Goal: Task Accomplishment & Management: Manage account settings

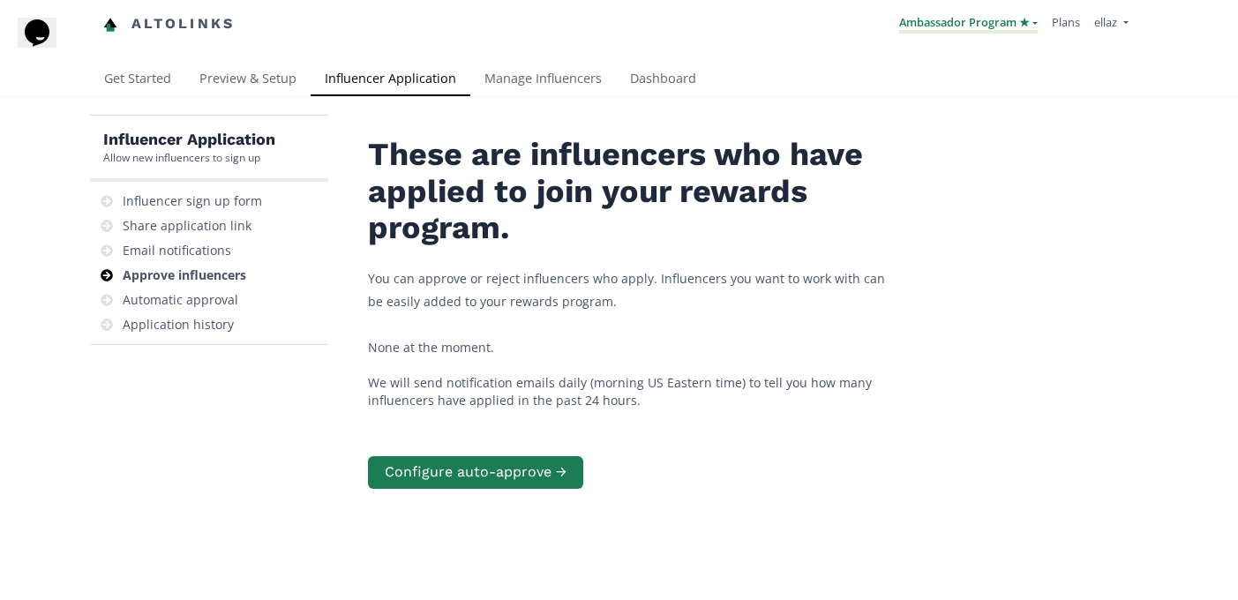
click at [919, 26] on link "Ambassador Program ★" at bounding box center [968, 23] width 139 height 19
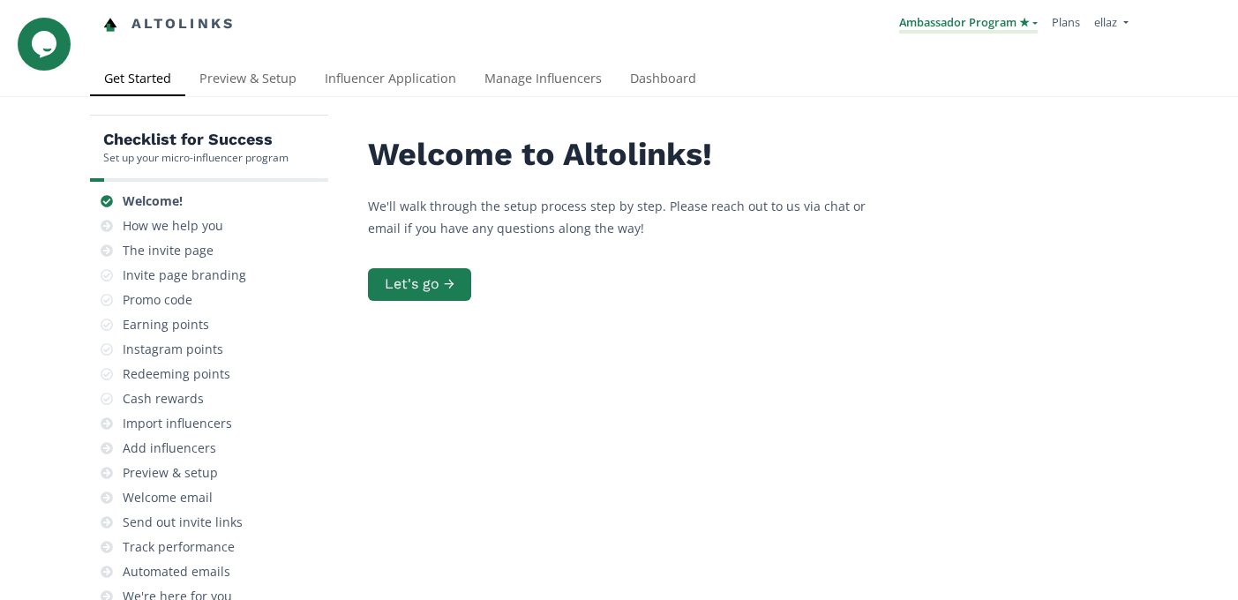
click at [985, 14] on link "Ambassador Program ★" at bounding box center [968, 23] width 139 height 19
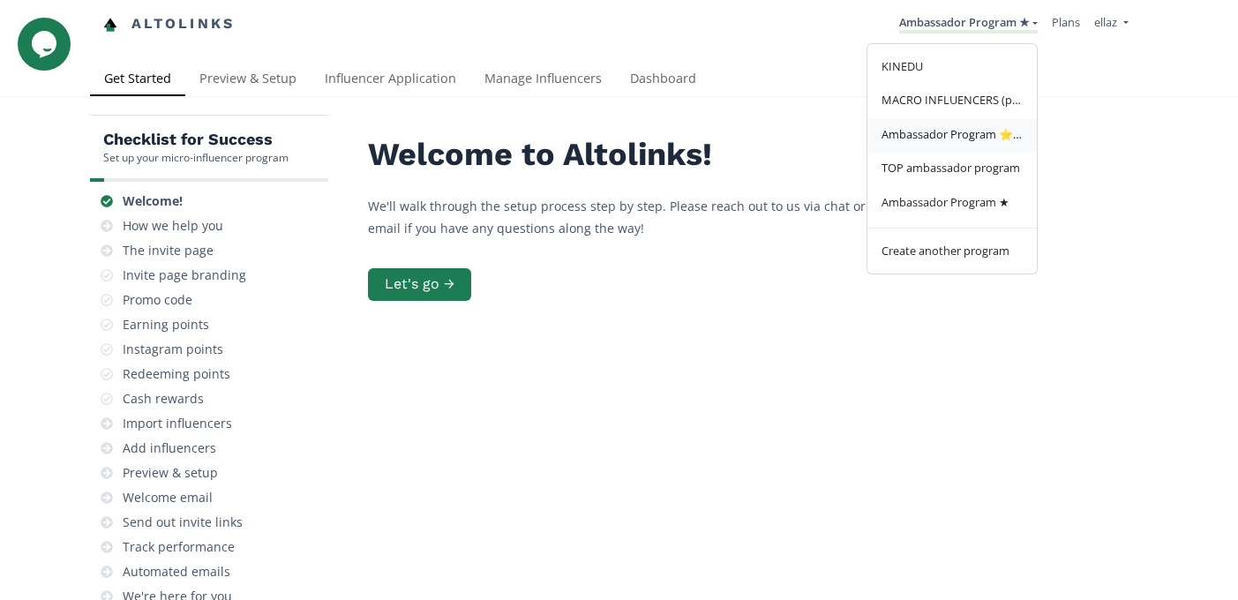
click at [957, 130] on span "Ambassador Program ⭐️⭐️" at bounding box center [951, 134] width 141 height 16
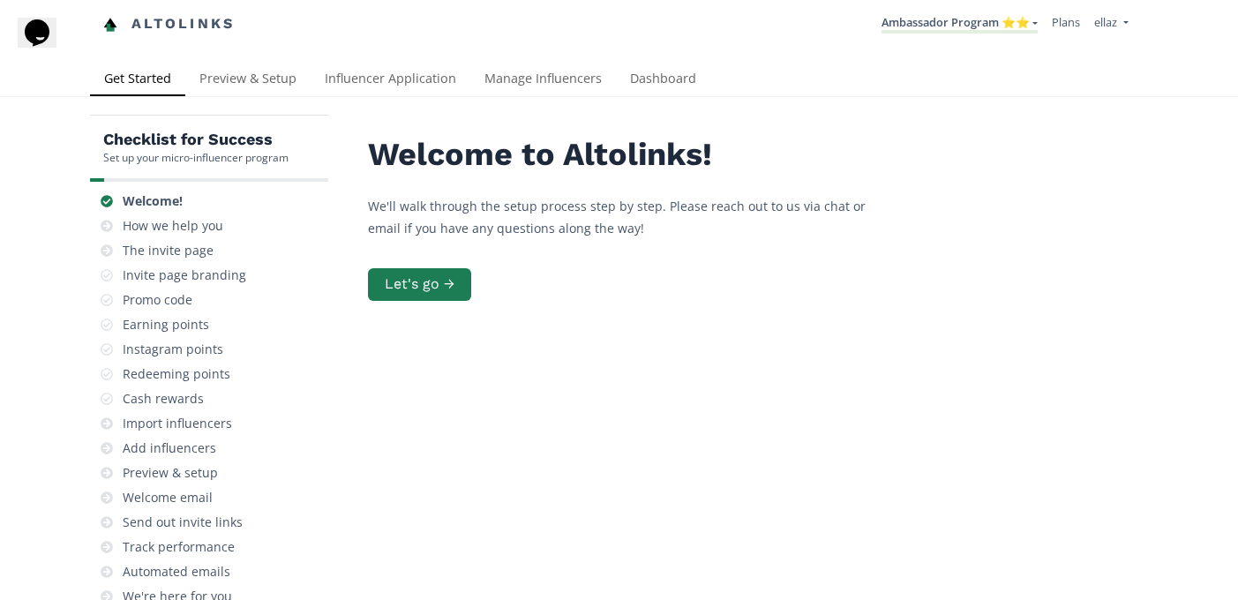
click at [648, 62] on div "Altolinks Ambassador Program ⭐️⭐️ KINEDU MACRO INFLUENCERS (prog ventas) Ambass…" at bounding box center [619, 31] width 1238 height 63
click at [352, 78] on link "Influencer Application" at bounding box center [391, 80] width 160 height 35
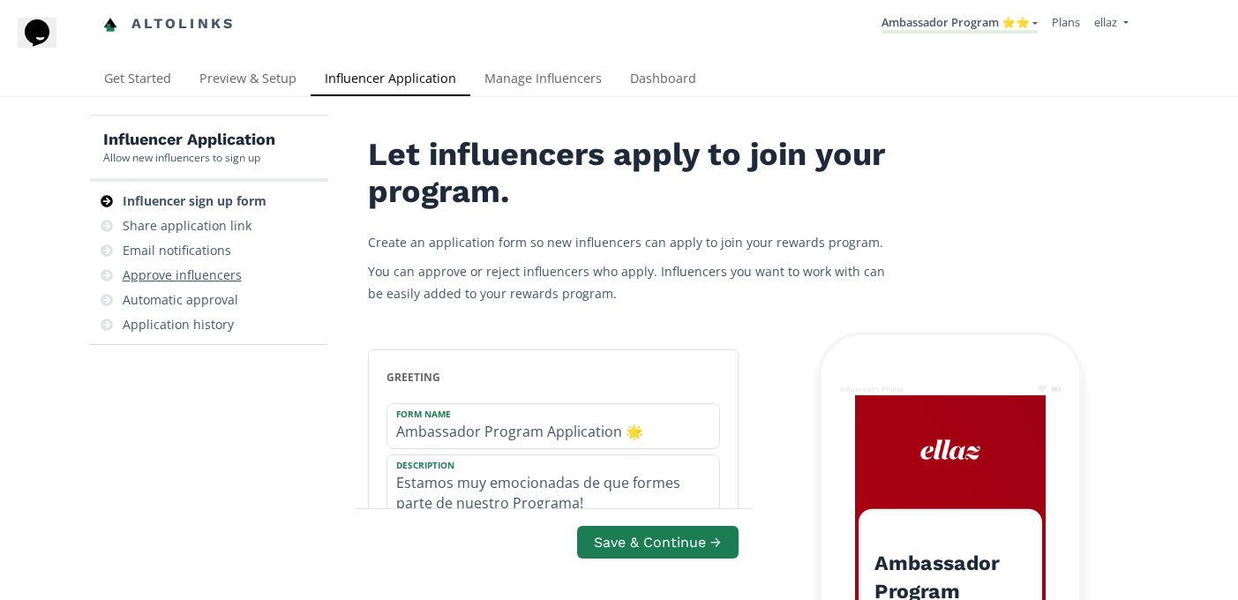
click at [216, 277] on div "Approve influencers" at bounding box center [182, 275] width 119 height 18
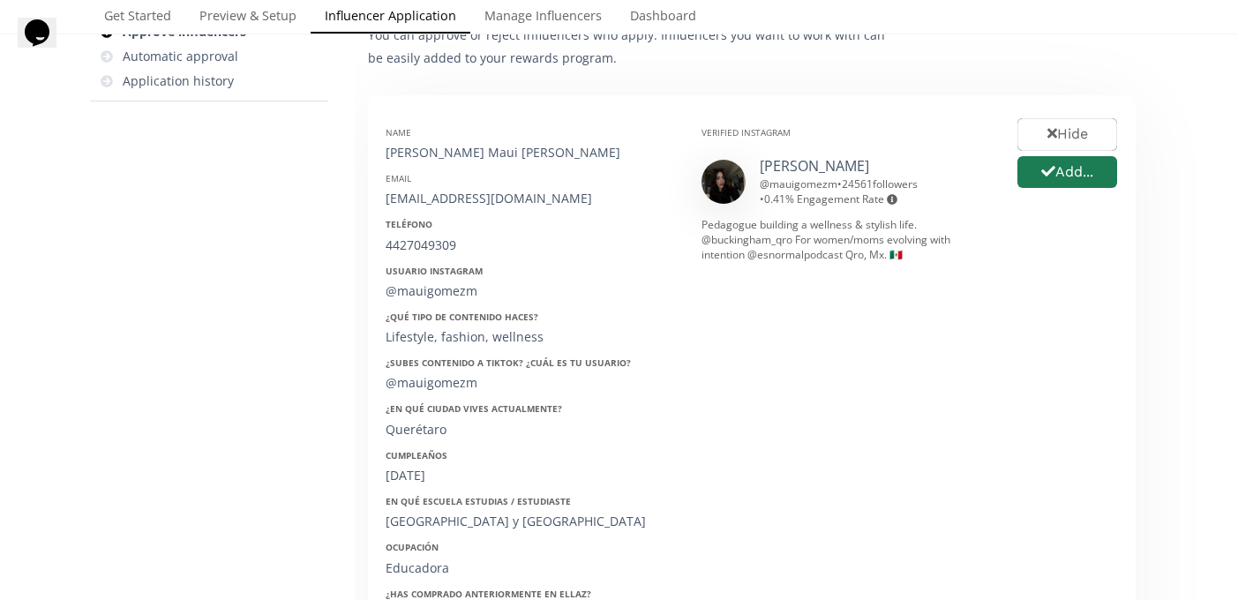
scroll to position [243, 0]
click at [477, 166] on div "Name Lucero Maui Gómez Montiel Email mauigomezm@gmail.com Teléfono 4427049309 U…" at bounding box center [530, 393] width 316 height 558
click at [454, 149] on div "[PERSON_NAME] Maui [PERSON_NAME]" at bounding box center [530, 154] width 289 height 18
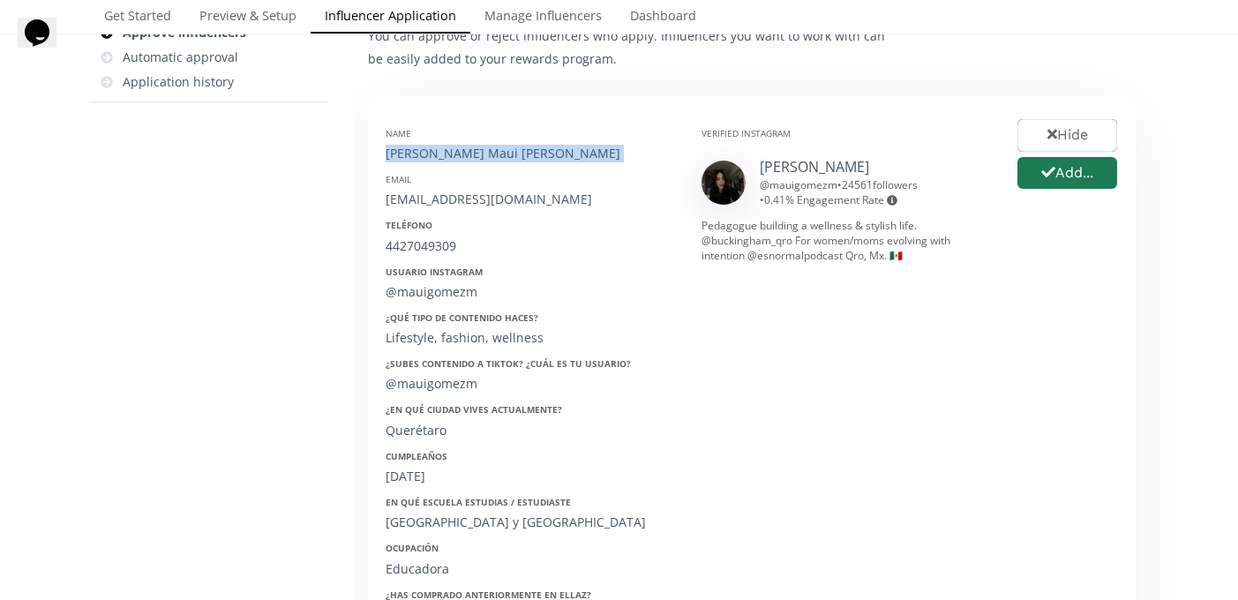
copy div "[PERSON_NAME] Maui [PERSON_NAME]"
click at [466, 202] on div "[EMAIL_ADDRESS][DOMAIN_NAME]" at bounding box center [530, 200] width 289 height 18
click at [466, 202] on div "mauigomezm@gmail.com" at bounding box center [530, 200] width 289 height 18
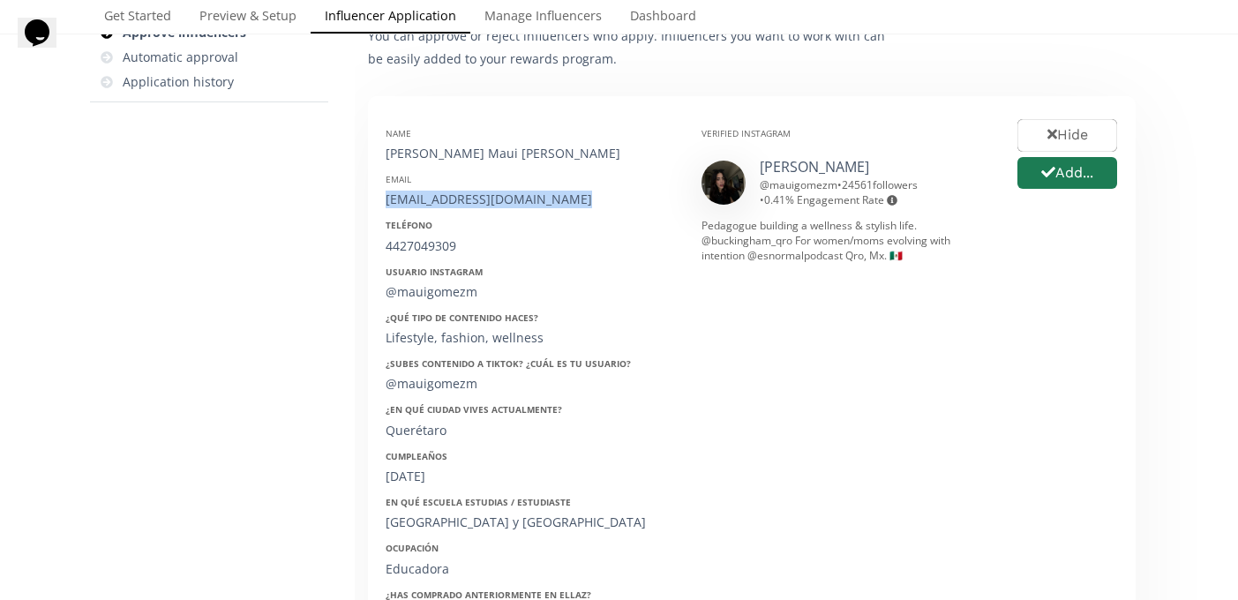
click at [466, 202] on div "mauigomezm@gmail.com" at bounding box center [530, 200] width 289 height 18
copy div "mauigomezm@gmail.com"
click at [425, 244] on div "4427049309" at bounding box center [530, 246] width 289 height 18
copy div "4427049309"
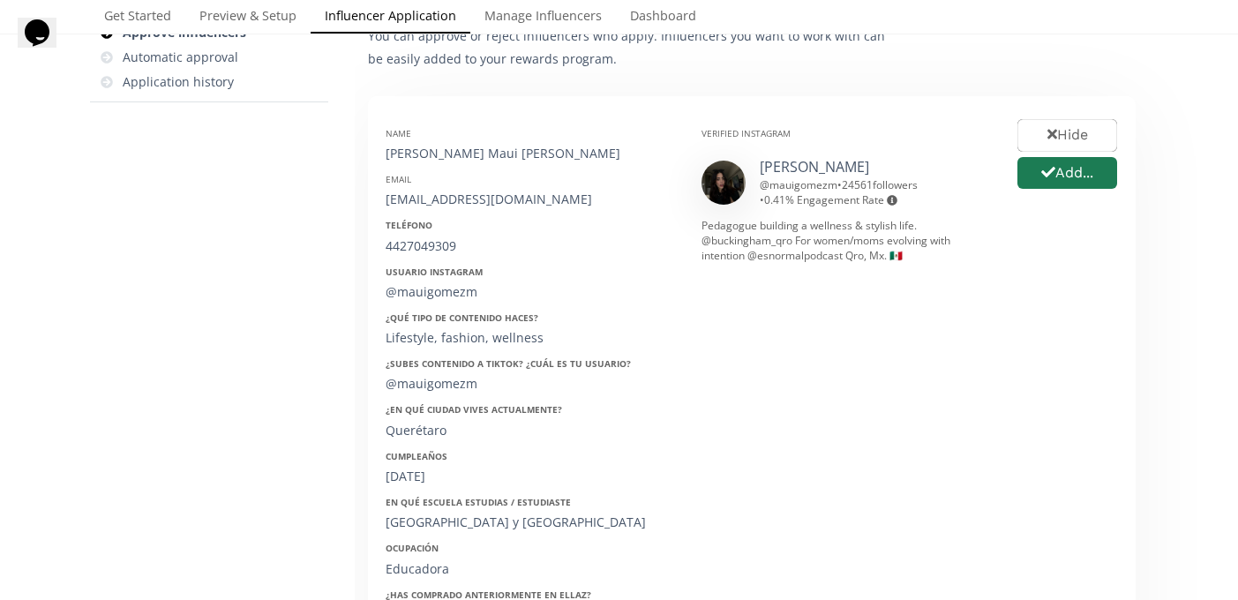
click at [413, 302] on div "Name Lucero Maui Gómez Montiel Email mauigomezm@gmail.com Teléfono 4427049309 U…" at bounding box center [530, 393] width 316 height 558
click at [409, 291] on div "@mauigomezm" at bounding box center [530, 292] width 289 height 18
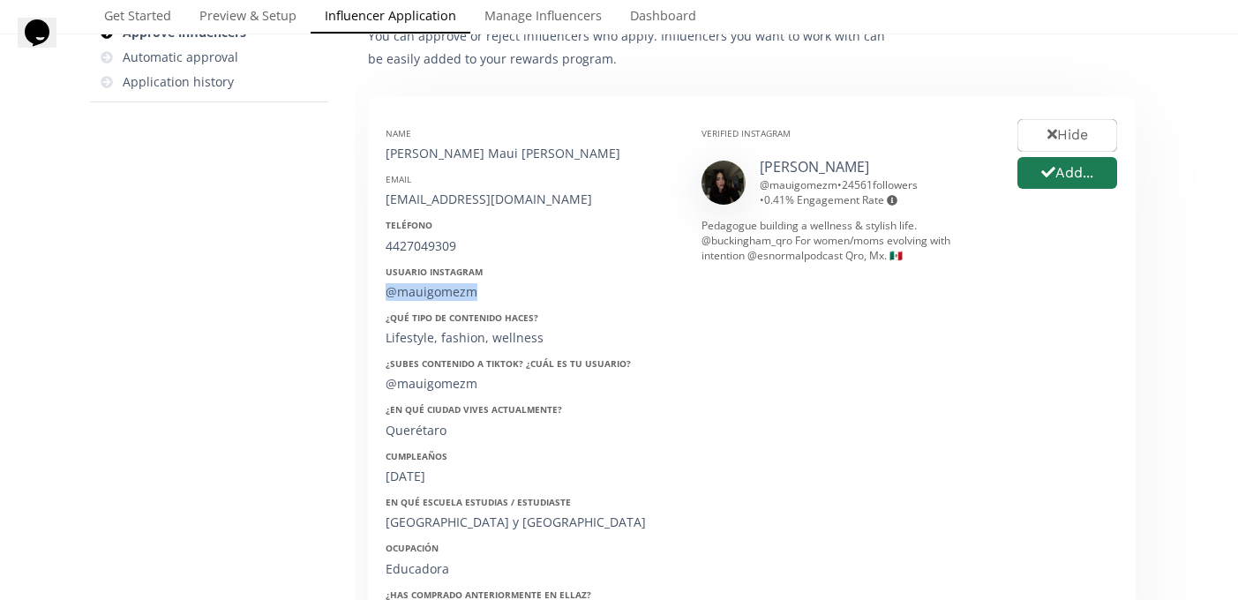
click at [409, 291] on div "@mauigomezm" at bounding box center [530, 292] width 289 height 18
copy div "@mauigomezm"
click at [427, 475] on div "08/08/1998" at bounding box center [530, 477] width 289 height 18
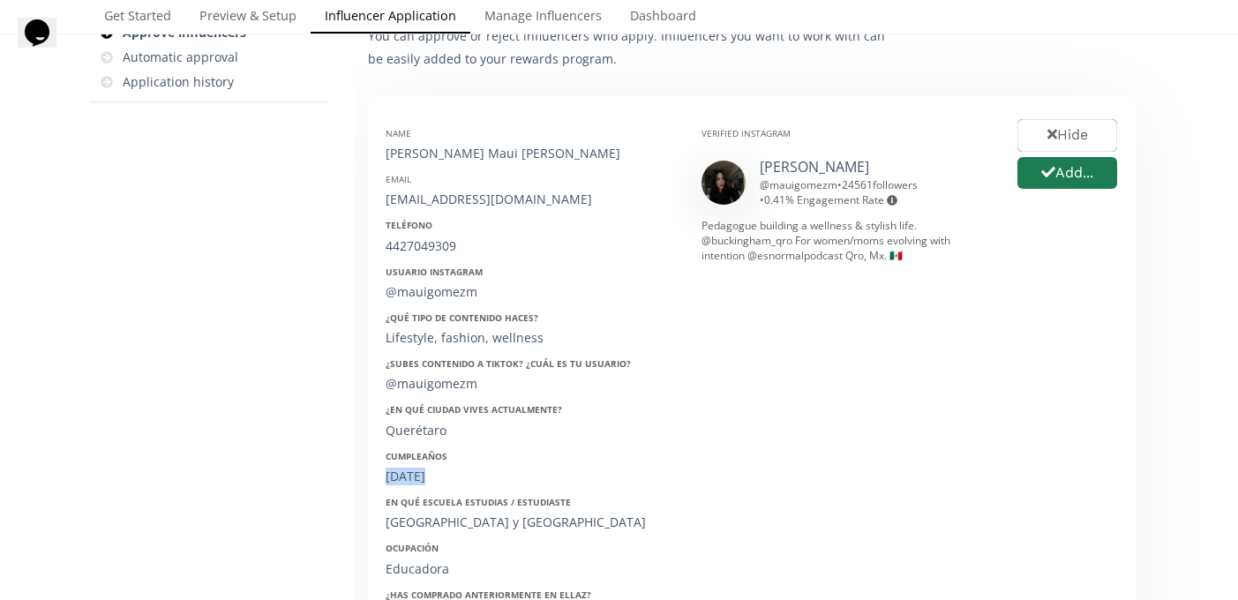
copy div "08/08/1998"
click at [1066, 182] on button "Add..." at bounding box center [1066, 173] width 105 height 38
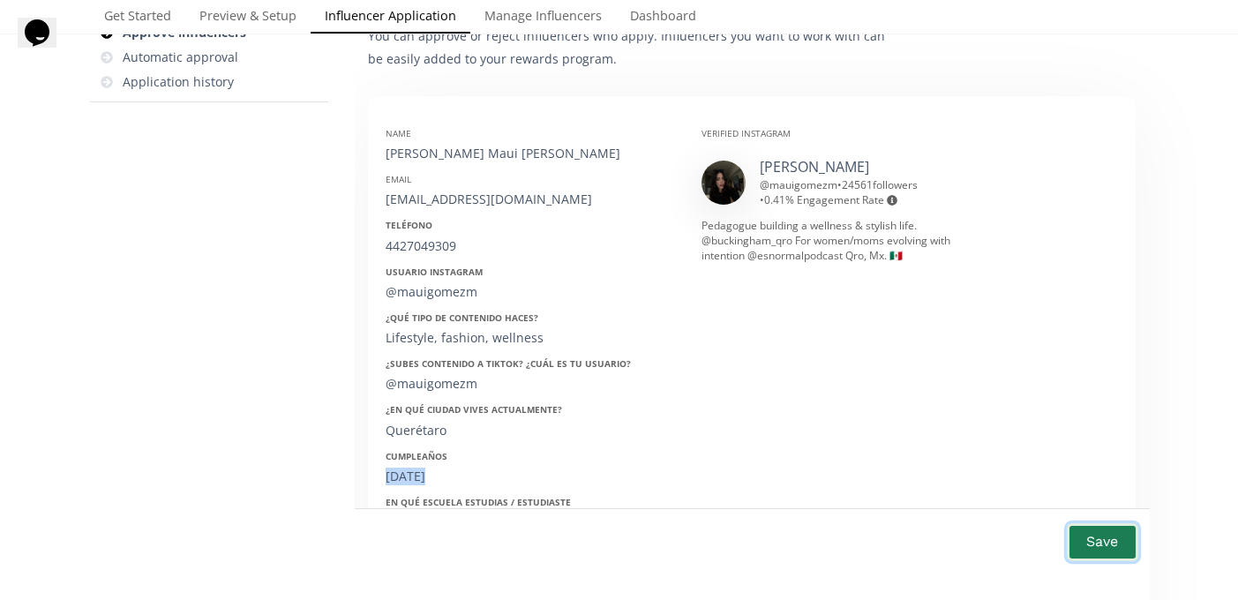
click at [1118, 549] on button "Save" at bounding box center [1102, 542] width 71 height 38
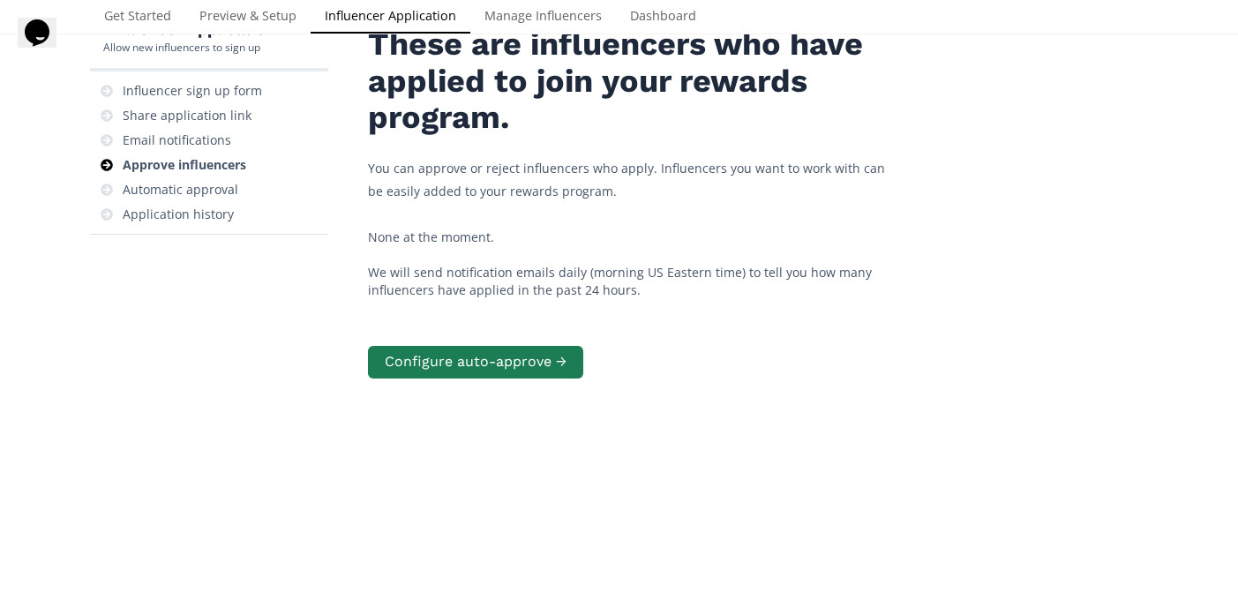
scroll to position [100, 0]
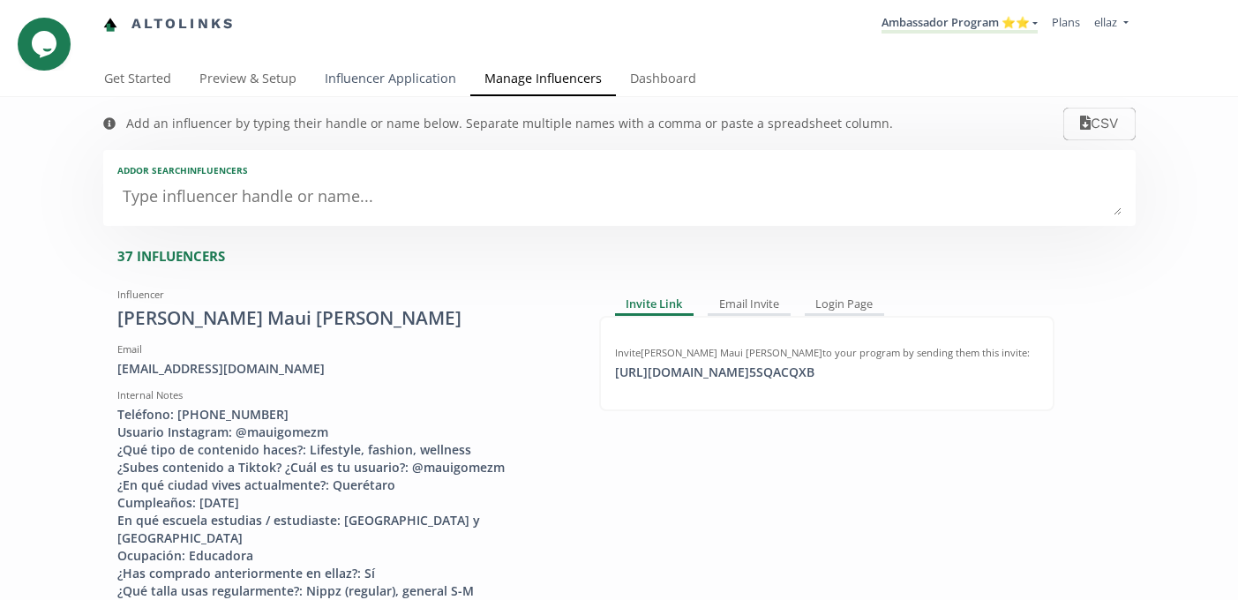
click at [386, 65] on link "Influencer Application" at bounding box center [391, 80] width 160 height 35
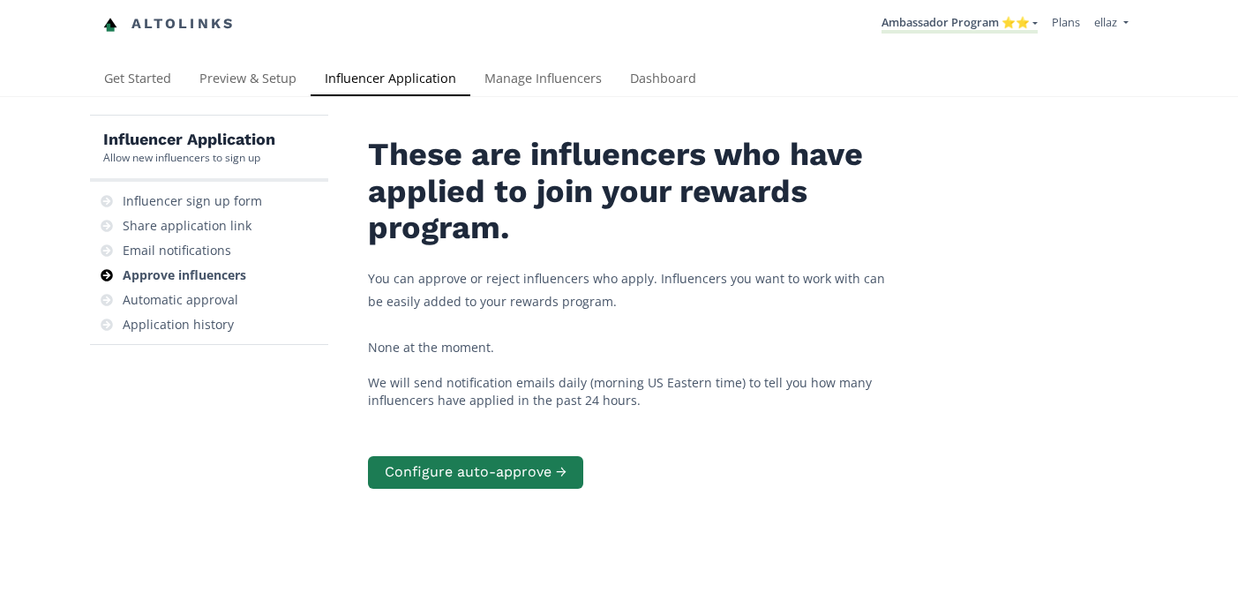
click at [231, 268] on div "Approve influencers" at bounding box center [185, 275] width 124 height 18
click at [960, 11] on li "Ambassador Program ⭐️⭐️ [GEOGRAPHIC_DATA] MACRO INFLUENCERS (prog ventas) Ambas…" at bounding box center [959, 24] width 170 height 34
click at [962, 18] on link "Ambassador Program ⭐️⭐️" at bounding box center [959, 23] width 156 height 19
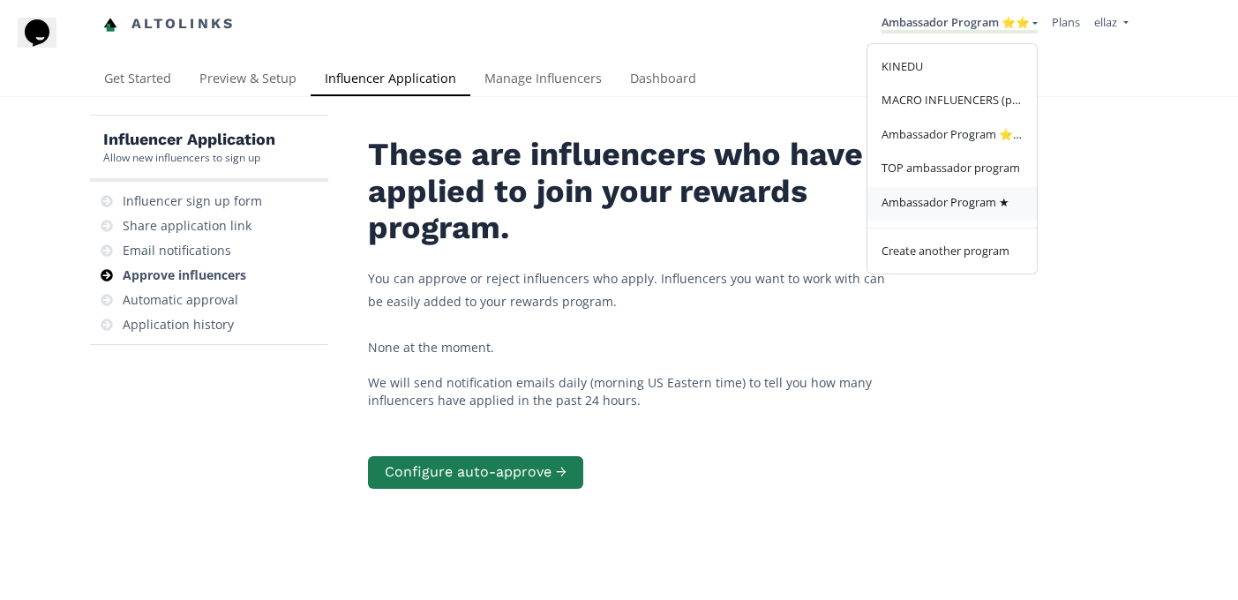
click at [947, 190] on link "Ambassador Program ★" at bounding box center [951, 204] width 169 height 34
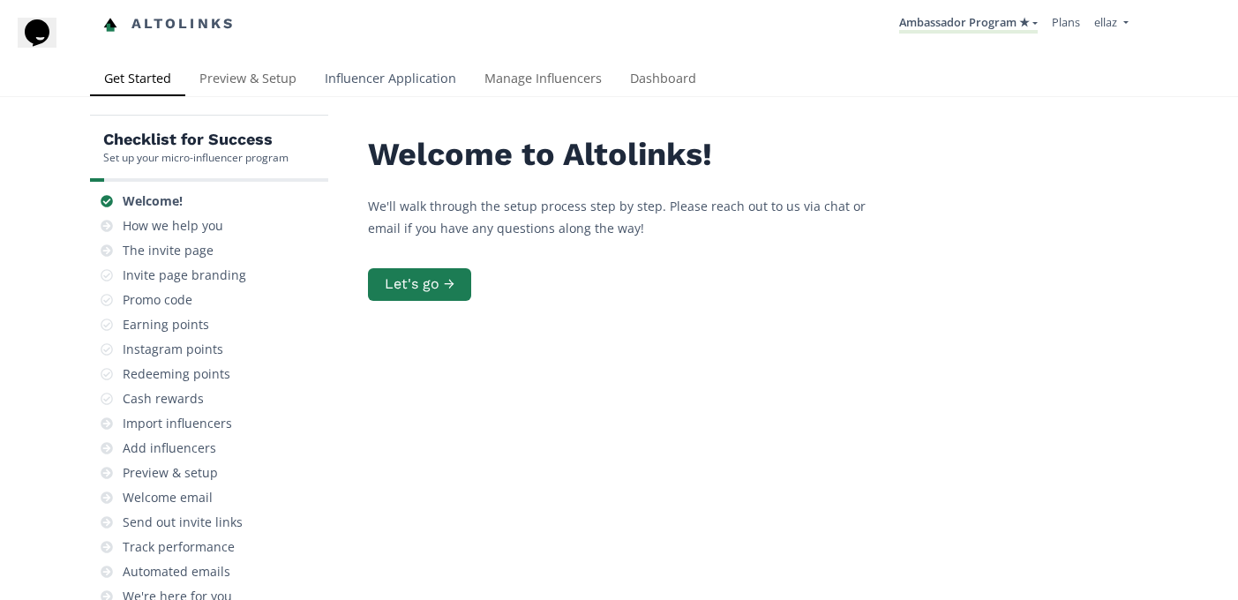
click at [423, 68] on link "Influencer Application" at bounding box center [391, 80] width 160 height 35
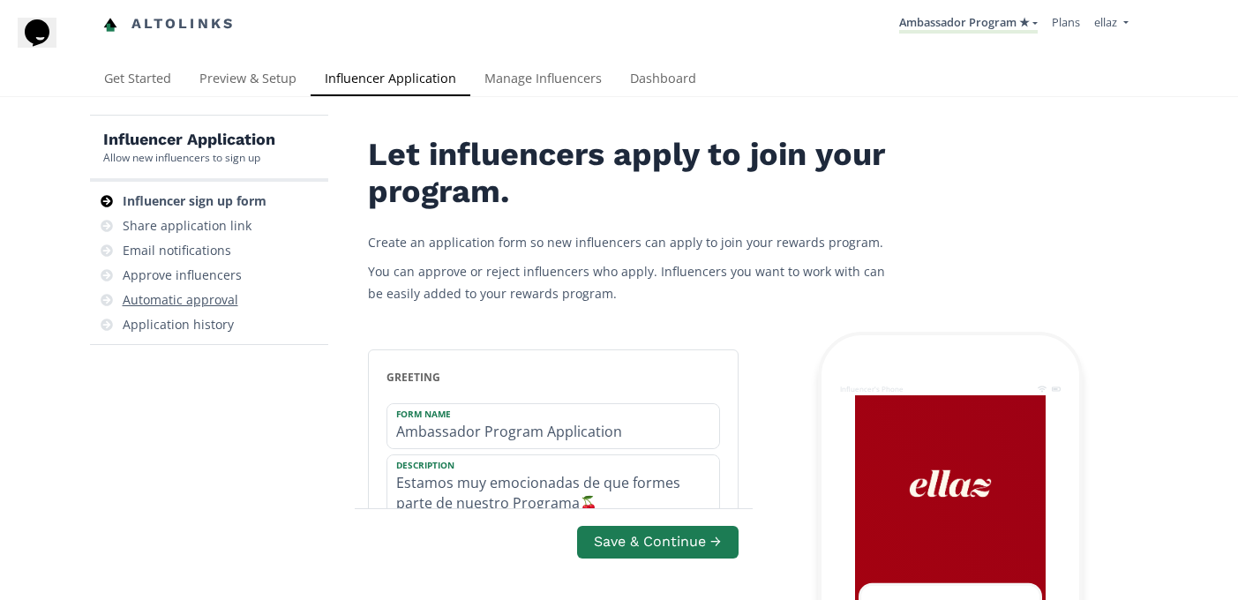
click at [208, 299] on div "Automatic approval" at bounding box center [181, 300] width 116 height 18
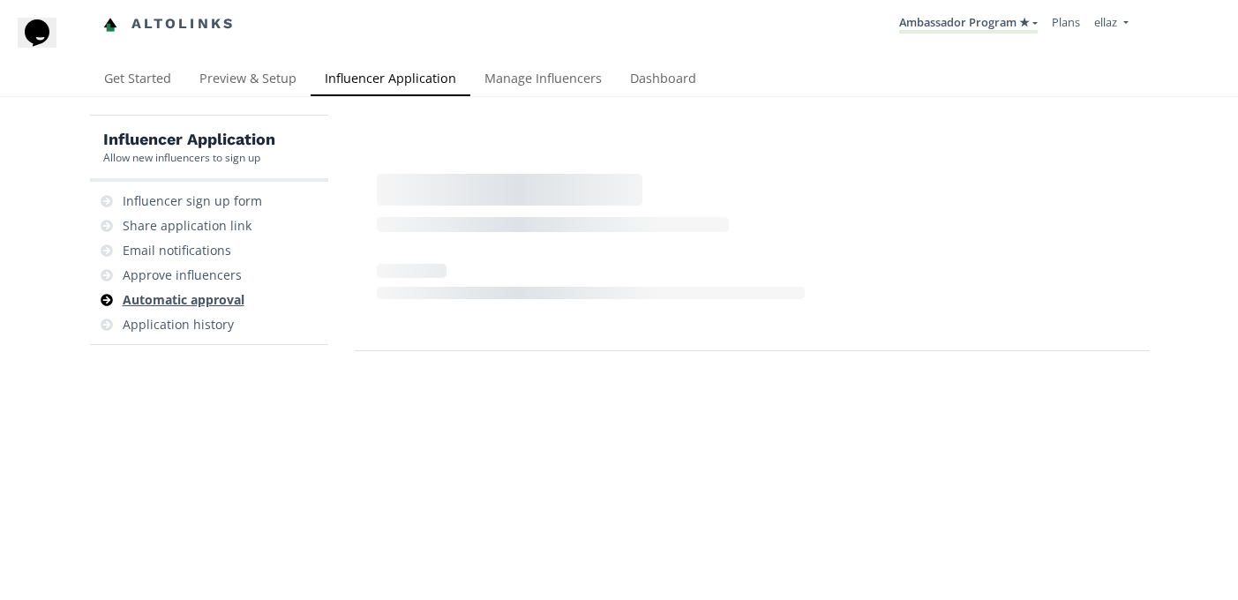
scroll to position [71, 0]
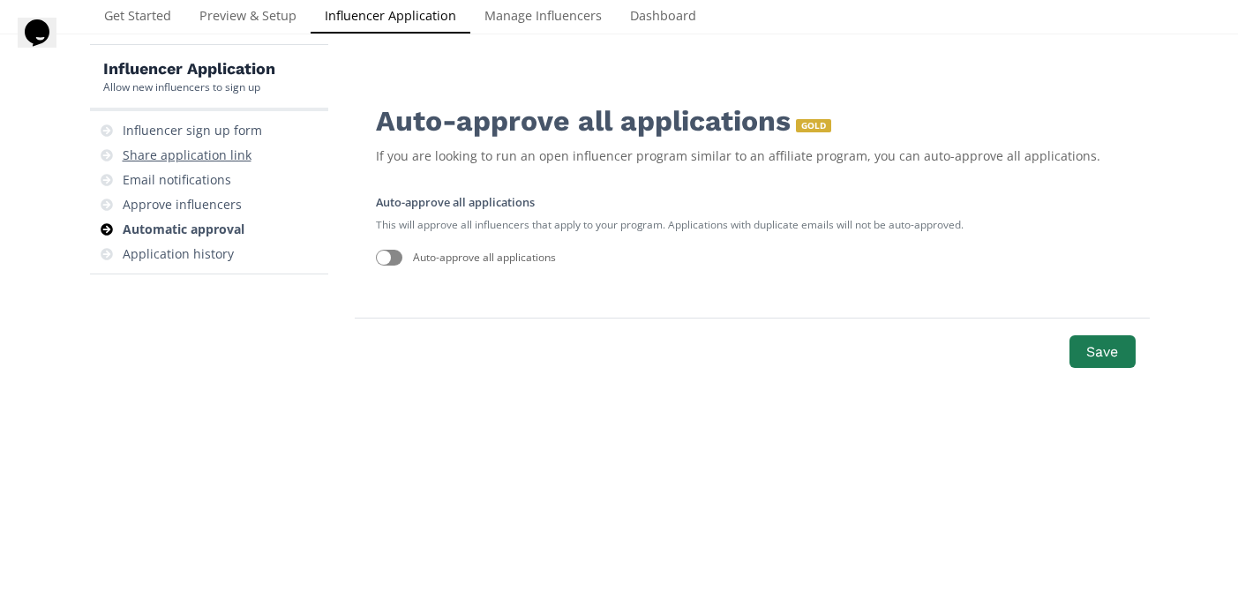
click at [219, 160] on div "Share application link" at bounding box center [187, 155] width 129 height 18
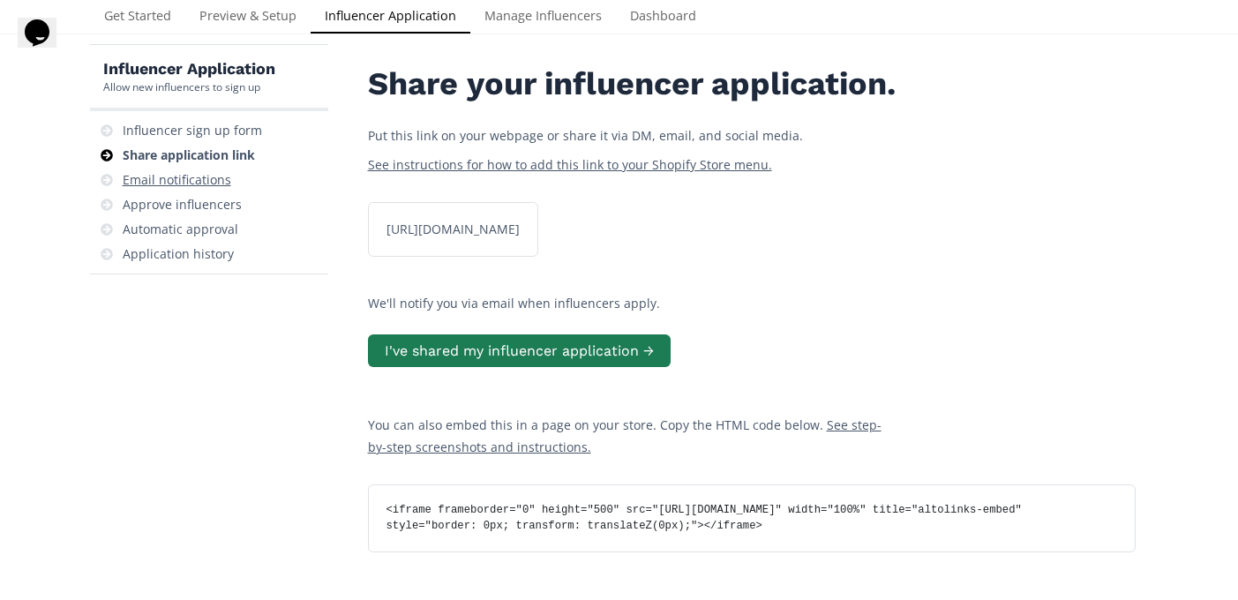
click at [211, 174] on div "Email notifications" at bounding box center [177, 180] width 109 height 18
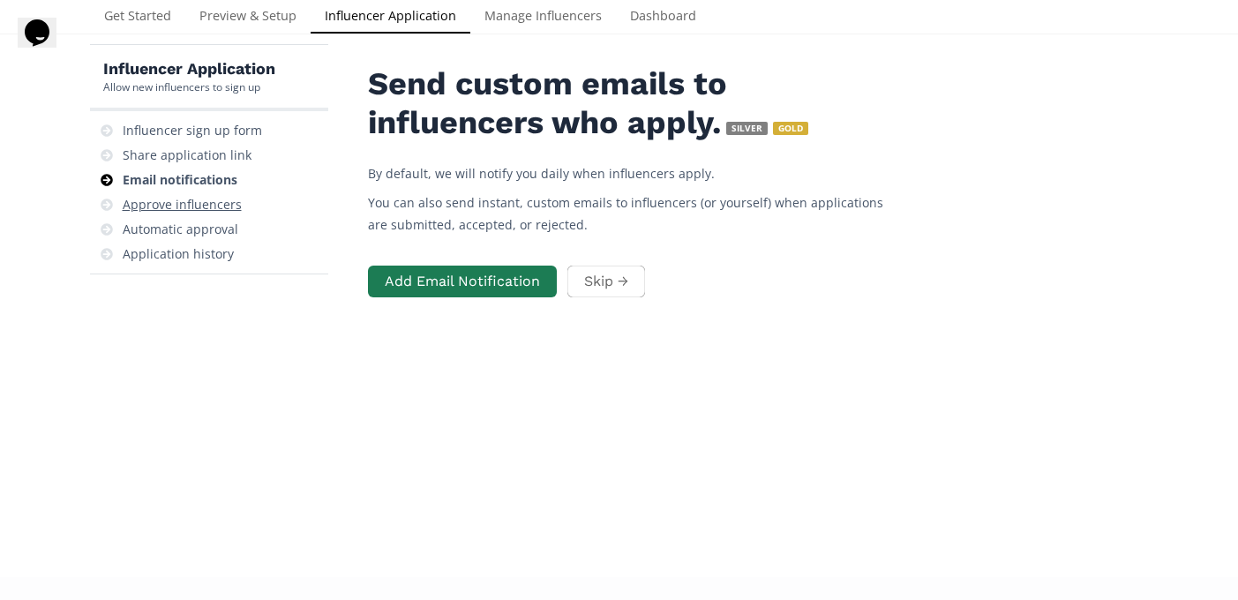
click at [204, 197] on div "Approve influencers" at bounding box center [182, 205] width 119 height 18
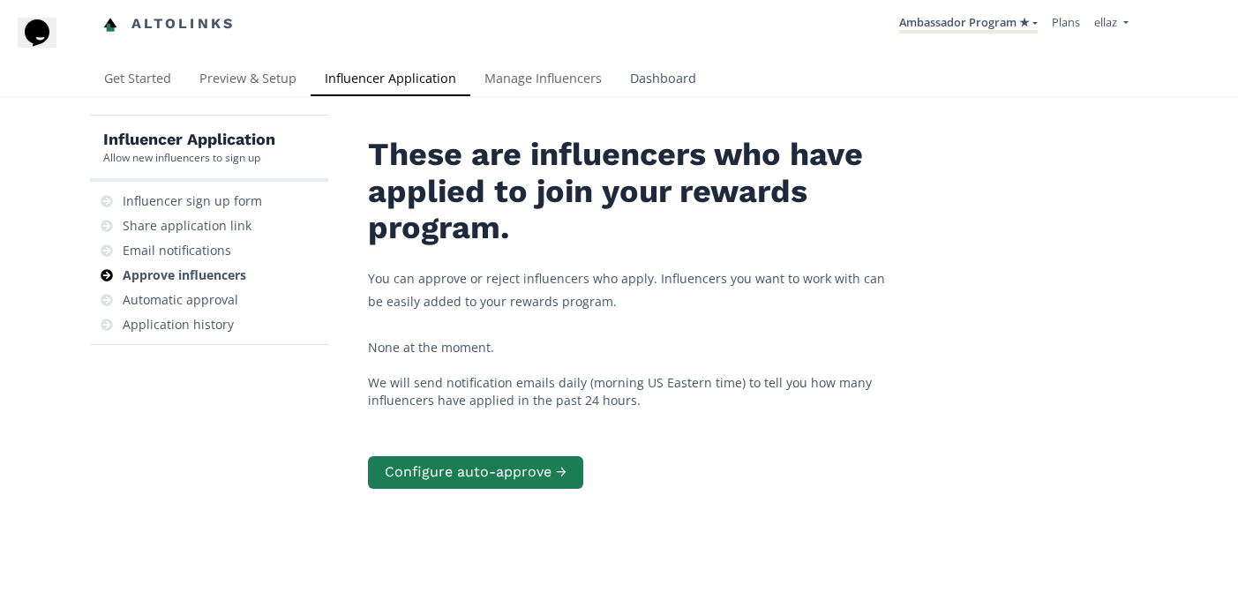
click at [655, 86] on link "Dashboard" at bounding box center [663, 80] width 94 height 35
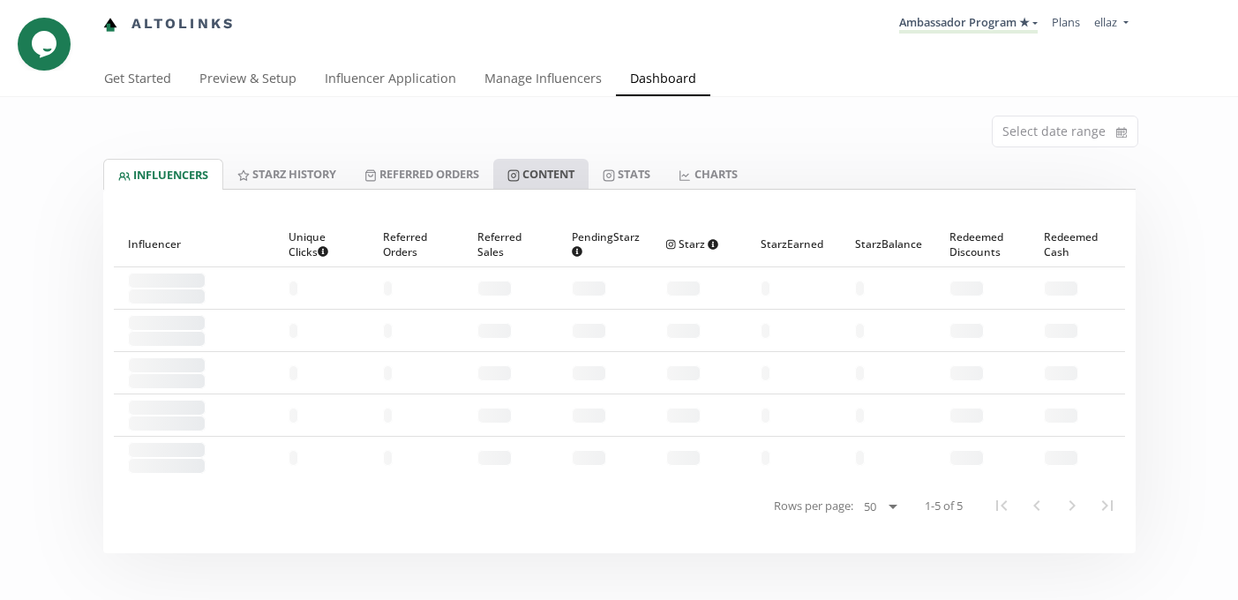
click at [588, 177] on link "Content" at bounding box center [540, 174] width 95 height 30
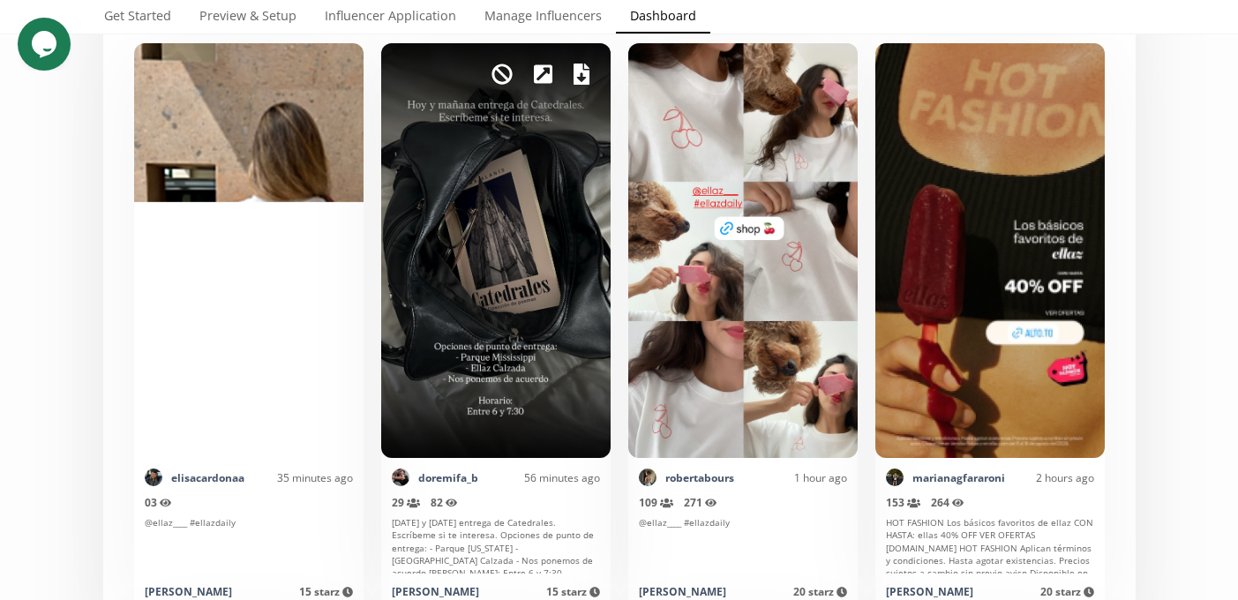
scroll to position [458, 0]
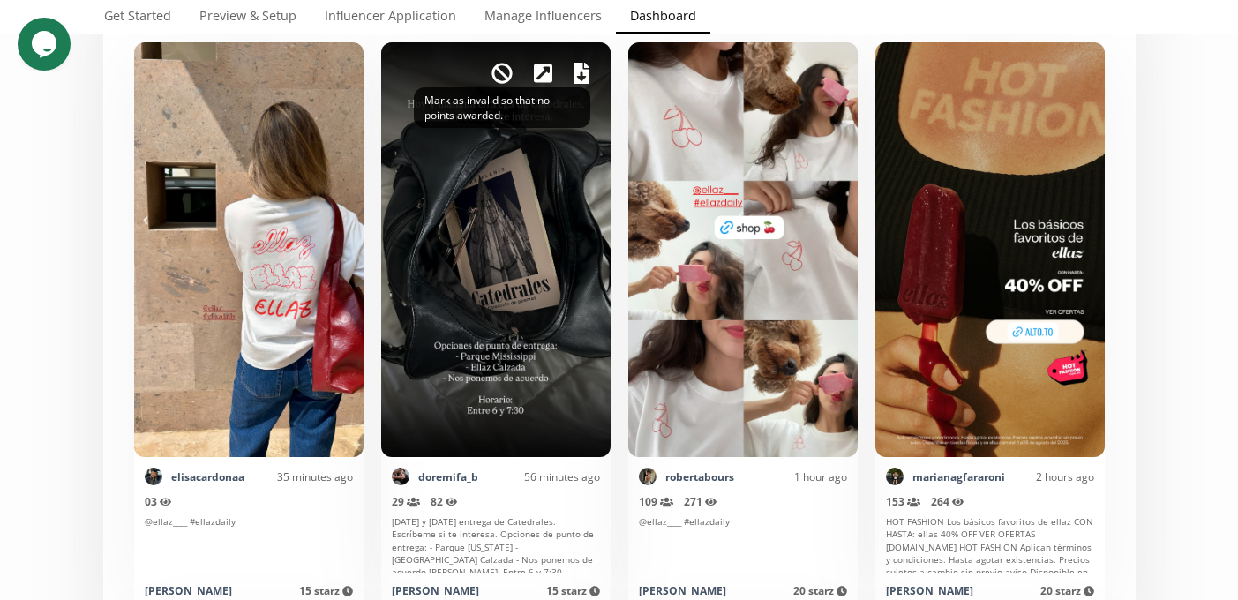
click at [504, 82] on icon at bounding box center [501, 74] width 20 height 20
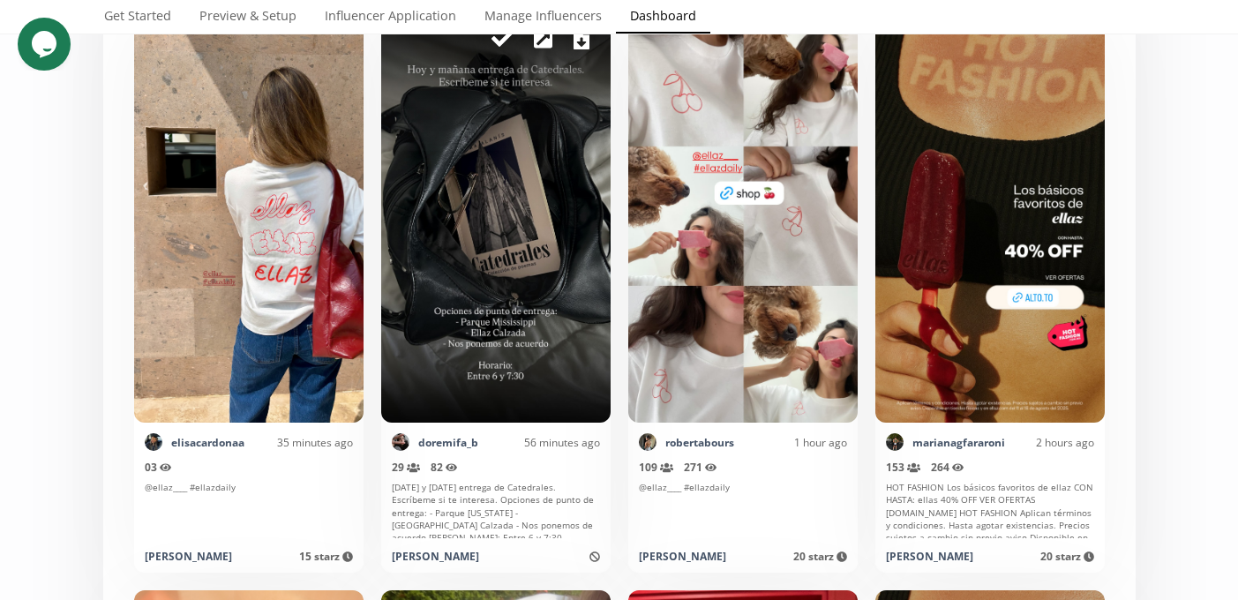
scroll to position [0, 0]
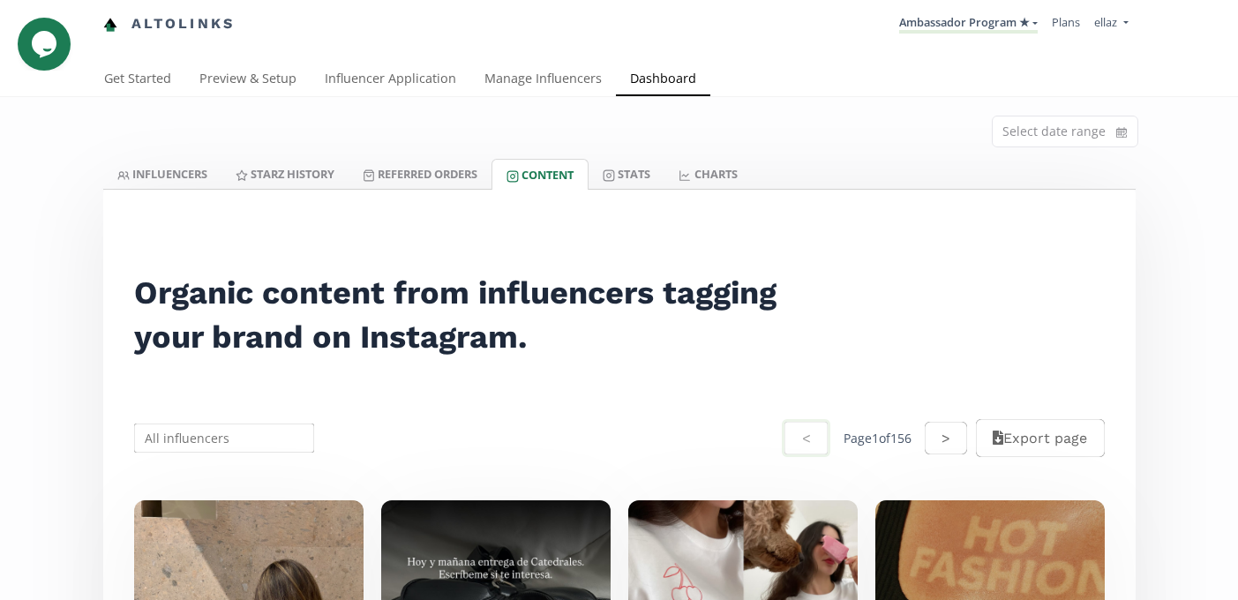
click at [214, 438] on input "text" at bounding box center [224, 438] width 186 height 34
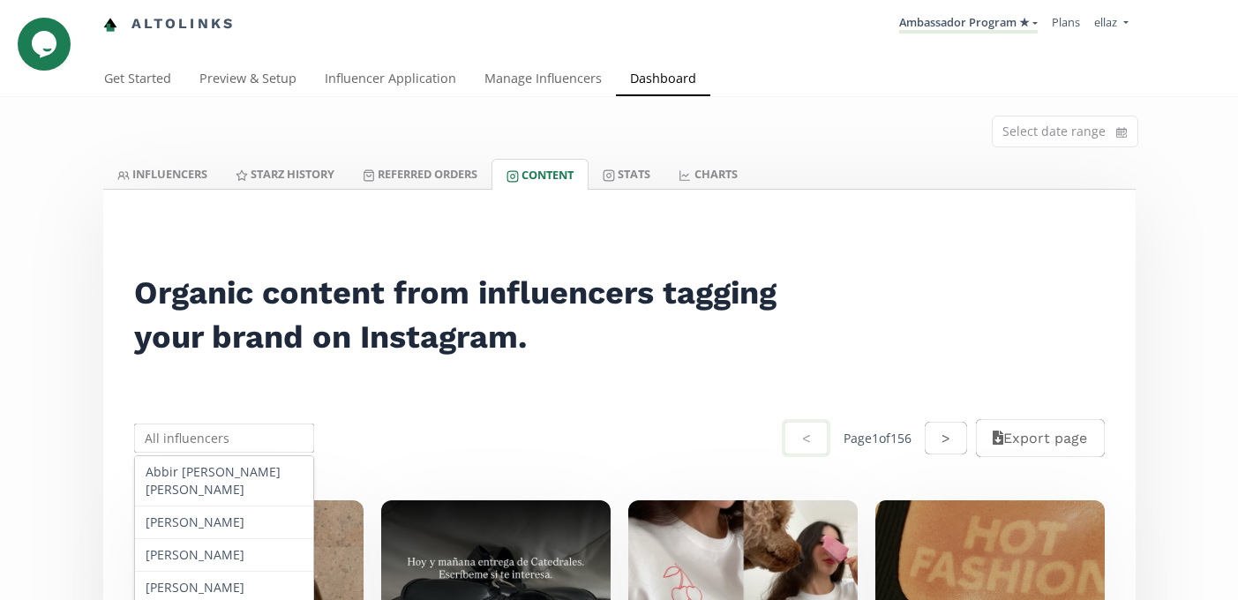
paste input "Isabela Escutia"
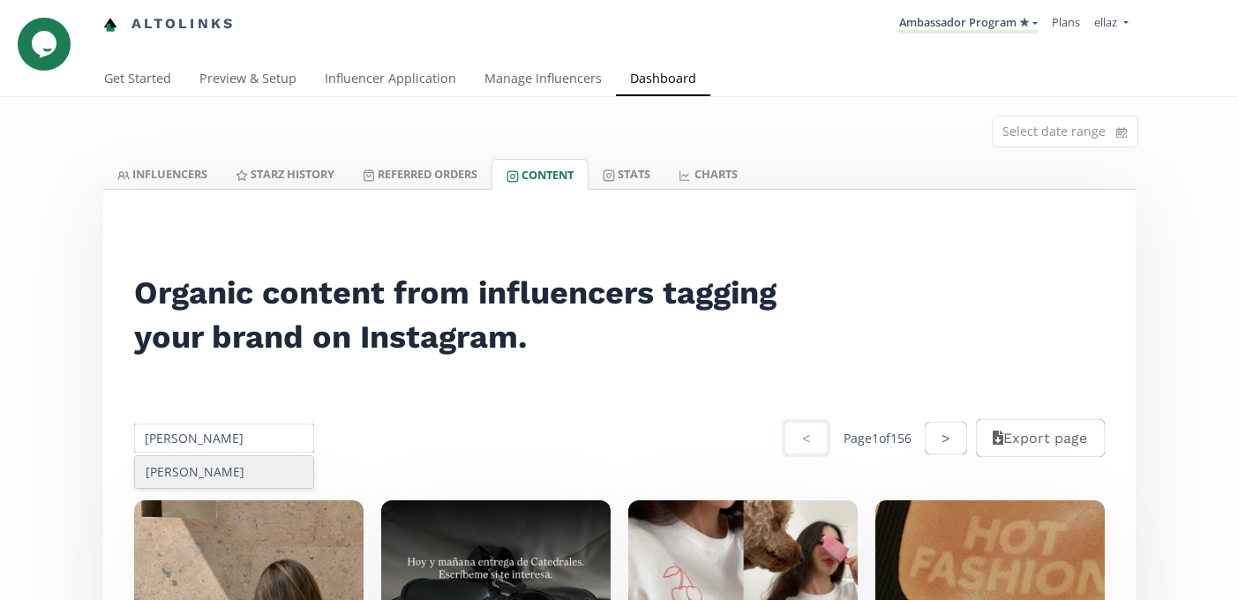
click at [213, 467] on div "Isabela Escutia" at bounding box center [224, 472] width 179 height 32
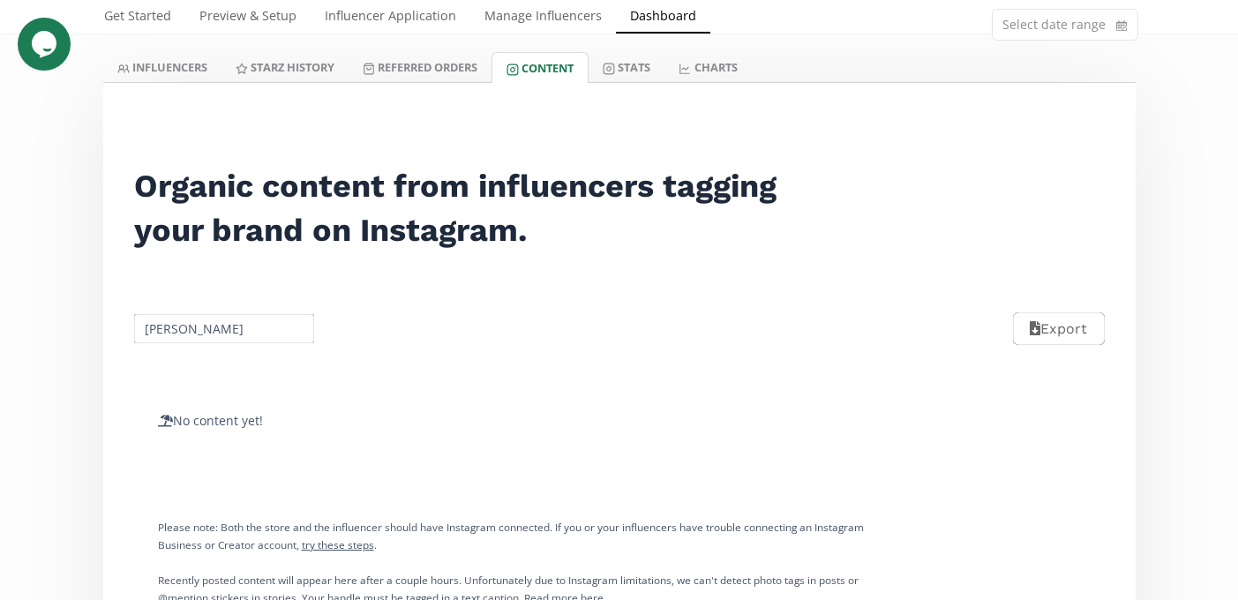
scroll to position [123, 0]
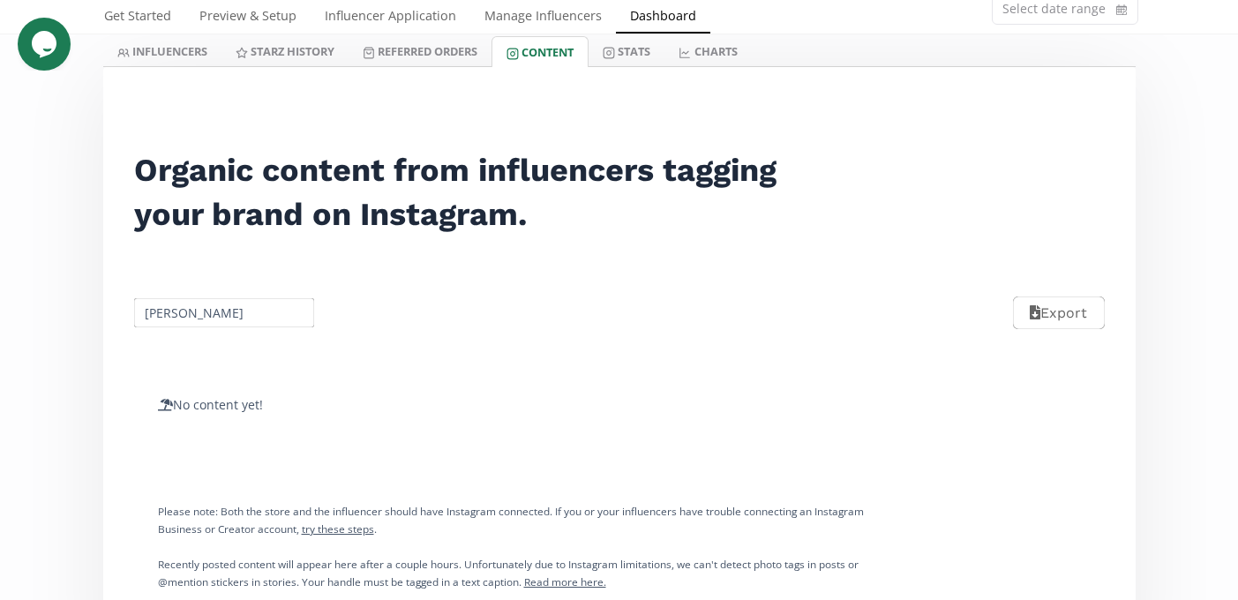
click at [191, 319] on input "Isabela Escutia" at bounding box center [224, 313] width 186 height 34
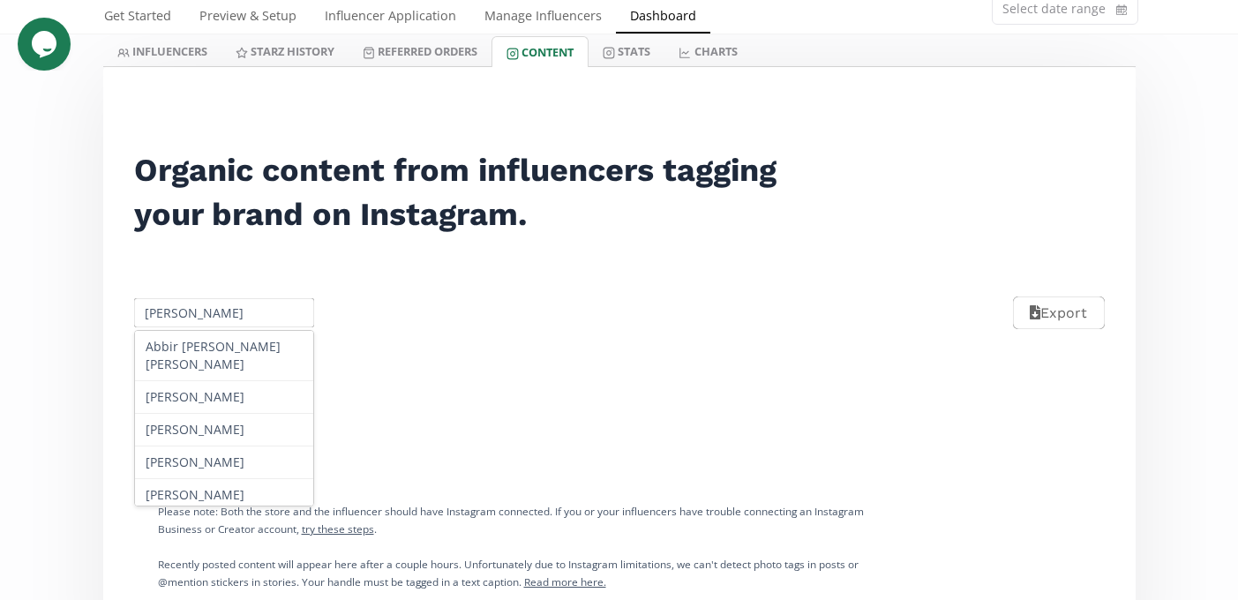
click at [191, 319] on input "Isabela Escutia" at bounding box center [224, 313] width 186 height 34
paste input "Luly Chávez"
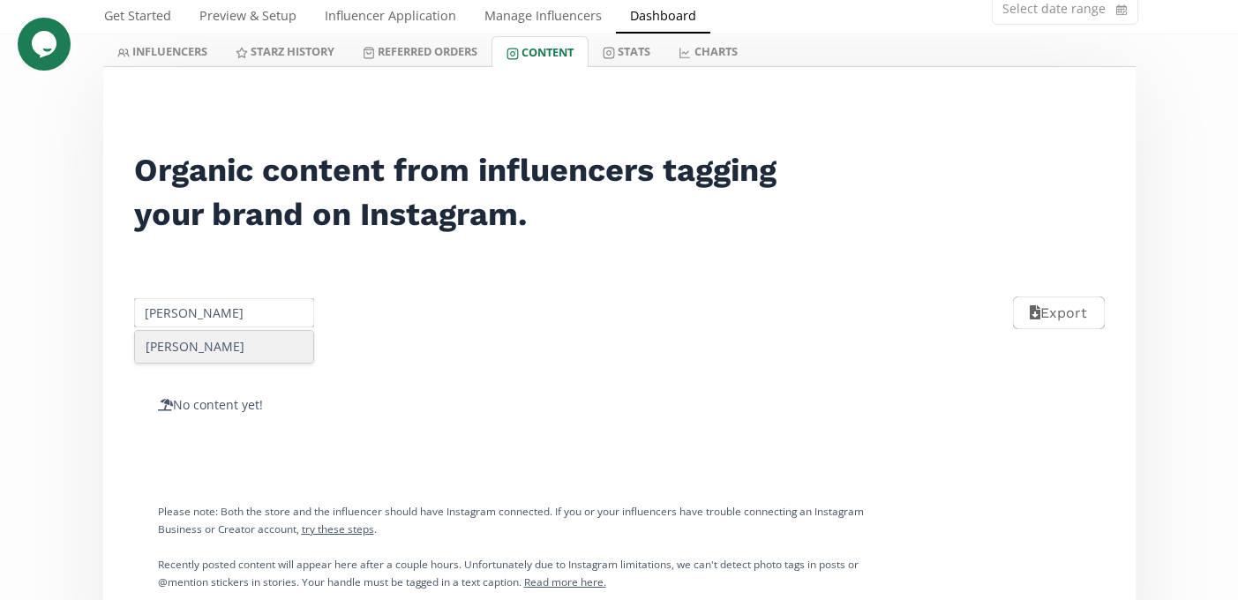
click at [203, 352] on div "Luly Chávez" at bounding box center [224, 347] width 179 height 32
click at [191, 316] on input "Luly Chávez" at bounding box center [224, 313] width 186 height 34
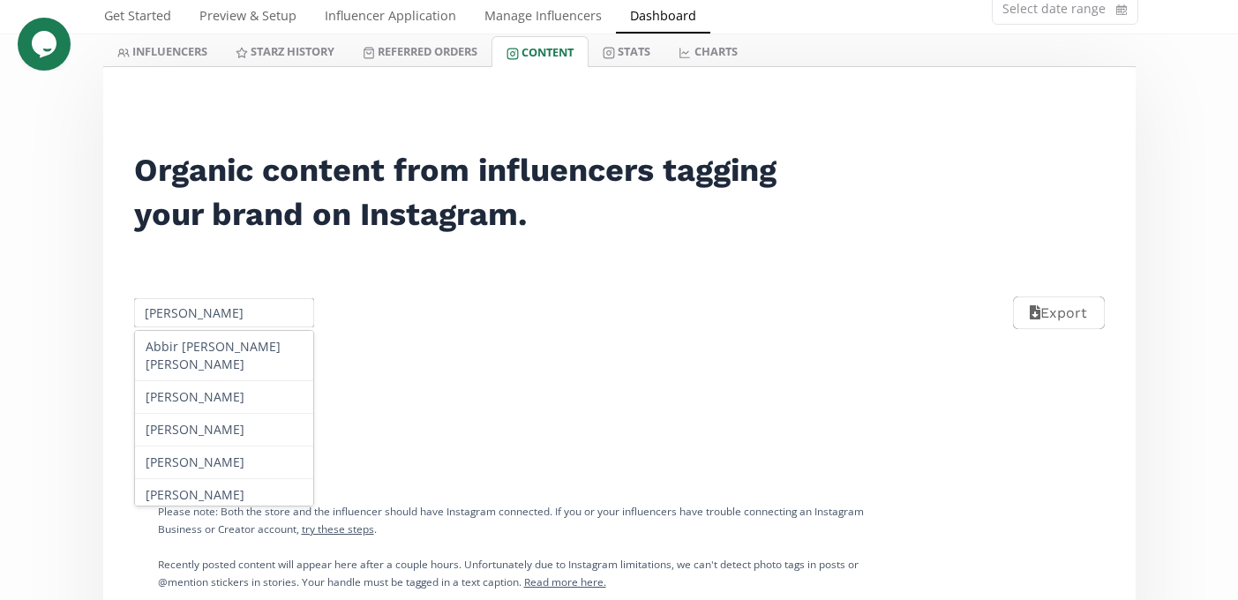
click at [191, 316] on input "Luly Chávez" at bounding box center [224, 313] width 186 height 34
paste input "Melissa Delgado"
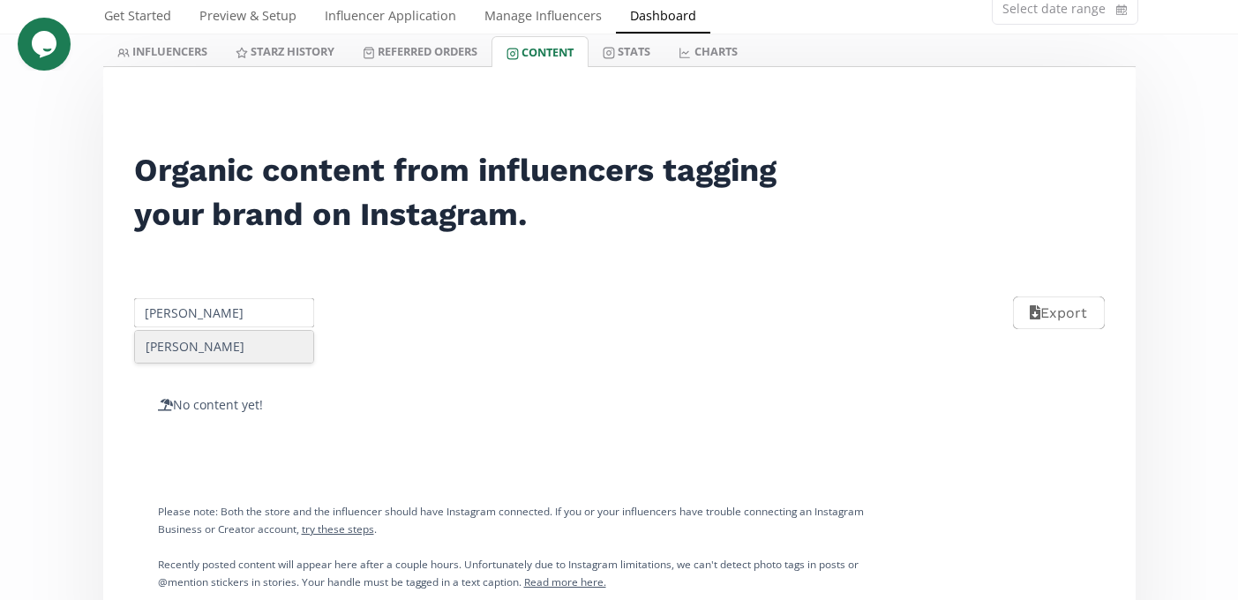
click at [222, 346] on div "Melissa Delgado" at bounding box center [224, 347] width 179 height 32
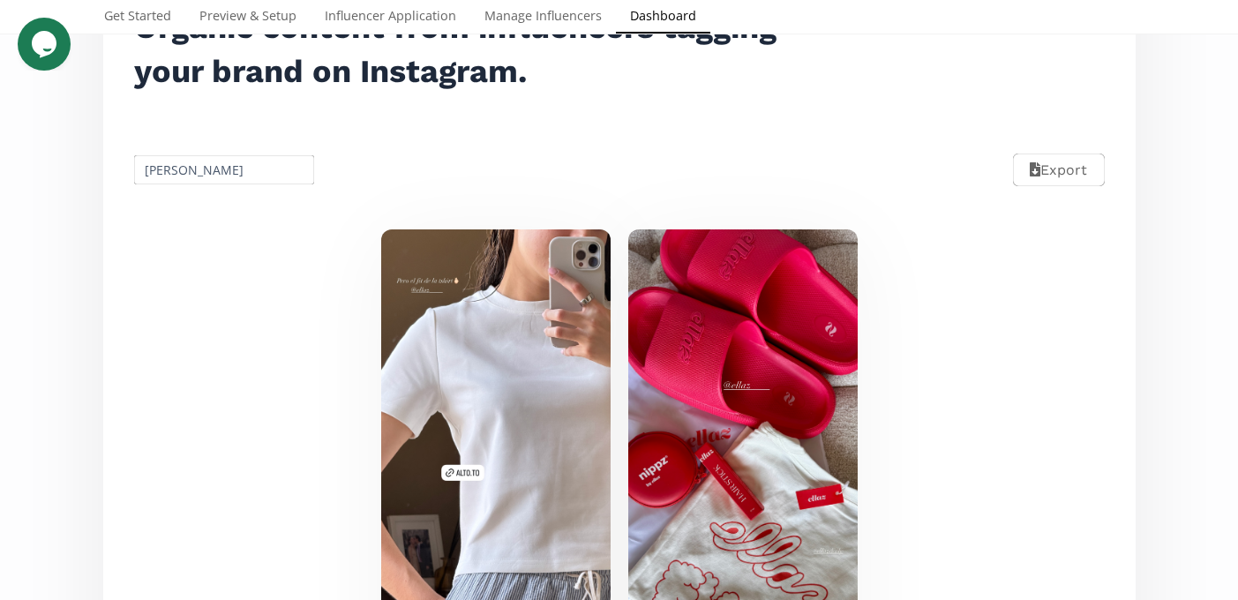
scroll to position [254, 0]
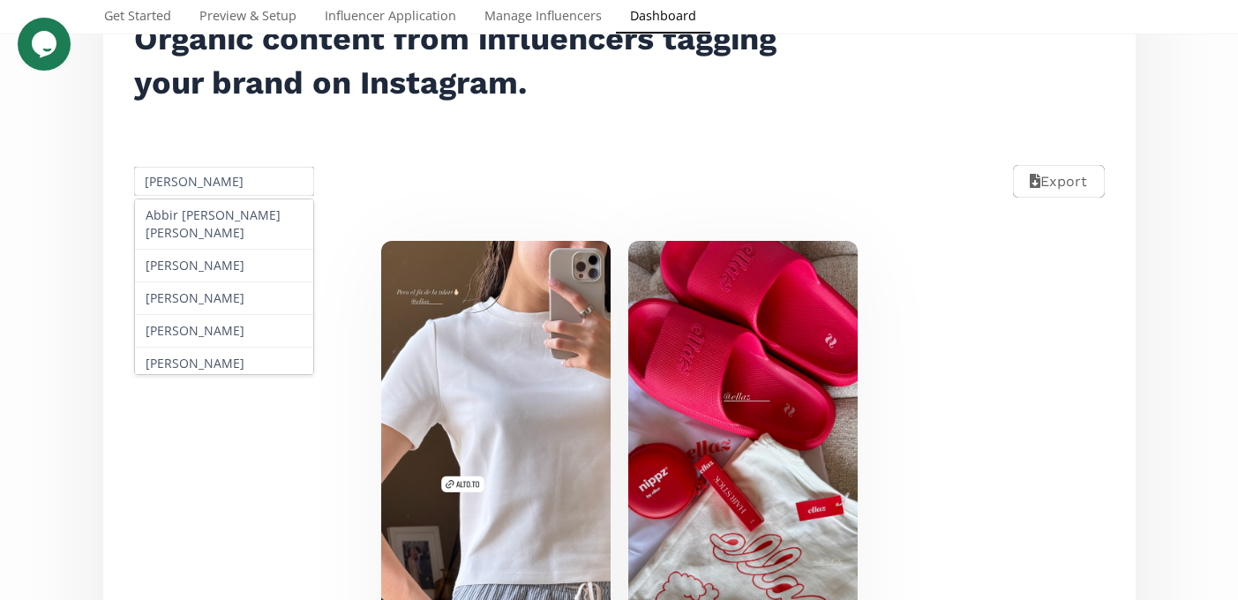
click at [207, 190] on input "[PERSON_NAME]" at bounding box center [224, 181] width 186 height 34
paste input "[PERSON_NAME]"
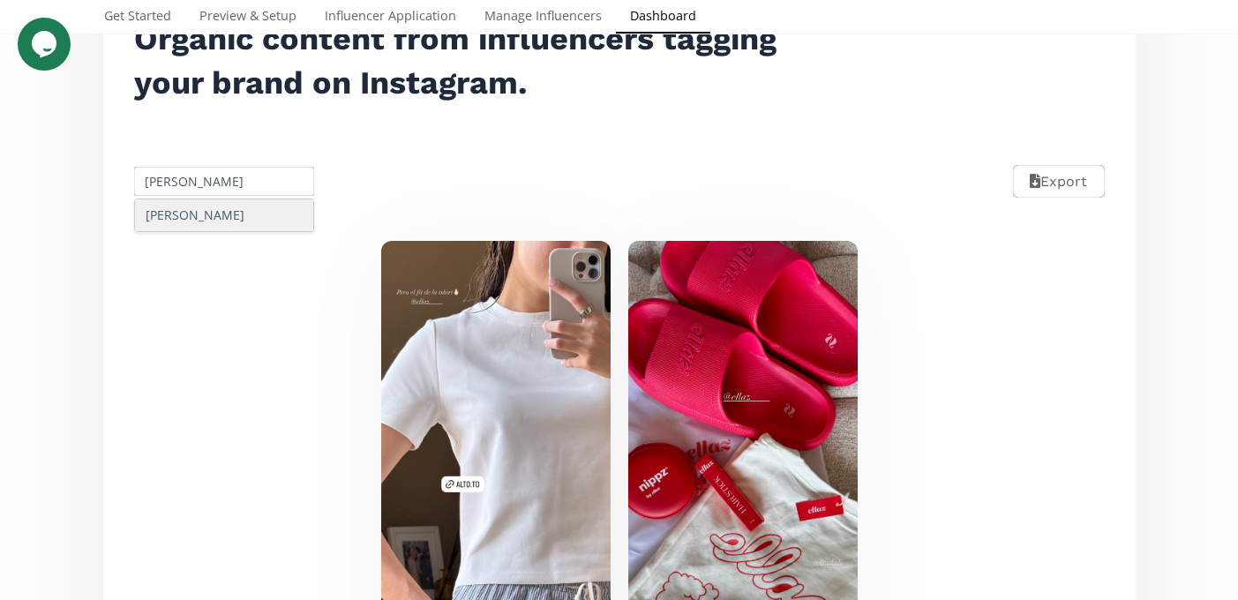
click at [233, 213] on div "[PERSON_NAME]" at bounding box center [224, 215] width 179 height 32
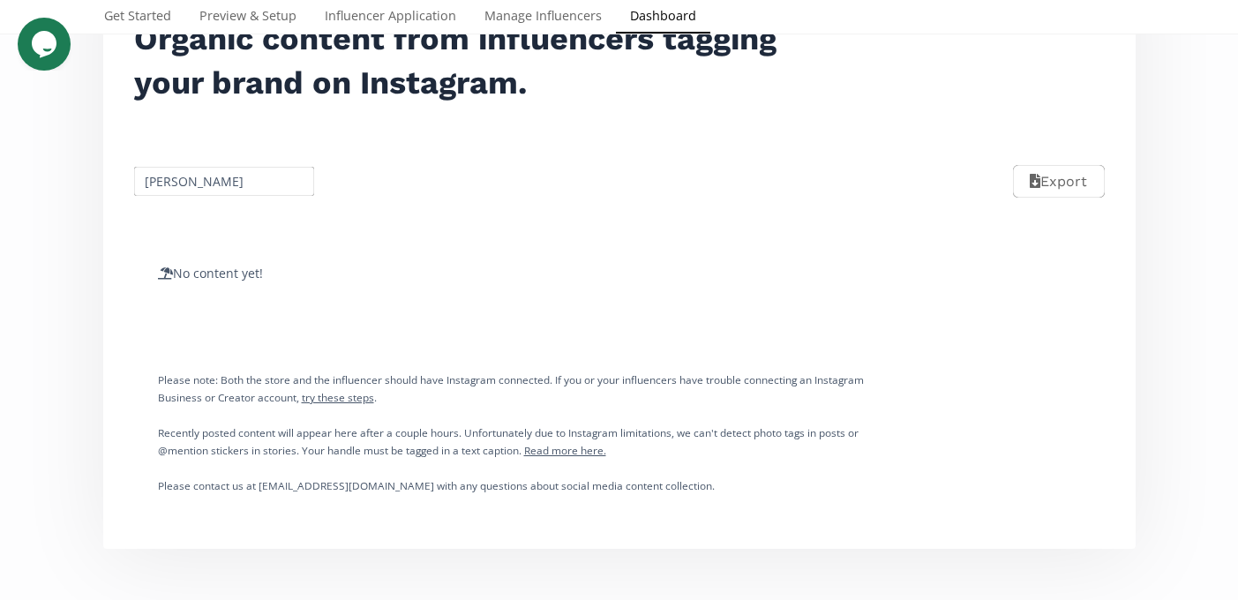
click at [204, 182] on input "[PERSON_NAME]" at bounding box center [224, 181] width 186 height 34
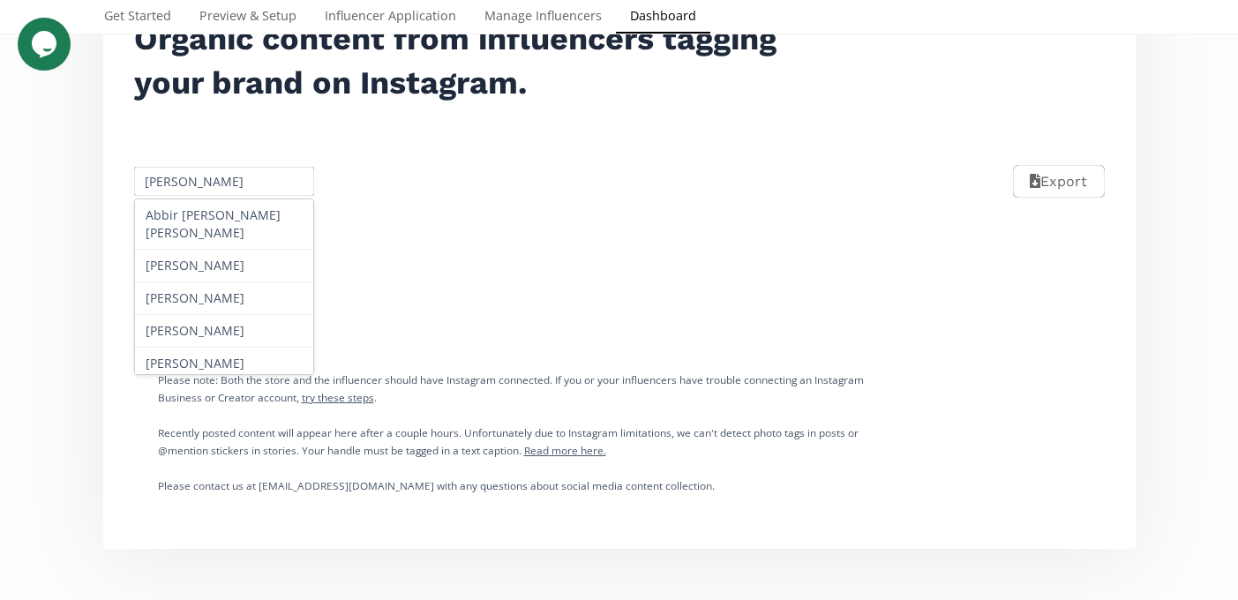
click at [204, 182] on input "[PERSON_NAME]" at bounding box center [224, 181] width 186 height 34
paste input "[PERSON_NAME]"
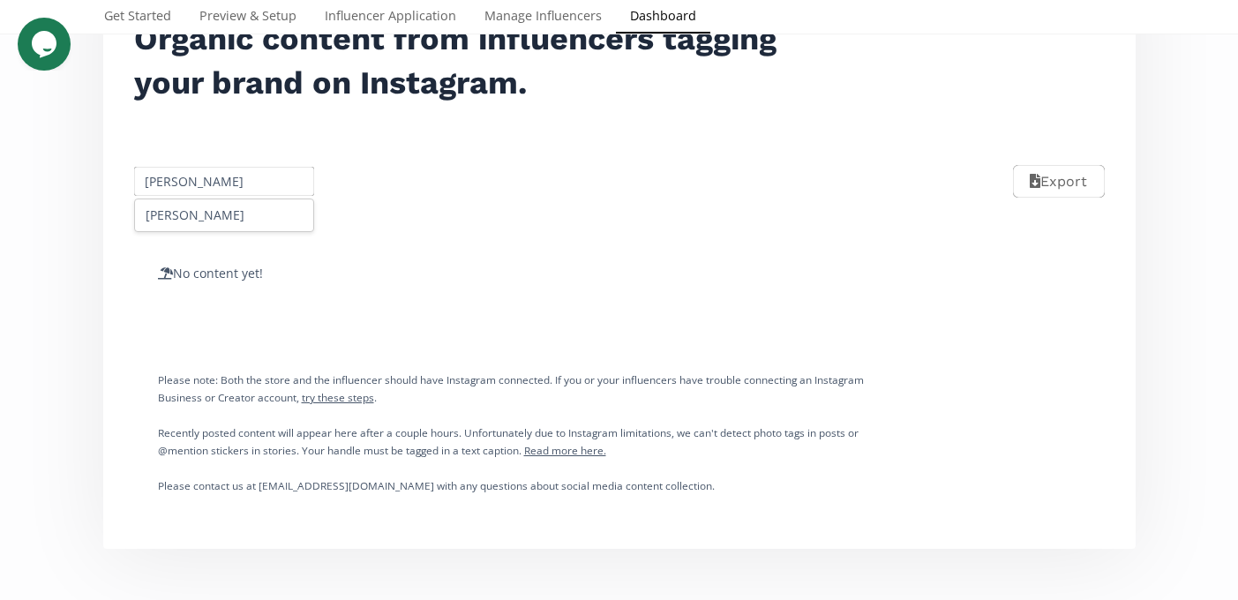
scroll to position [0, 34]
click at [211, 214] on div "[PERSON_NAME]" at bounding box center [224, 215] width 179 height 32
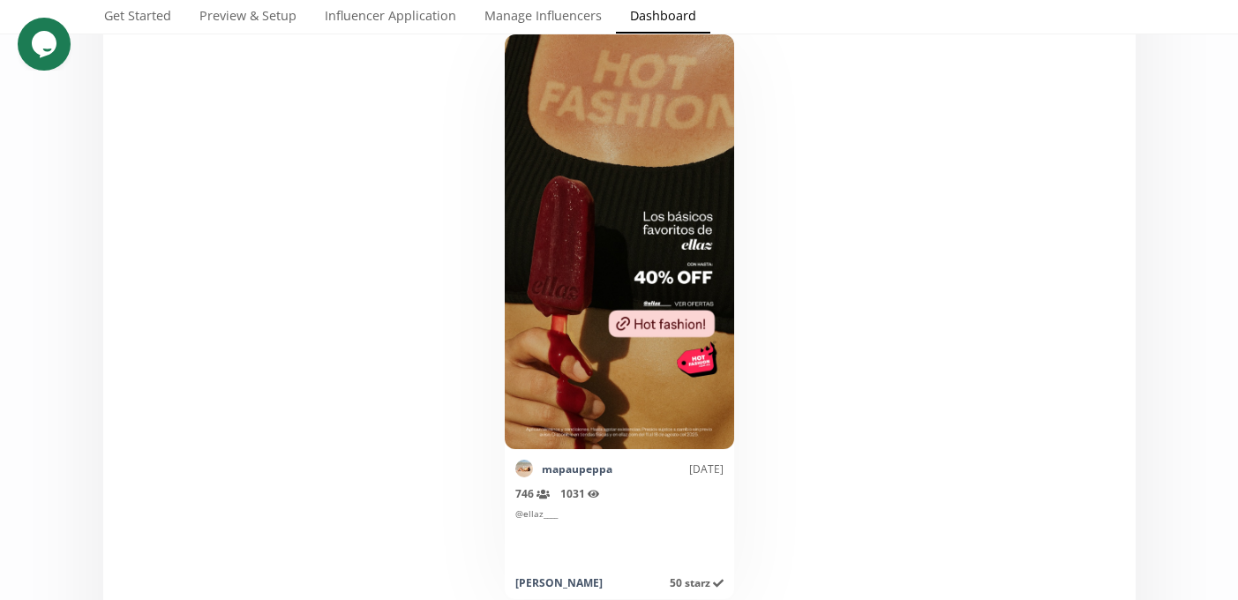
scroll to position [245, 0]
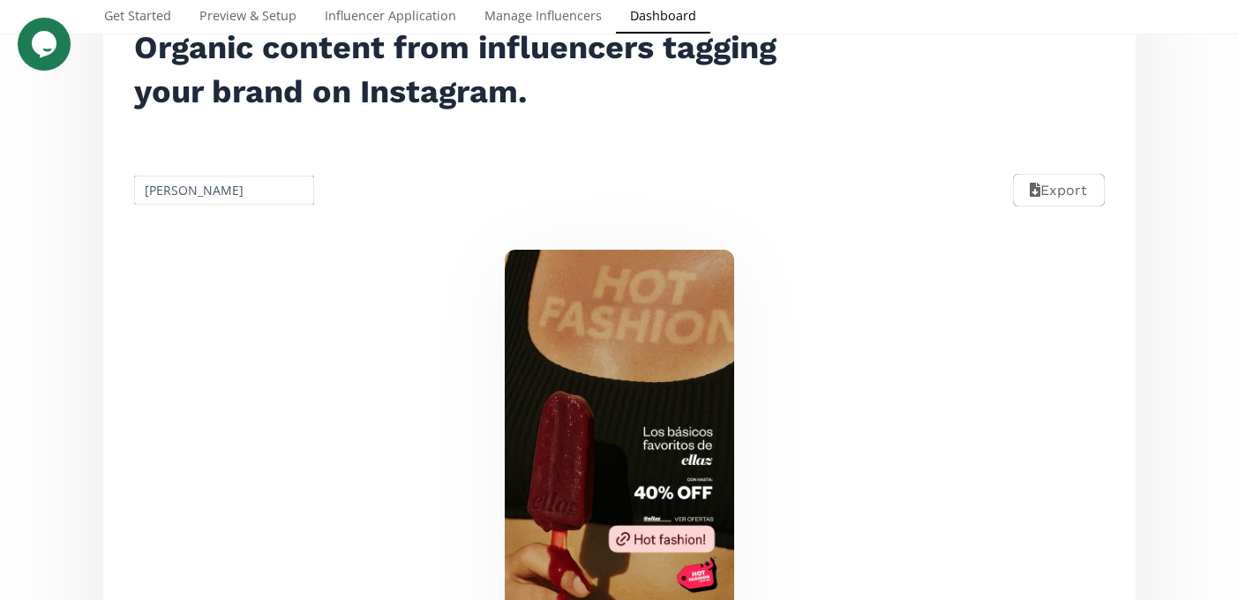
click at [214, 197] on input "[PERSON_NAME]" at bounding box center [224, 190] width 186 height 34
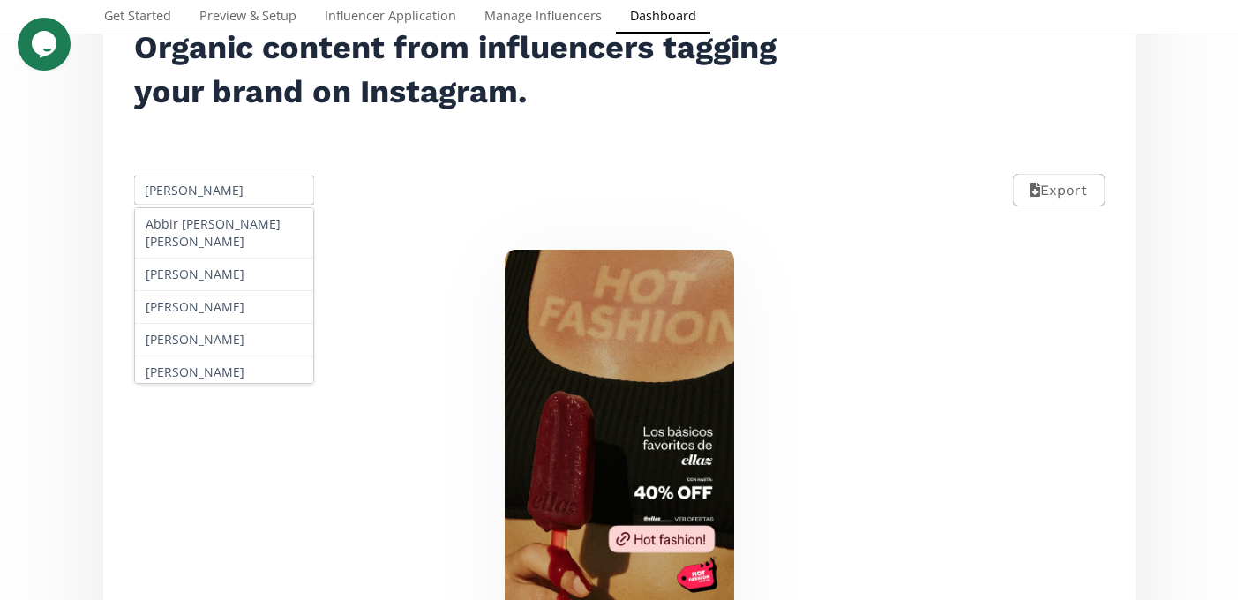
click at [214, 197] on input "[PERSON_NAME]" at bounding box center [224, 190] width 186 height 34
paste input "Azuri Mata De La Torre"
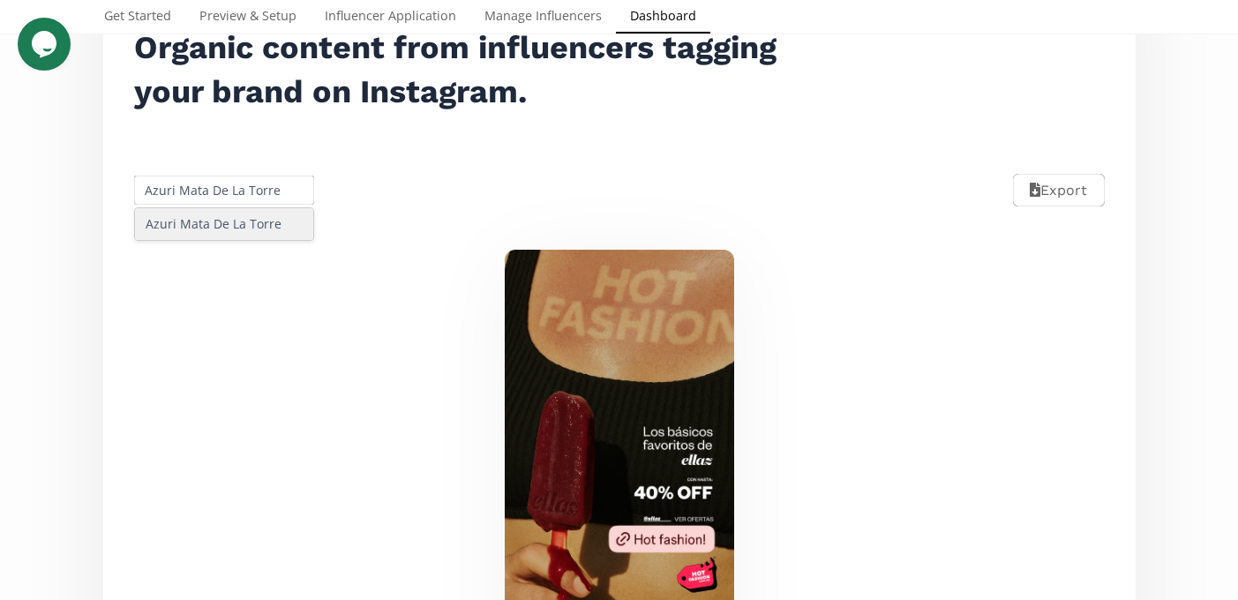
click at [207, 216] on div "Azuri Mata De La Torre" at bounding box center [224, 224] width 179 height 32
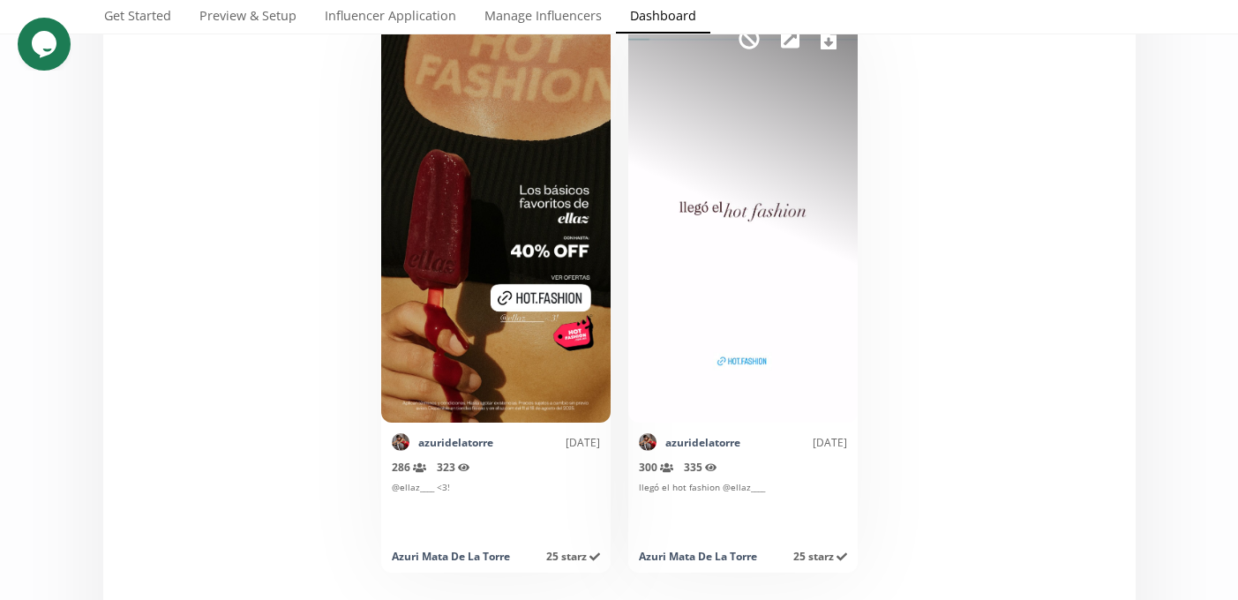
scroll to position [0, 0]
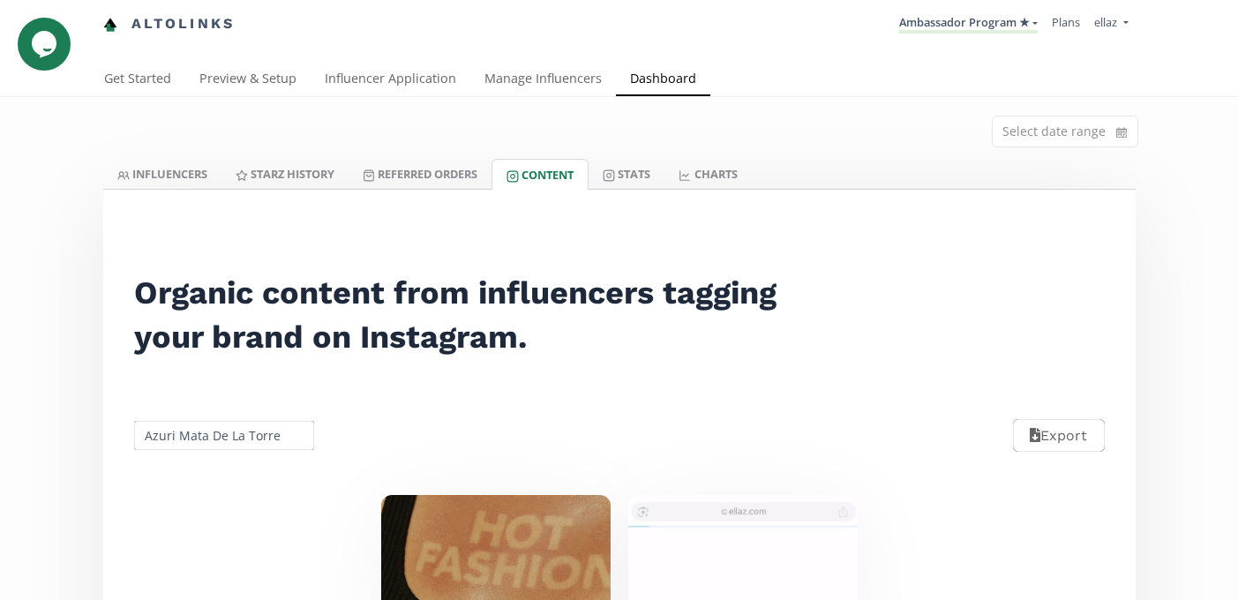
click at [235, 422] on input "Azuri Mata De La Torre" at bounding box center [224, 435] width 186 height 34
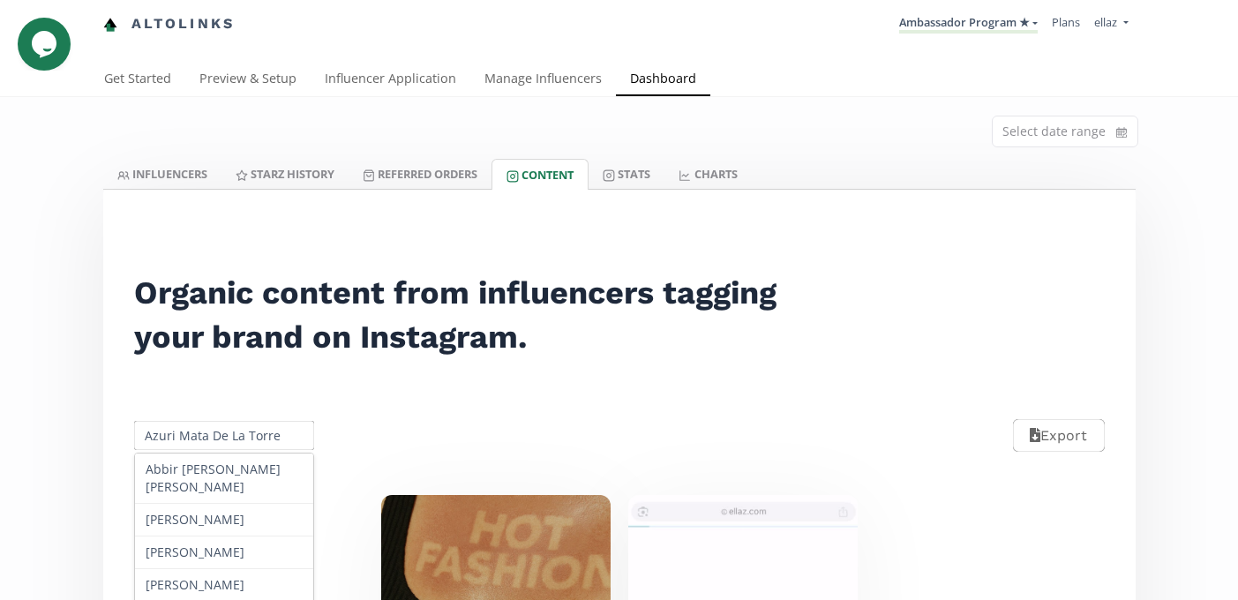
click at [235, 422] on input "Azuri Mata De La Torre" at bounding box center [224, 435] width 186 height 34
paste input "Sofía Domínguez"
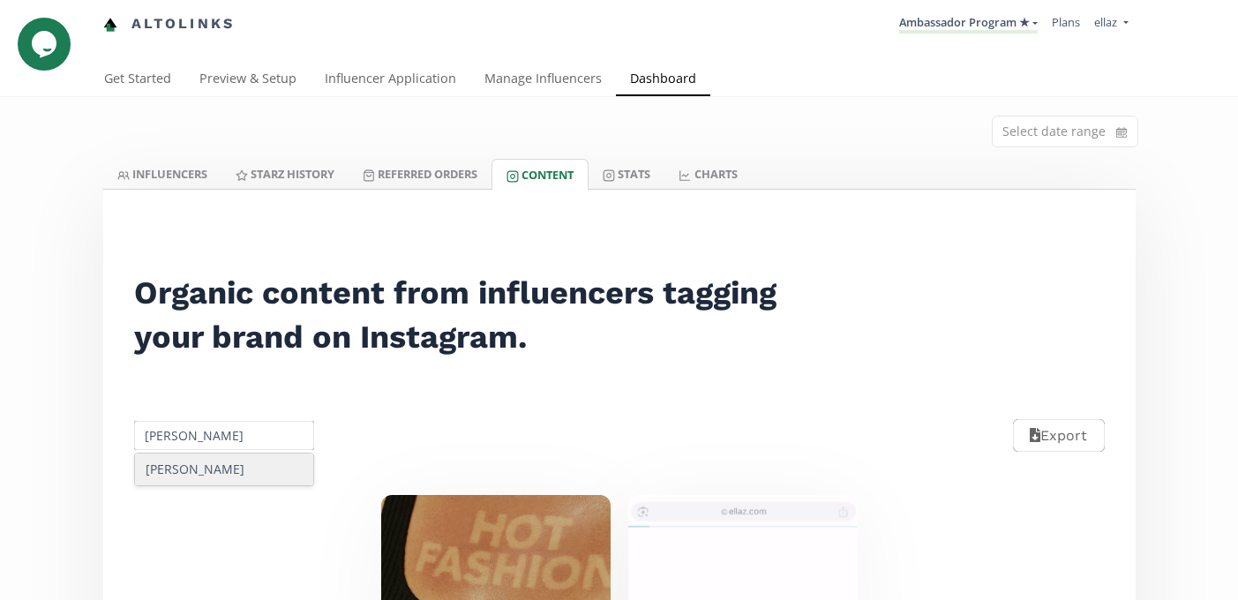
click at [226, 456] on div "Sofía Domínguez" at bounding box center [224, 469] width 179 height 32
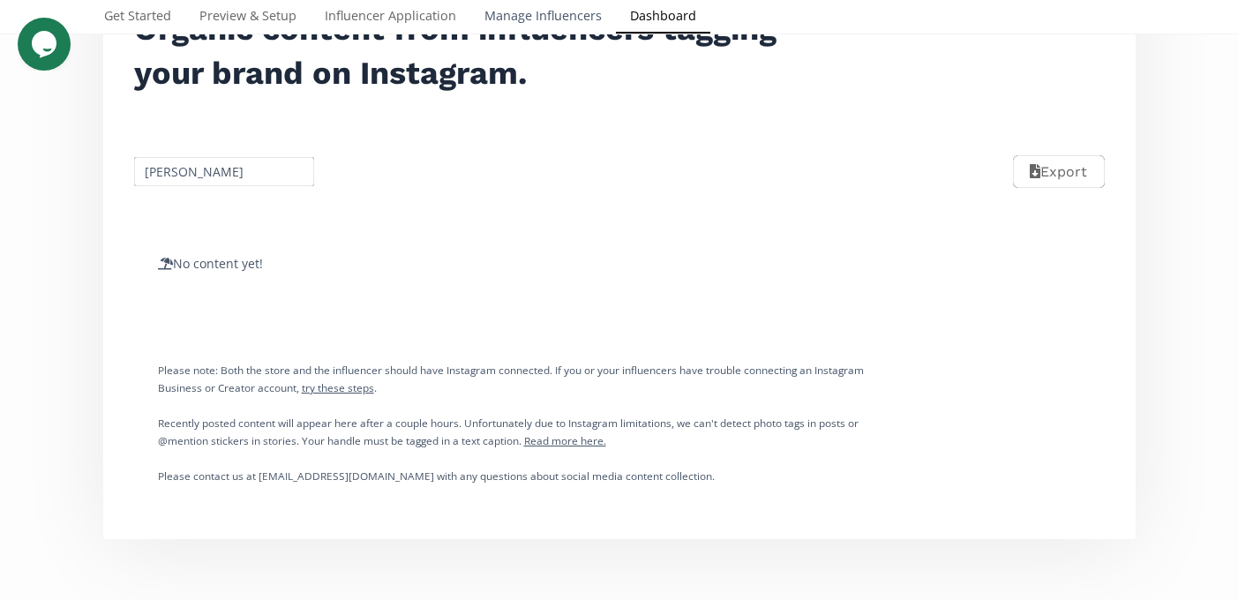
scroll to position [269, 0]
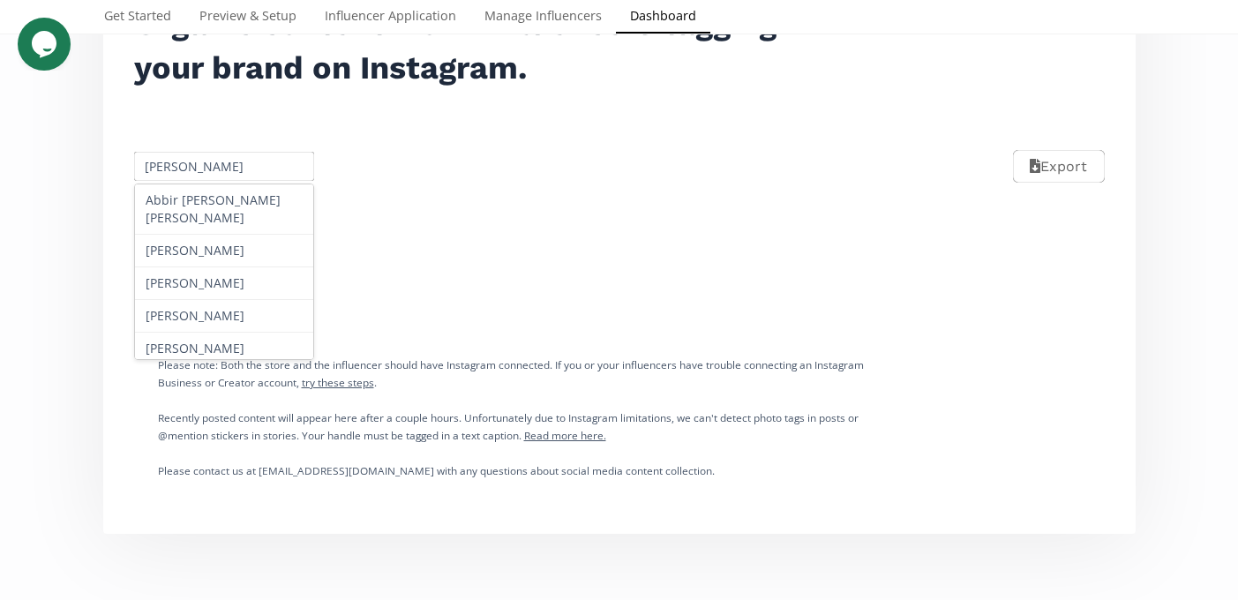
click at [196, 174] on input "Sofía Domínguez" at bounding box center [224, 166] width 186 height 34
paste input "Barbara Muño"
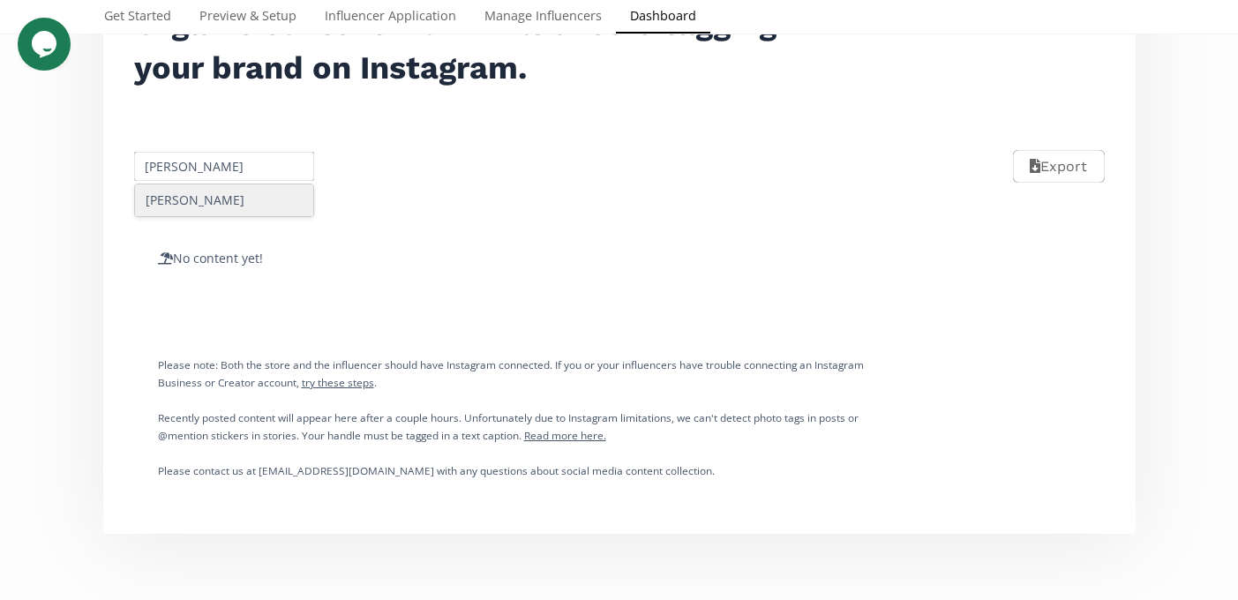
click at [220, 200] on div "Barbara Muñoz" at bounding box center [224, 200] width 179 height 32
click at [232, 145] on div "Barbara Muñoz Export" at bounding box center [619, 166] width 1011 height 79
click at [213, 170] on input "Barbara Muñoz" at bounding box center [224, 166] width 186 height 34
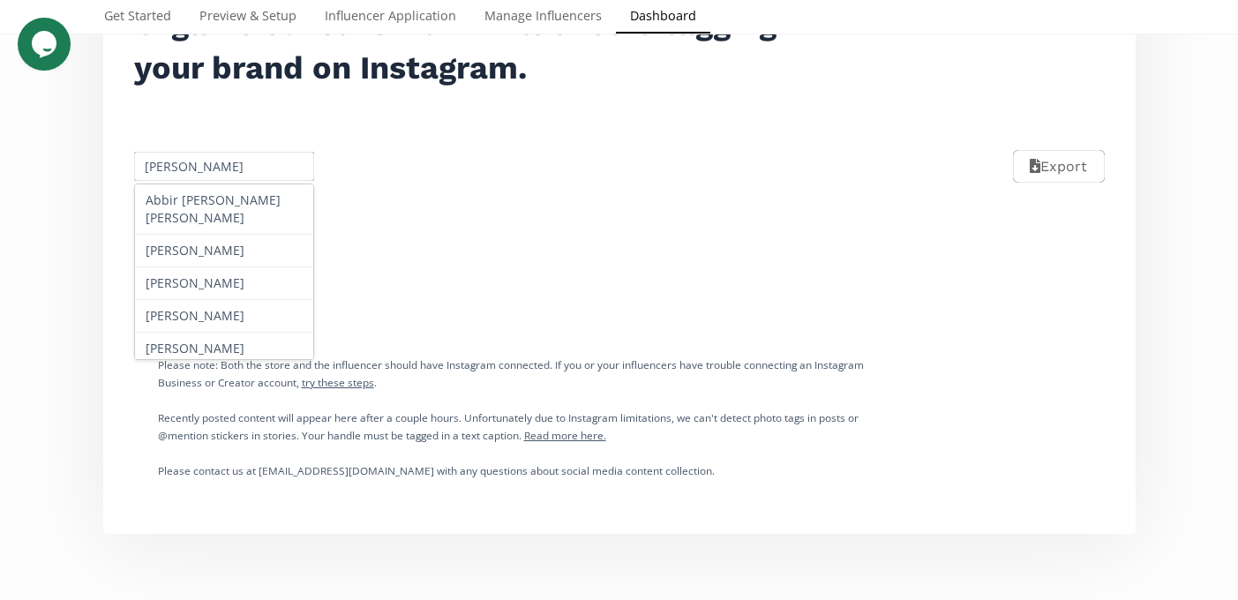
click at [213, 170] on input "Barbara Muñoz" at bounding box center [224, 166] width 186 height 34
paste input "Carolina Zazueta"
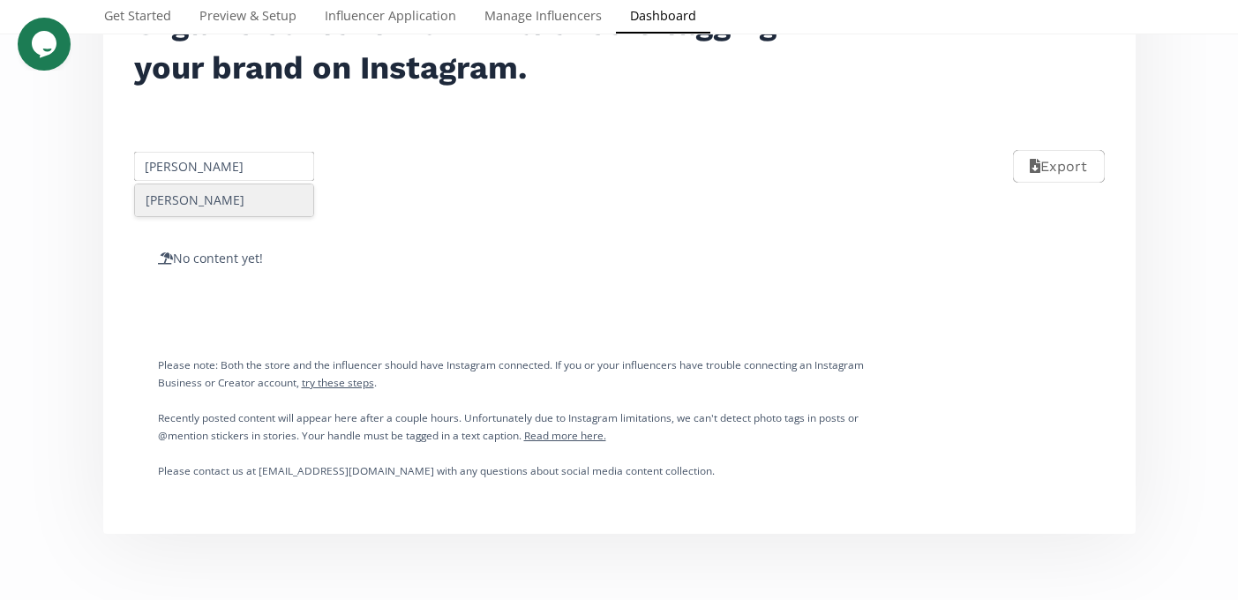
click at [214, 192] on div "Carolina Zazueta" at bounding box center [224, 200] width 179 height 32
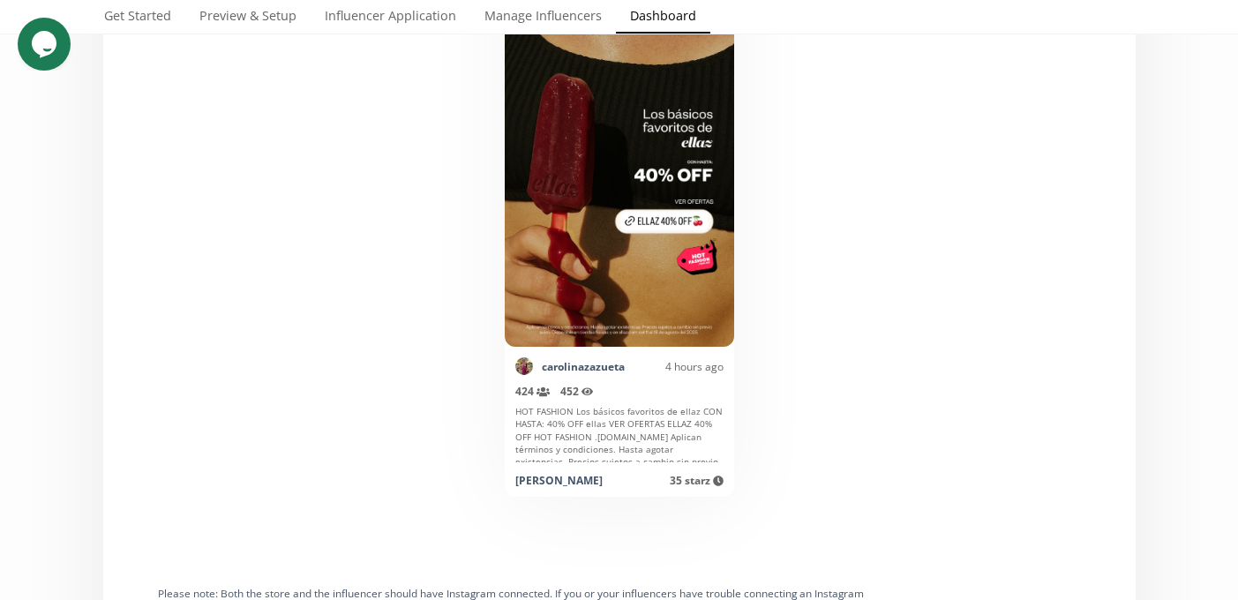
scroll to position [323, 0]
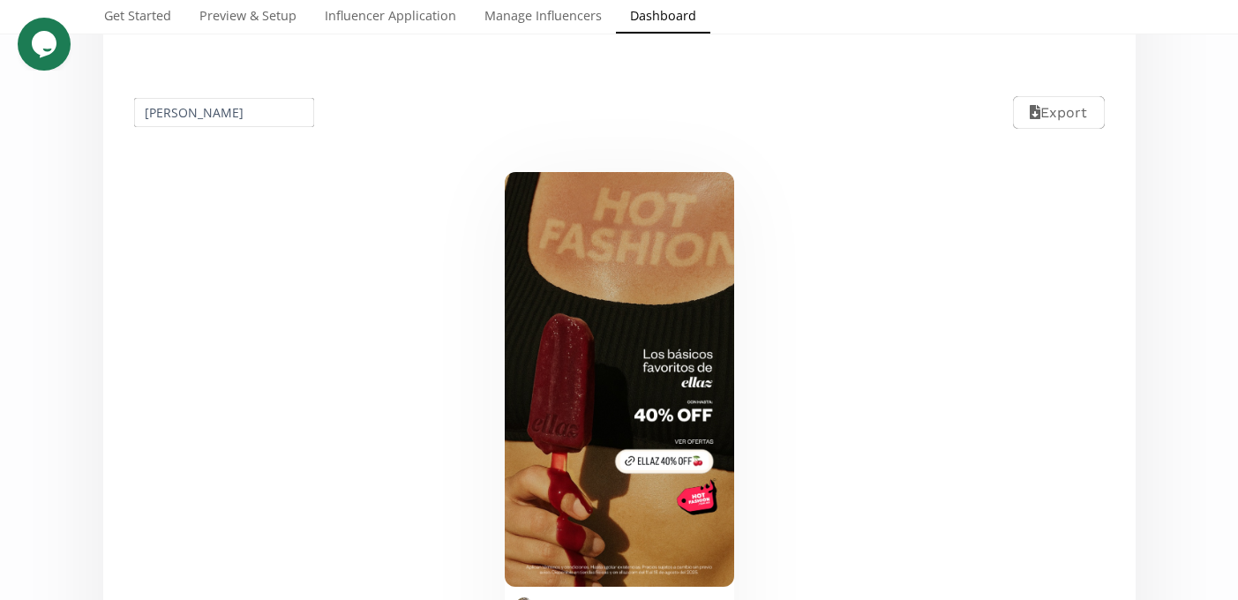
click at [221, 116] on input "Carolina Zazueta" at bounding box center [224, 112] width 186 height 34
click at [221, 116] on input "[PERSON_NAME]" at bounding box center [224, 112] width 186 height 34
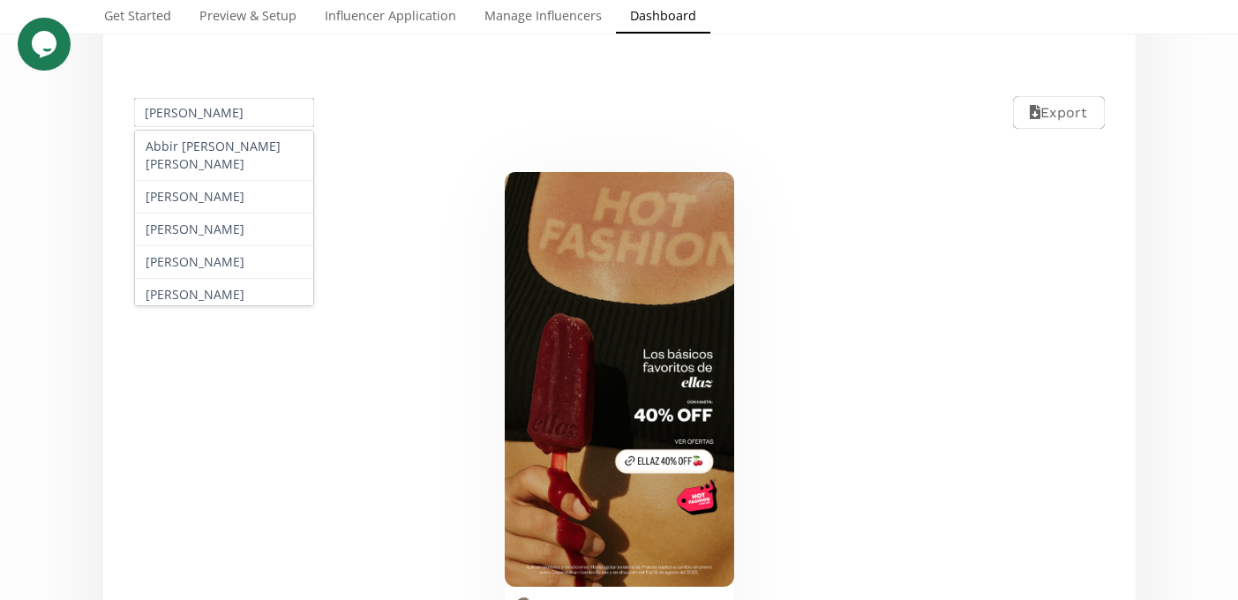
click at [221, 116] on input "[PERSON_NAME]" at bounding box center [224, 112] width 186 height 34
paste input "[PERSON_NAME] Cabeza [PERSON_NAME]"
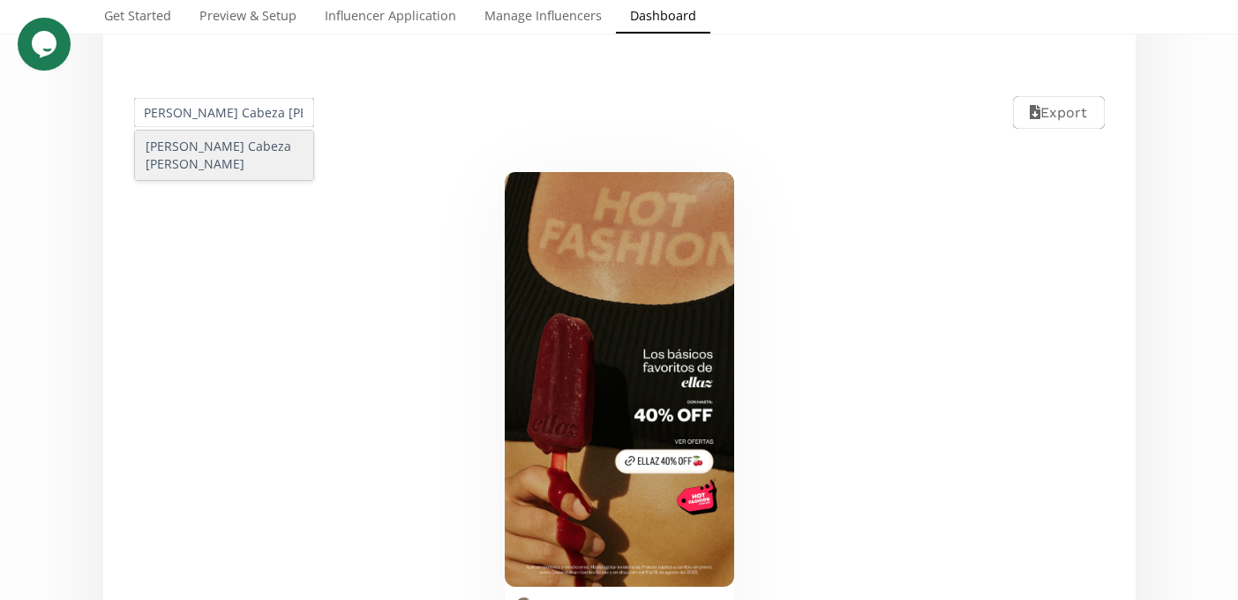
click at [195, 147] on div "[PERSON_NAME] Cabeza [PERSON_NAME]" at bounding box center [224, 155] width 179 height 49
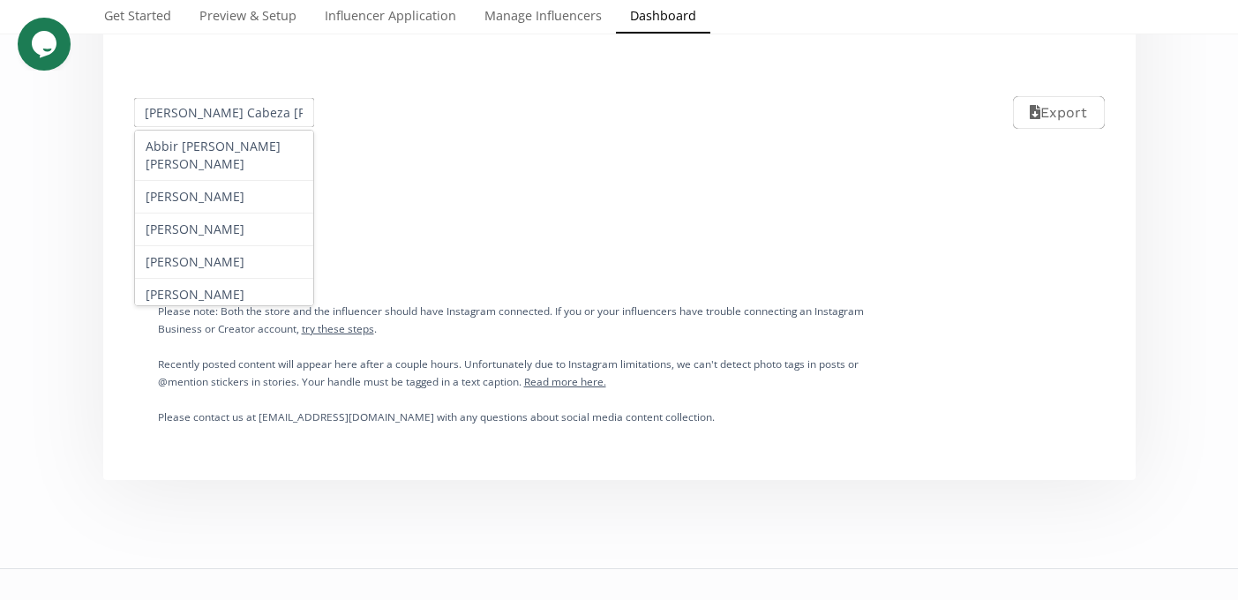
click at [234, 109] on input "Arantza Cabeza González" at bounding box center [224, 112] width 186 height 34
paste input "Mariana Fararoni"
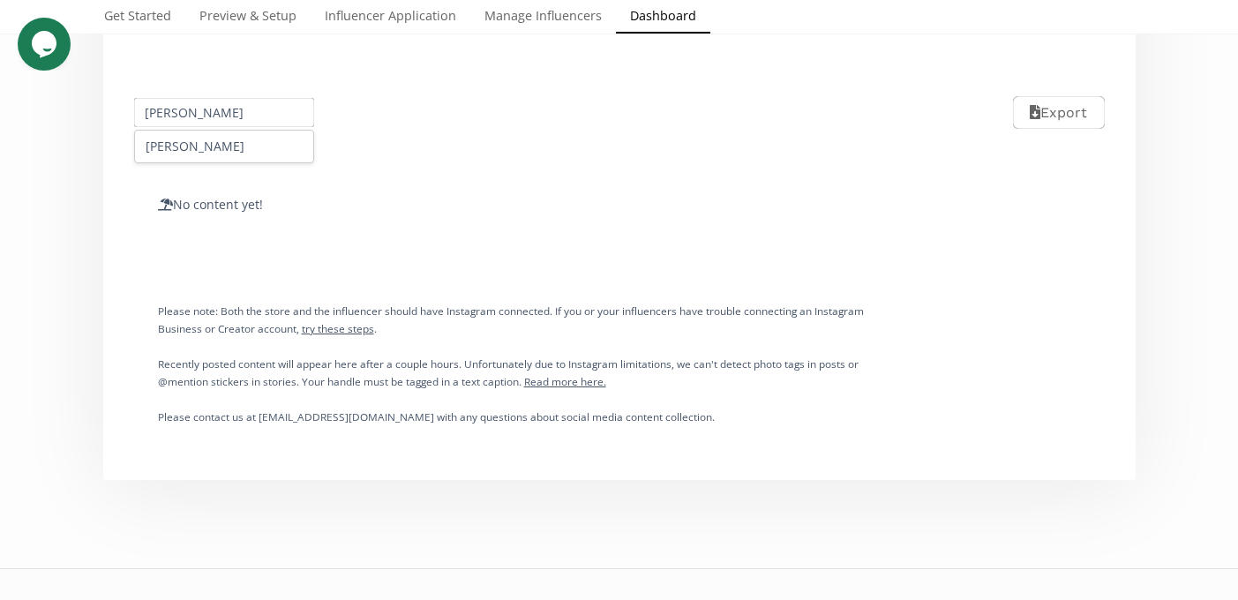
click at [228, 131] on div "Mariana Fararoni" at bounding box center [224, 147] width 181 height 34
click at [224, 140] on div "Mariana Fararoni" at bounding box center [224, 147] width 179 height 32
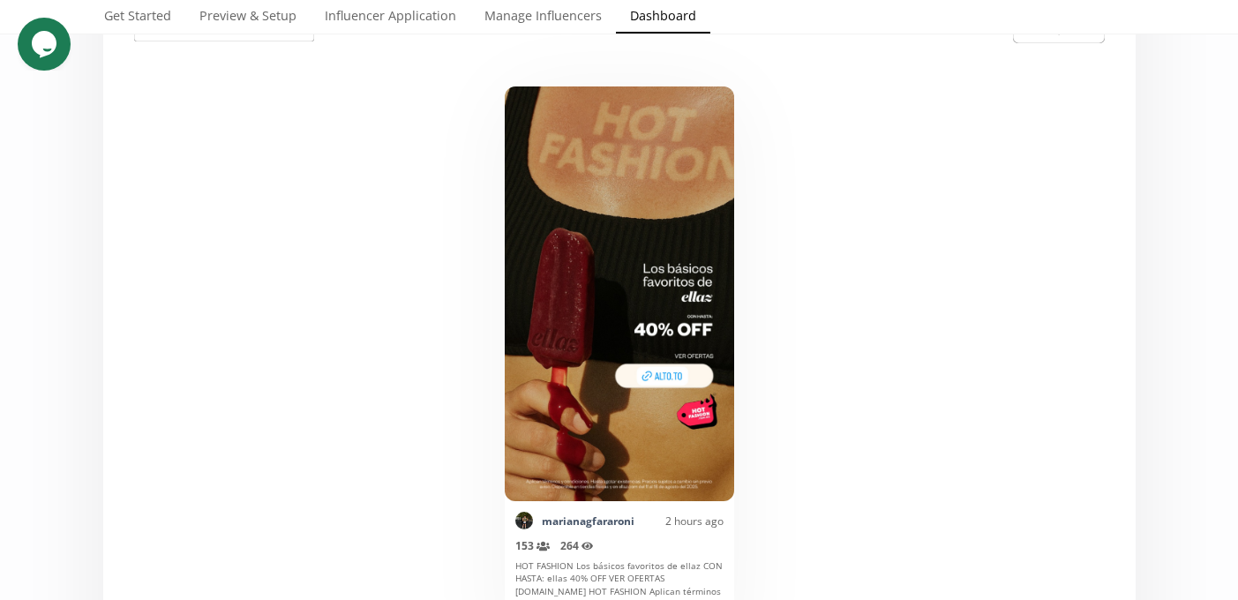
scroll to position [162, 0]
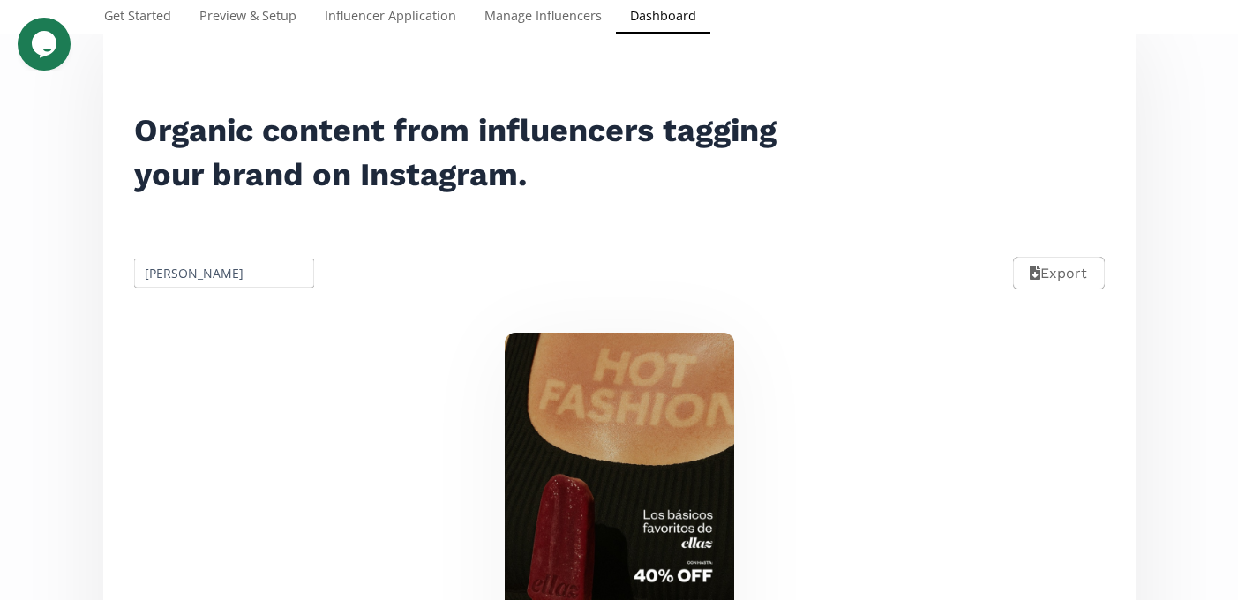
click at [183, 274] on input "Mariana Fararoni" at bounding box center [224, 273] width 186 height 34
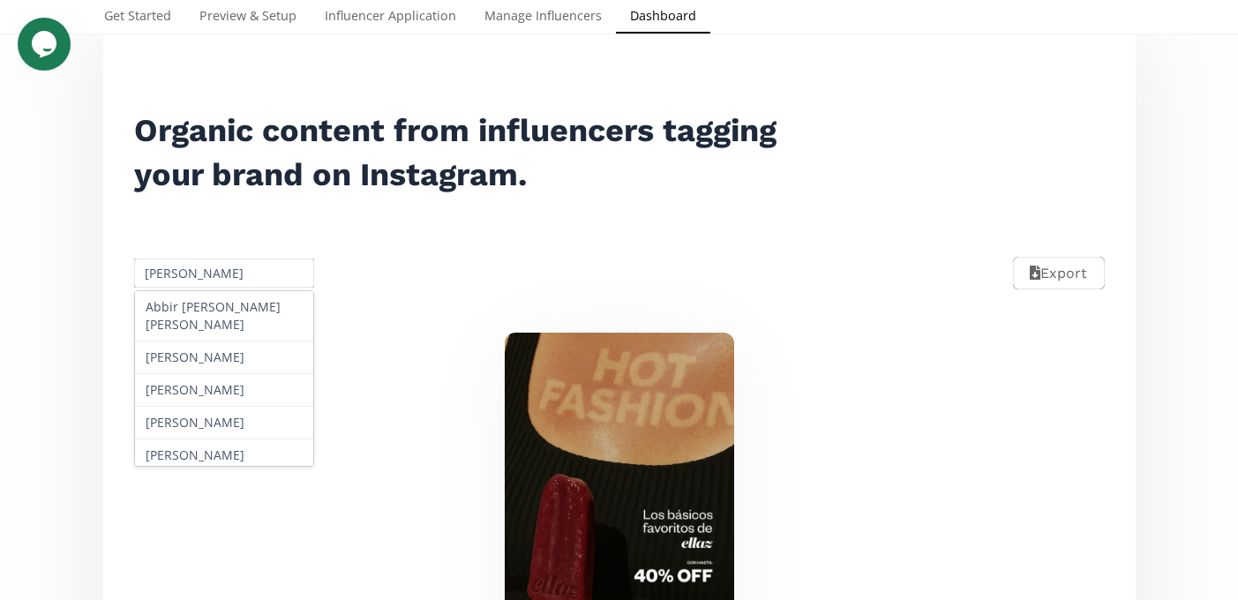
click at [183, 274] on input "Mariana Fararoni" at bounding box center [224, 273] width 186 height 34
paste input "Sheila Valdes"
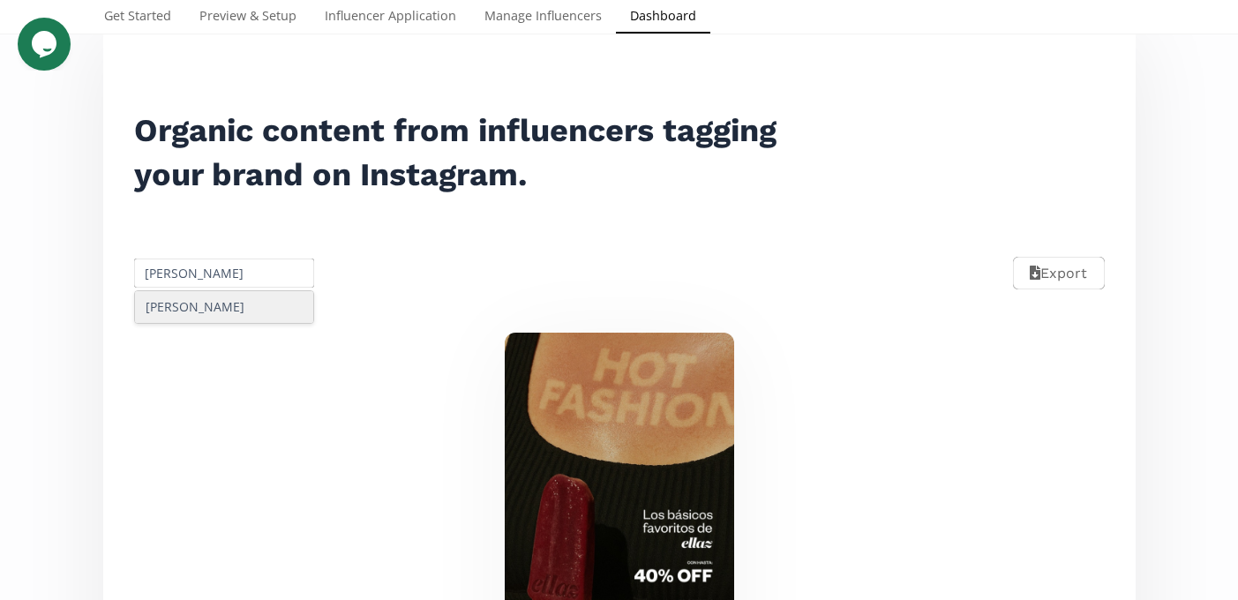
click at [244, 318] on div "Sheila Valdes" at bounding box center [224, 307] width 179 height 32
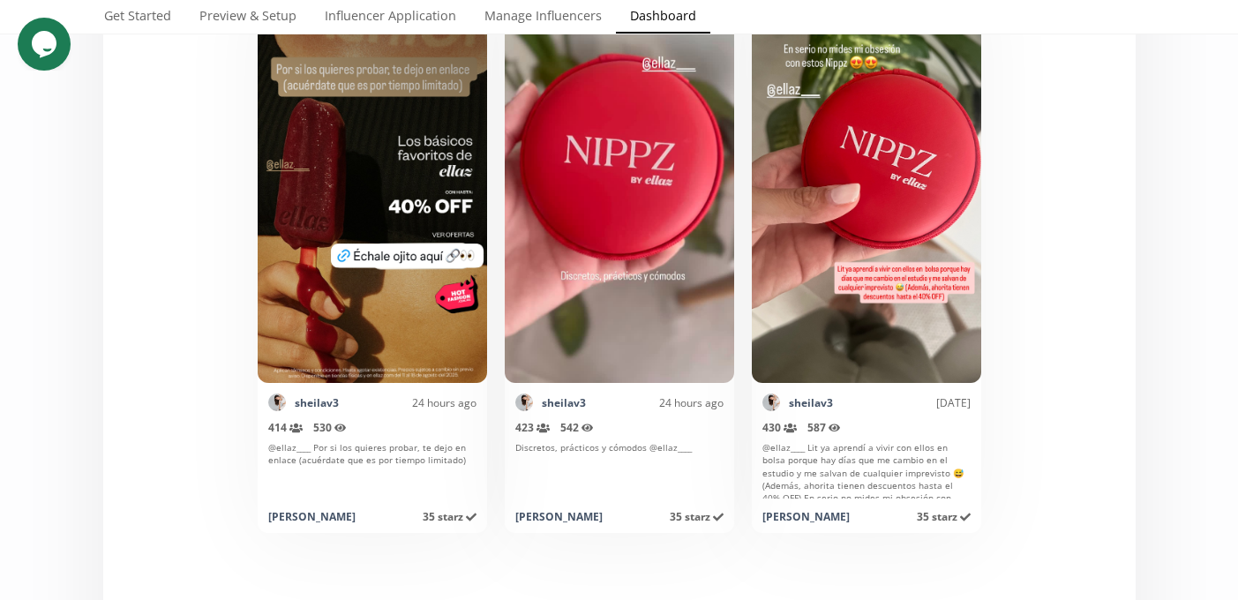
scroll to position [39, 0]
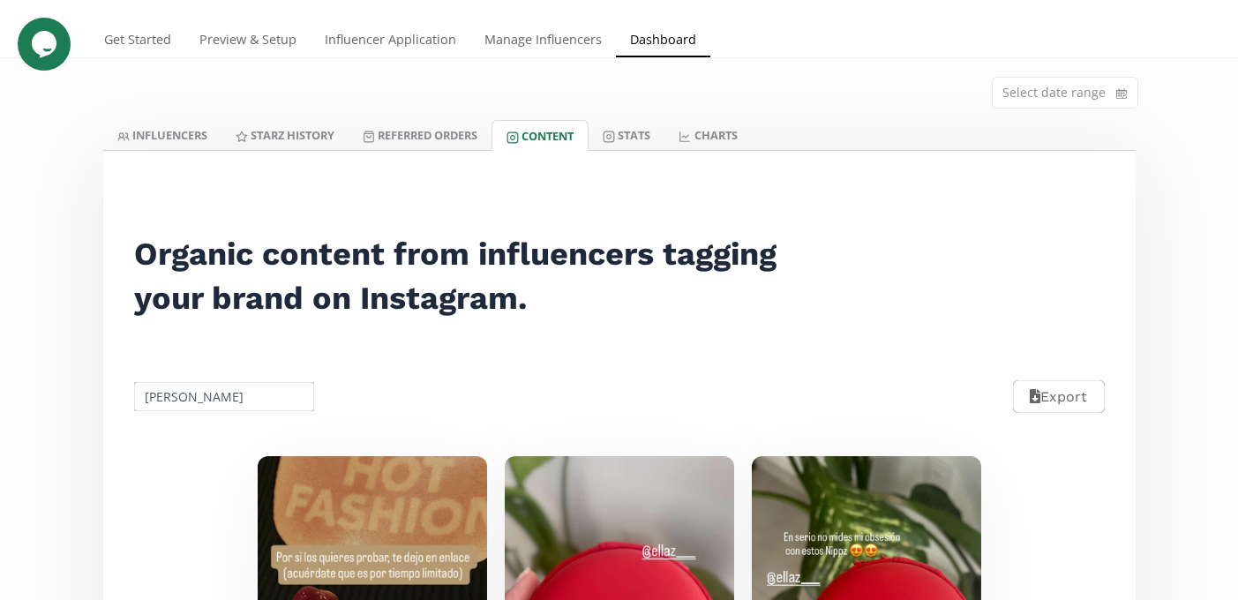
click at [204, 404] on input "Sheila Valdes" at bounding box center [224, 396] width 186 height 34
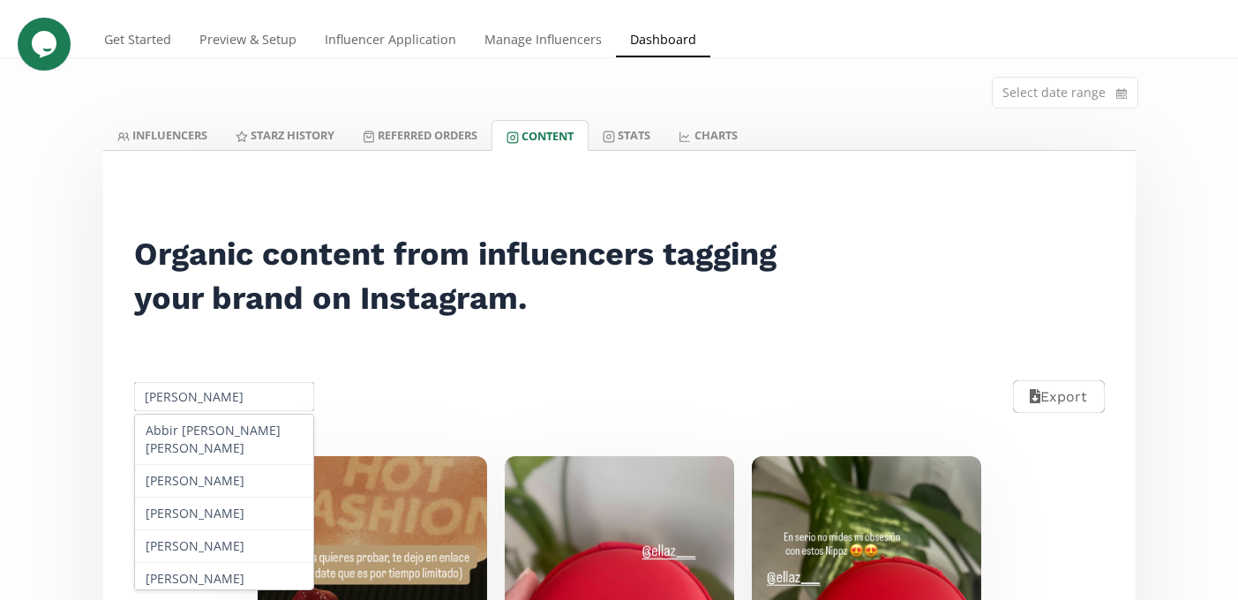
click at [204, 404] on input "Sheila Valdes" at bounding box center [224, 396] width 186 height 34
paste input "Paola Correa"
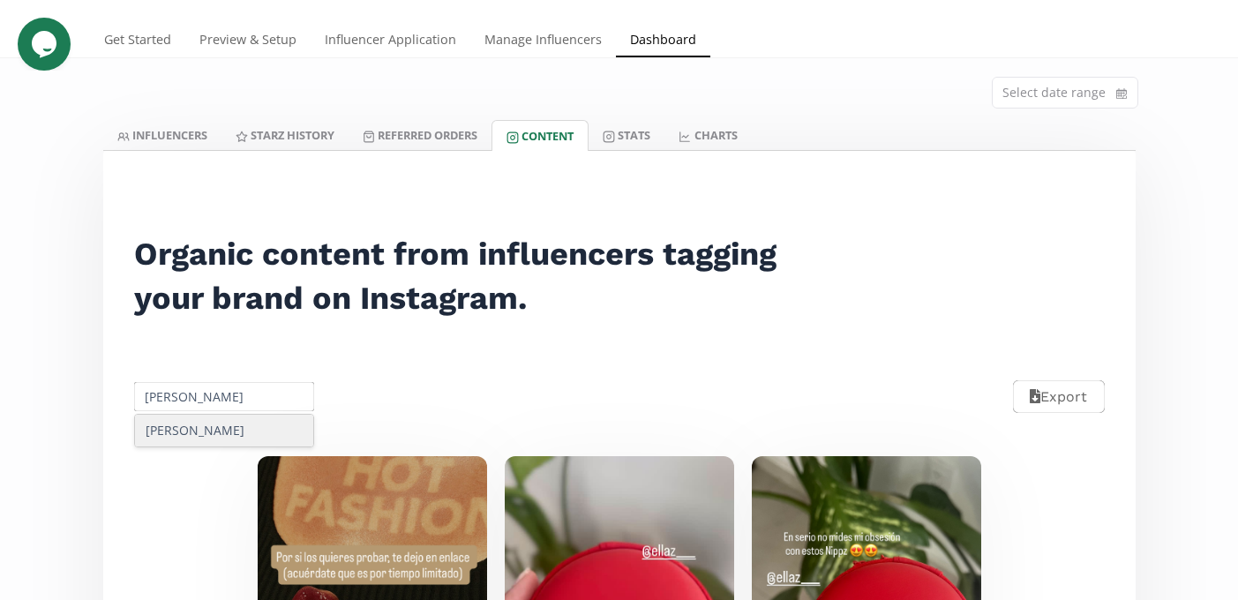
click at [235, 431] on div "Paola Correa" at bounding box center [224, 431] width 179 height 32
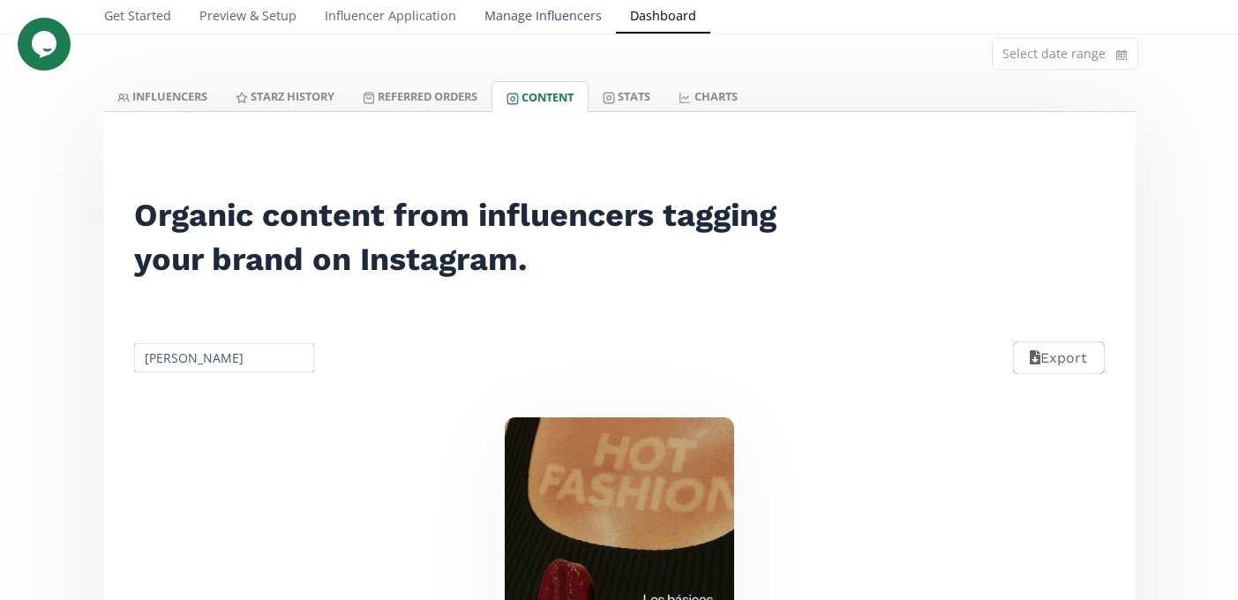
scroll to position [0, 0]
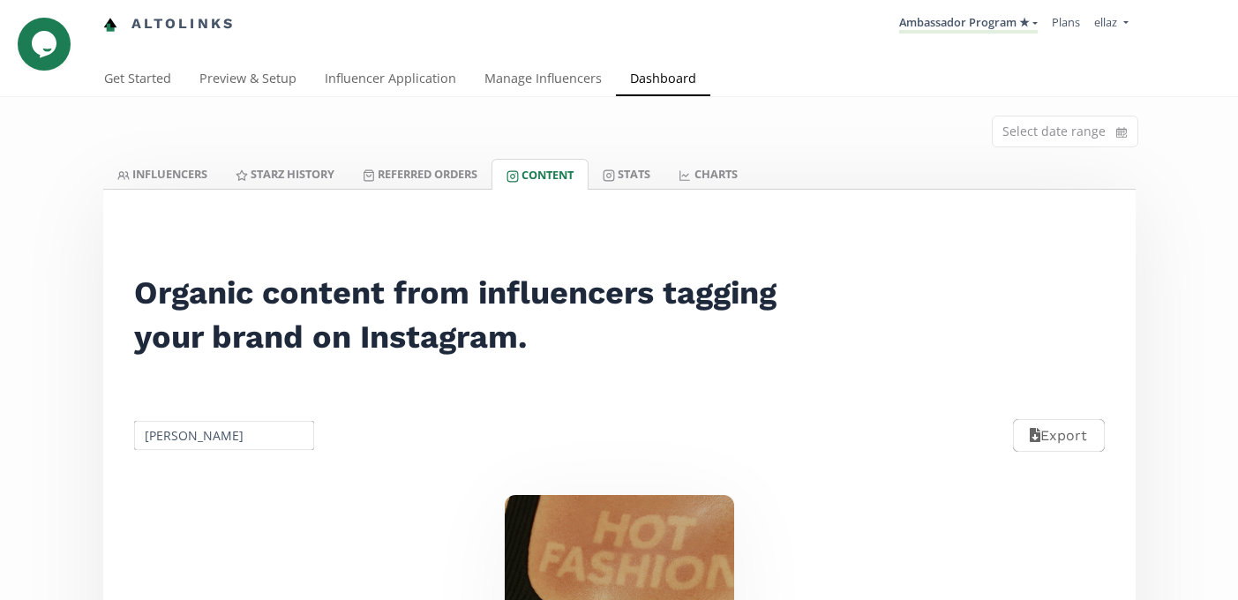
click at [181, 446] on input "Paola Correa" at bounding box center [224, 435] width 186 height 34
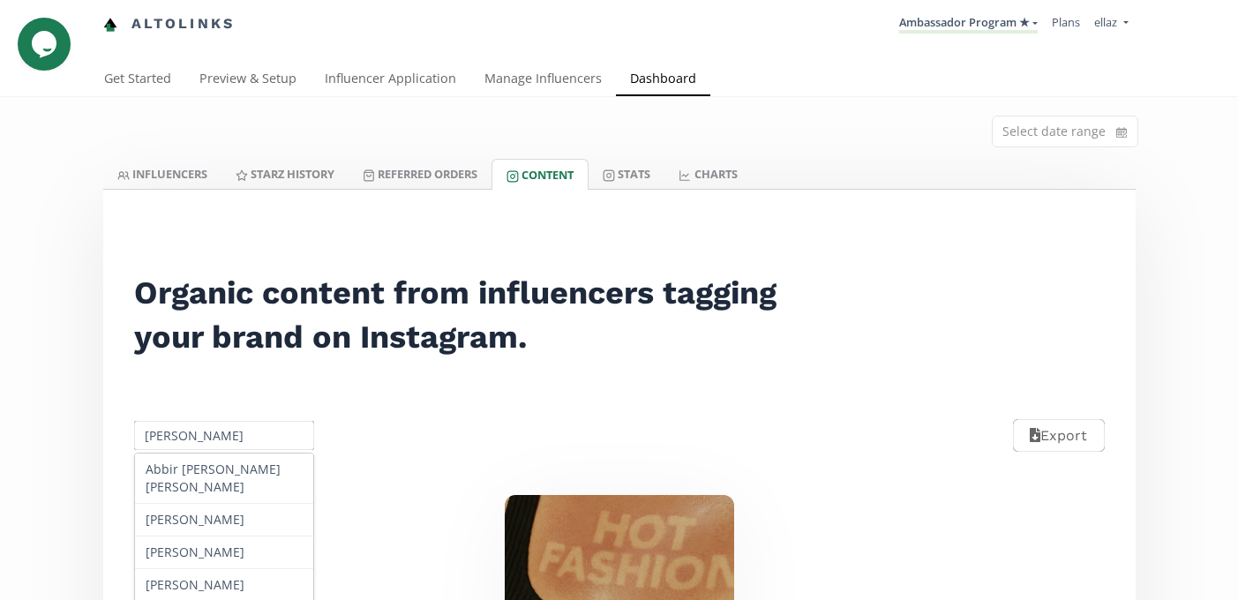
click at [181, 446] on input "Paola Correa" at bounding box center [224, 435] width 186 height 34
paste input "Jessica Walle"
click at [207, 447] on input "Jessica Walle" at bounding box center [224, 435] width 186 height 34
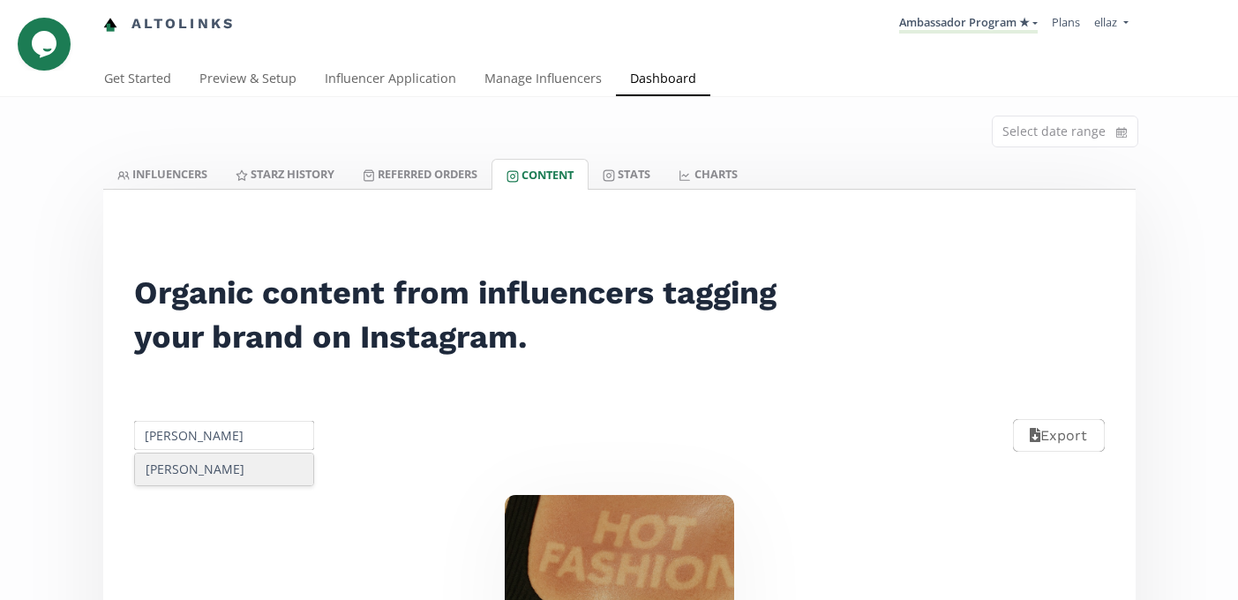
click at [218, 473] on div "Jessica Walle" at bounding box center [224, 469] width 179 height 32
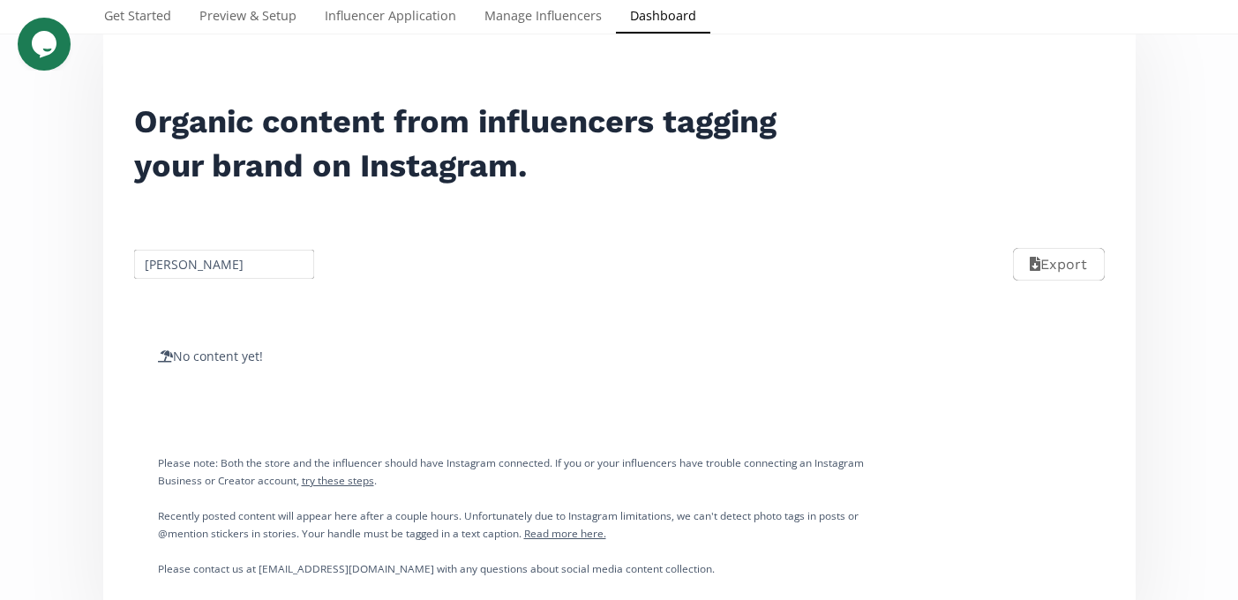
scroll to position [196, 0]
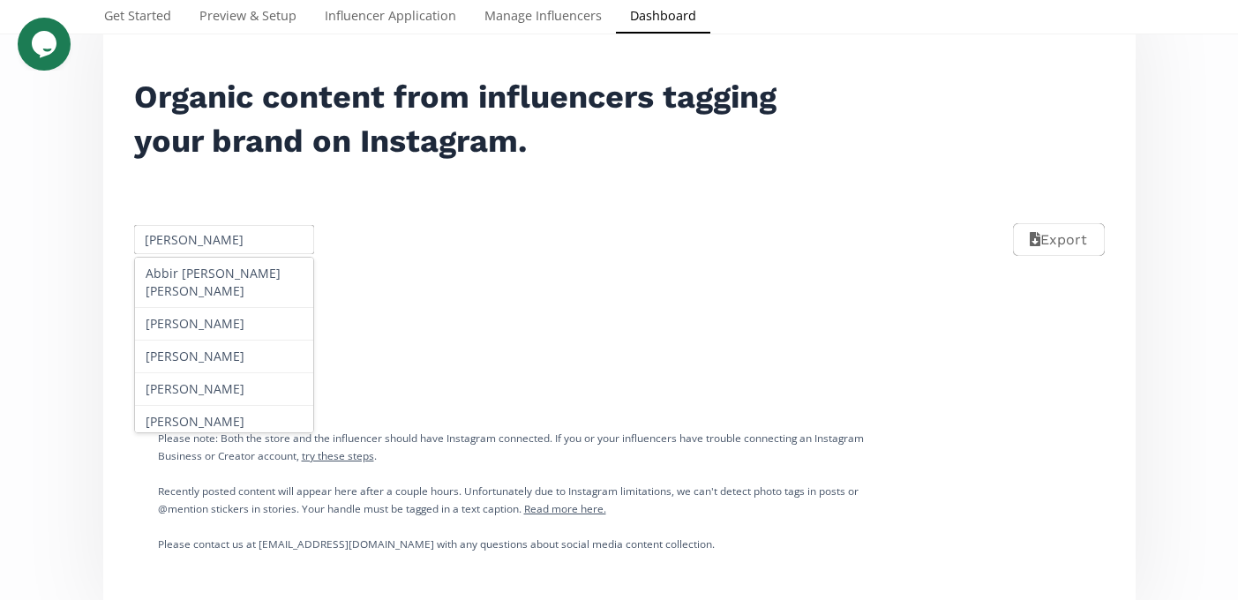
click at [195, 234] on input "Jessica Walle" at bounding box center [224, 239] width 186 height 34
paste input "Macarena Anaya"
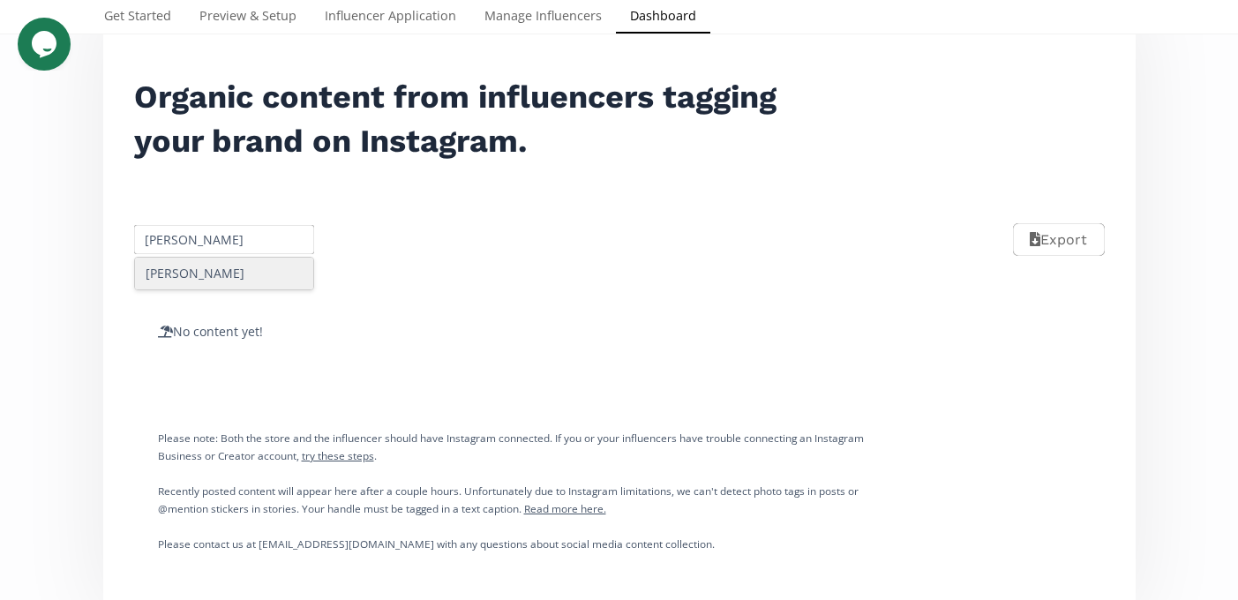
click at [221, 284] on div "Macarena Anaya" at bounding box center [224, 274] width 179 height 32
click at [243, 258] on div "Macarena Anaya Export" at bounding box center [619, 239] width 1011 height 79
click at [225, 247] on input "Macarena Anaya" at bounding box center [224, 239] width 186 height 34
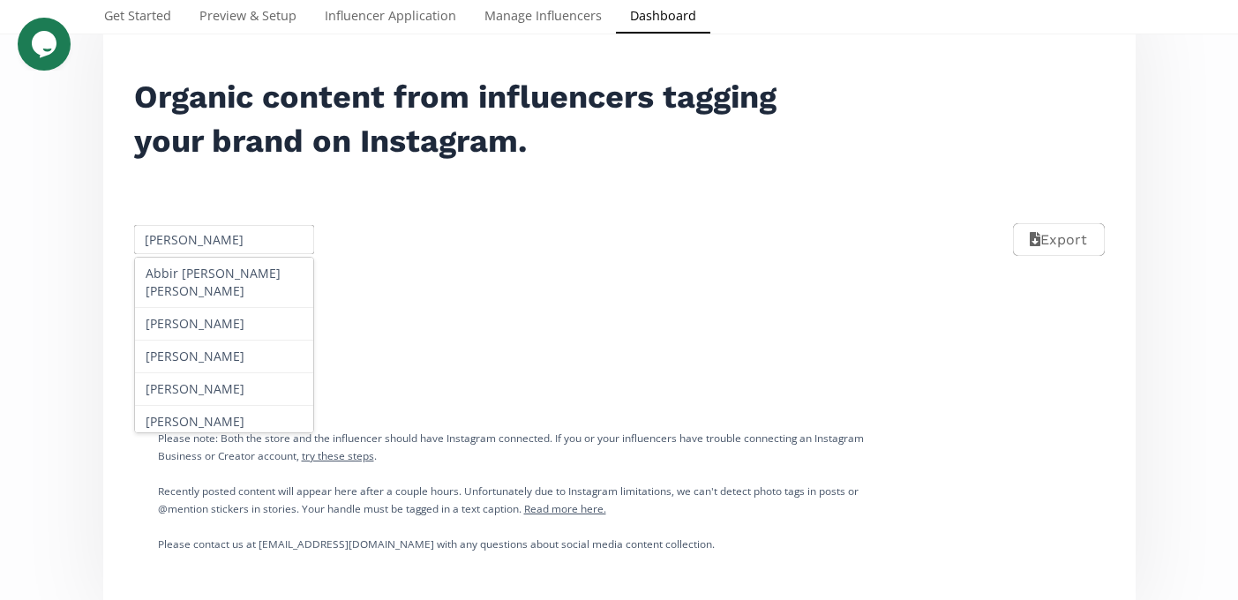
click at [225, 247] on input "Macarena Anaya" at bounding box center [224, 239] width 186 height 34
paste input "Isabella Ricárdez"
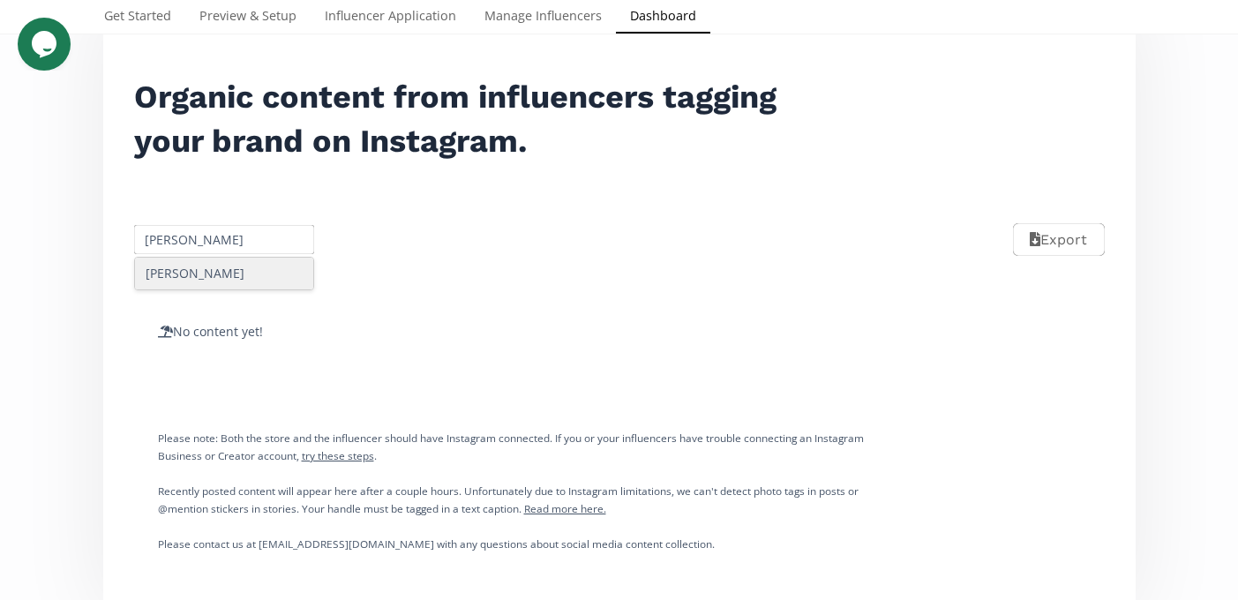
click at [227, 267] on div "Isabella Ricárdez" at bounding box center [224, 274] width 179 height 32
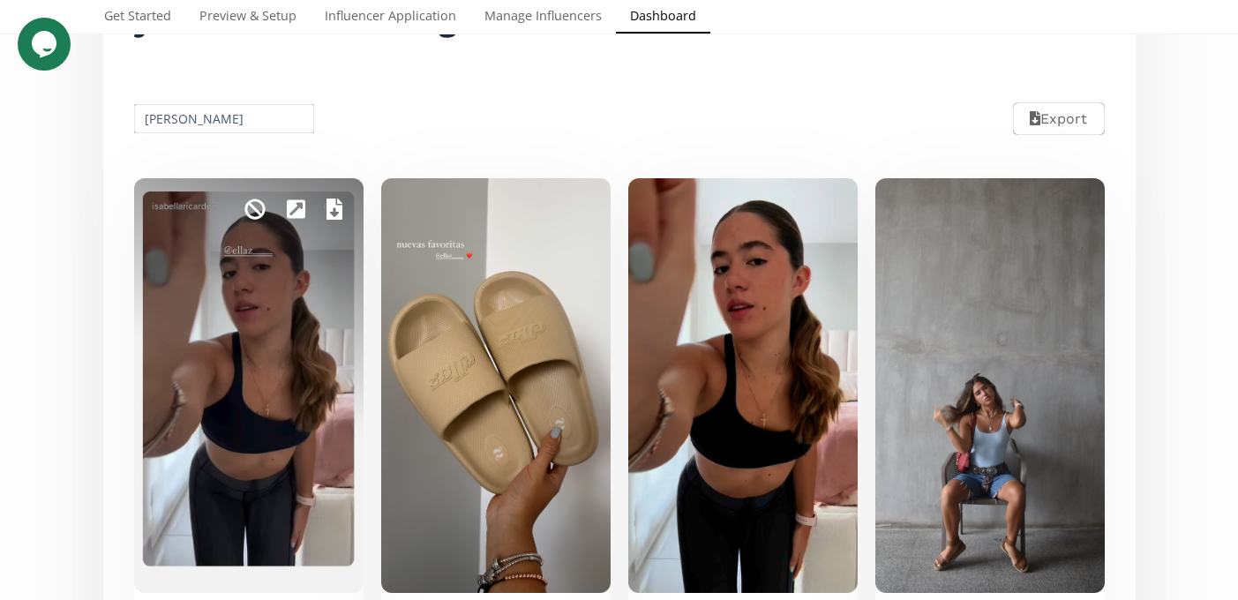
scroll to position [71, 0]
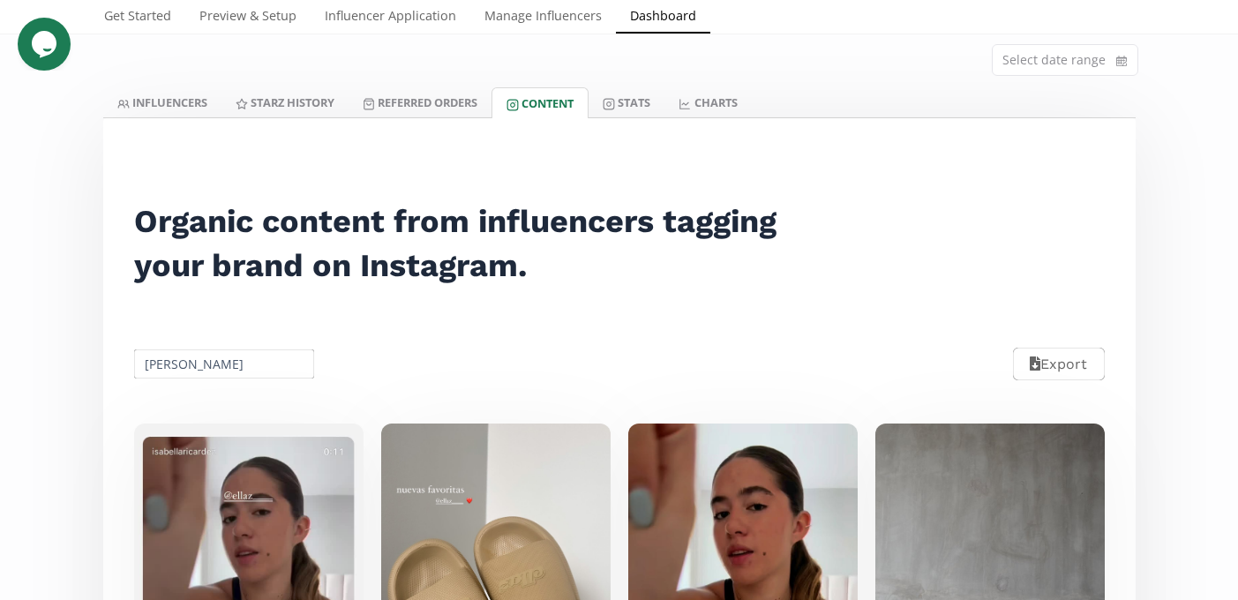
click at [219, 353] on input "Isabella Ricárdez" at bounding box center [224, 364] width 186 height 34
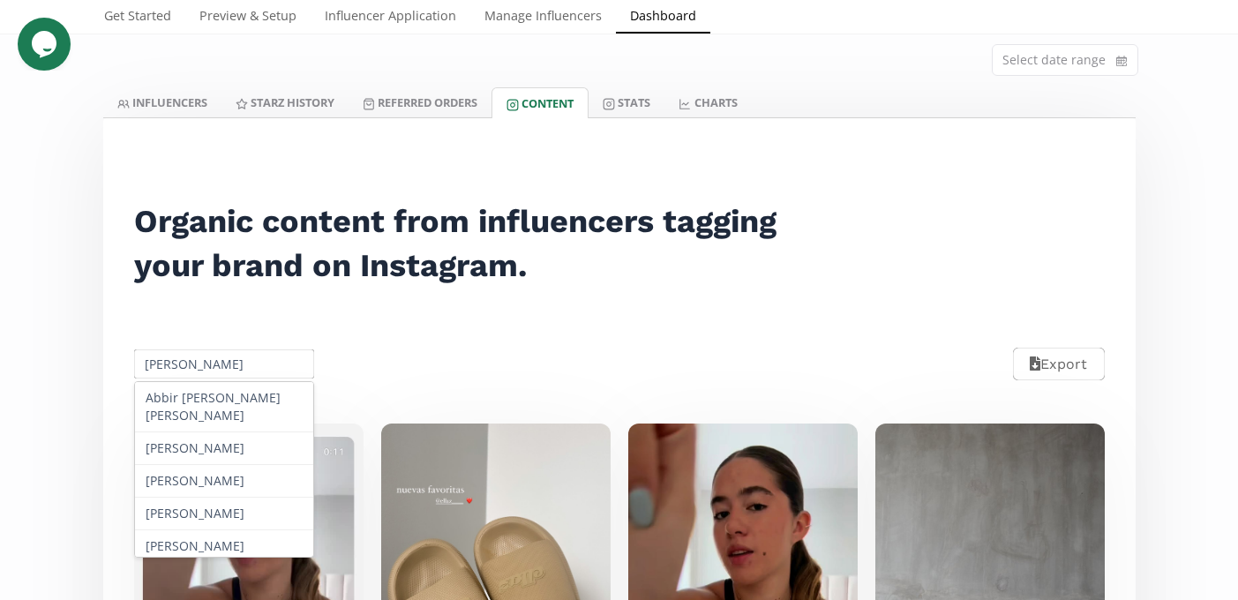
click at [219, 353] on input "Isabella Ricárdez" at bounding box center [224, 364] width 186 height 34
paste input "Mariel Stephanie Marin Gonzál"
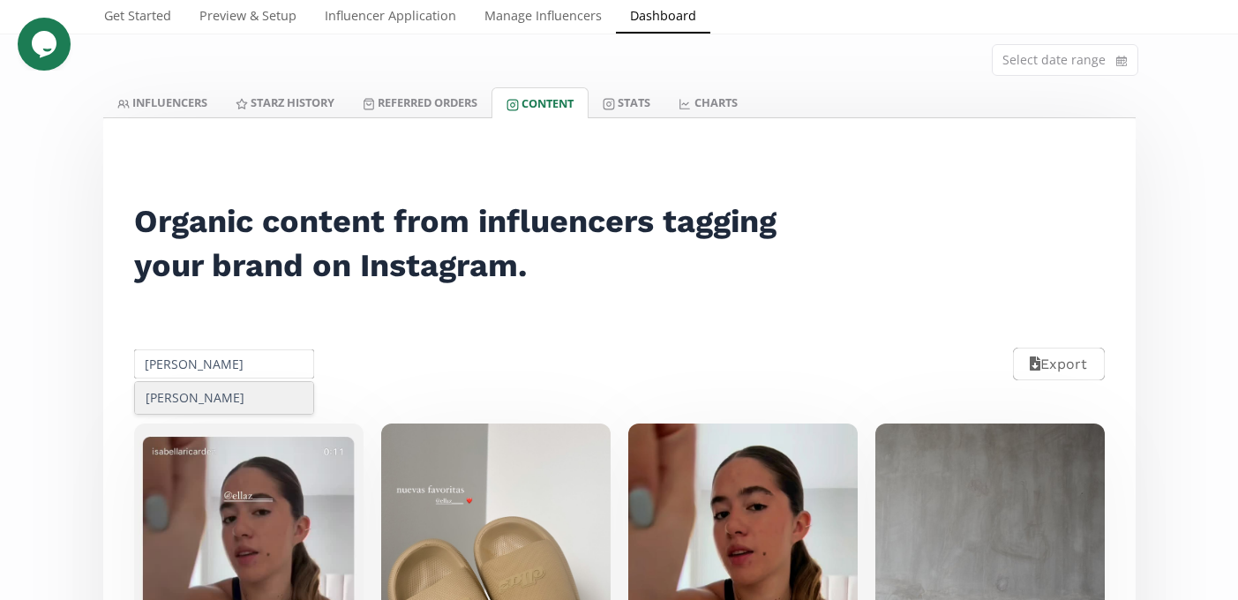
click at [212, 408] on div "Mariel Stephanie Marin González" at bounding box center [224, 398] width 179 height 32
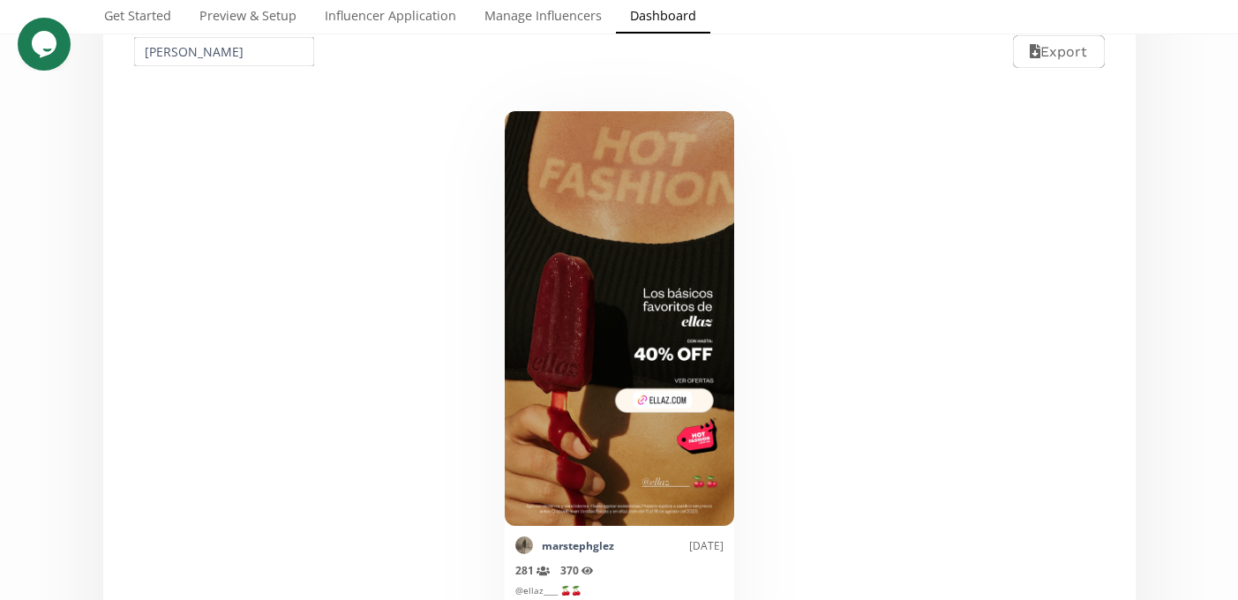
scroll to position [387, 0]
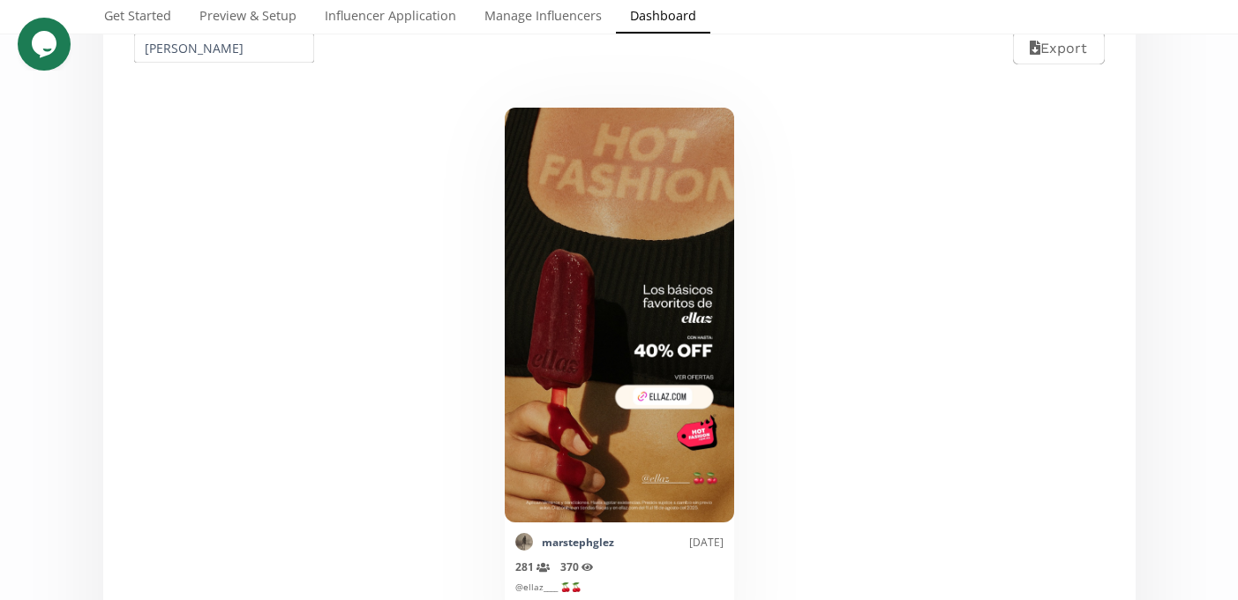
click at [213, 58] on input "Mariel Stephanie Marin González" at bounding box center [224, 48] width 186 height 34
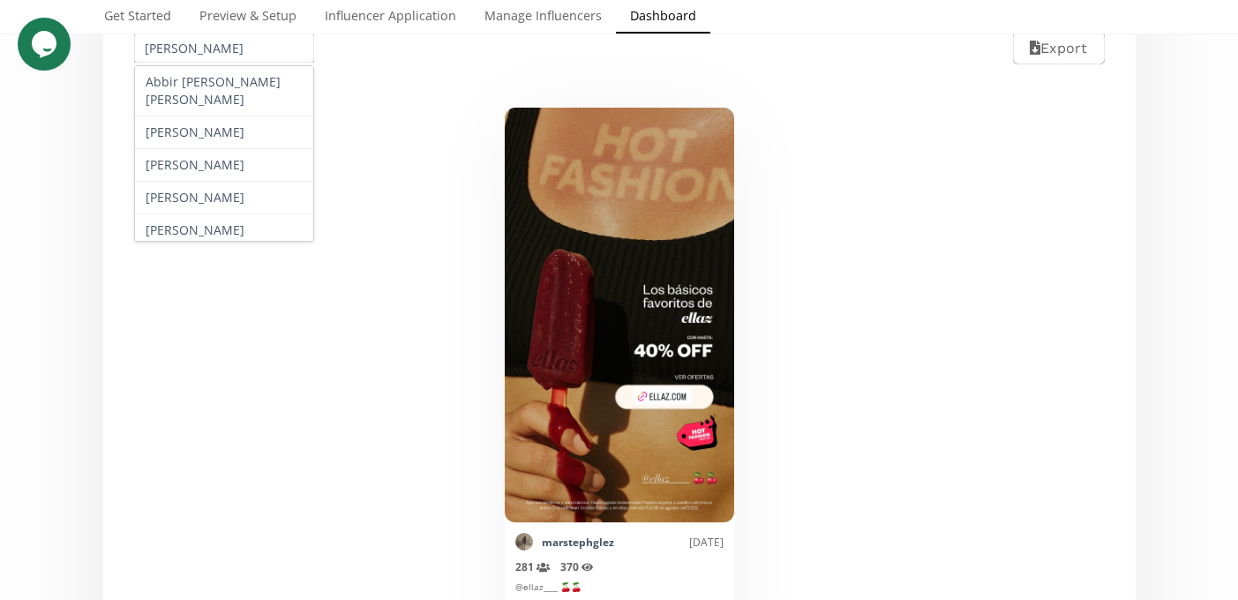
click at [213, 58] on input "Mariel Stephanie Marin González" at bounding box center [224, 48] width 186 height 34
paste input "Dalid Gutierrez"
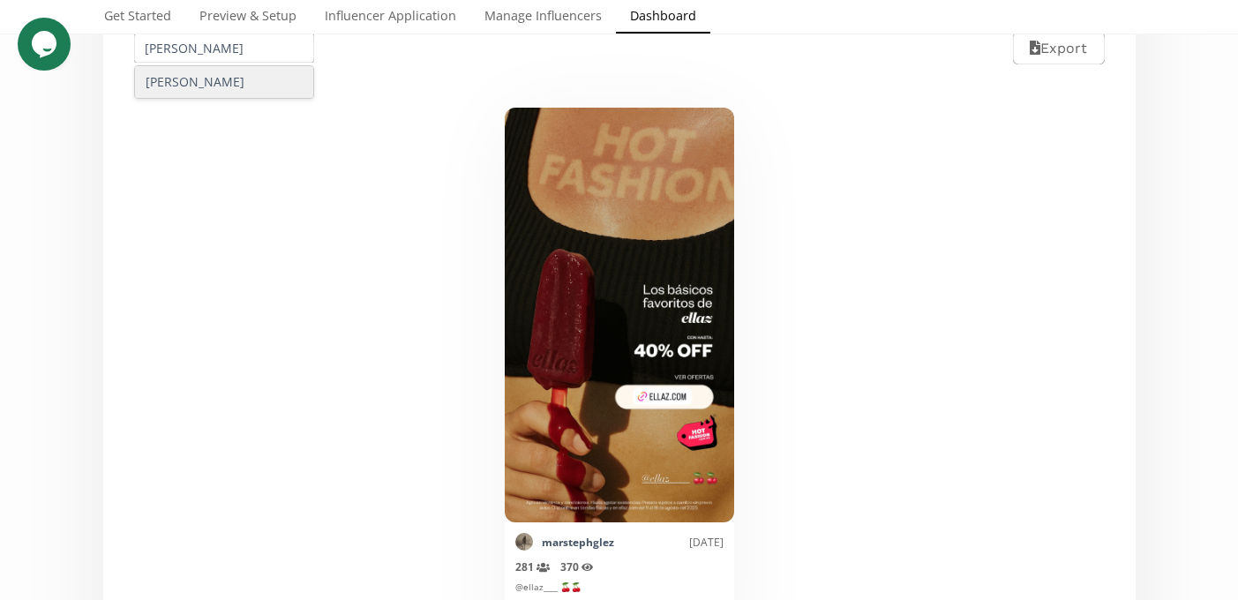
click at [207, 75] on div "Dalid Gutierrez" at bounding box center [224, 82] width 179 height 32
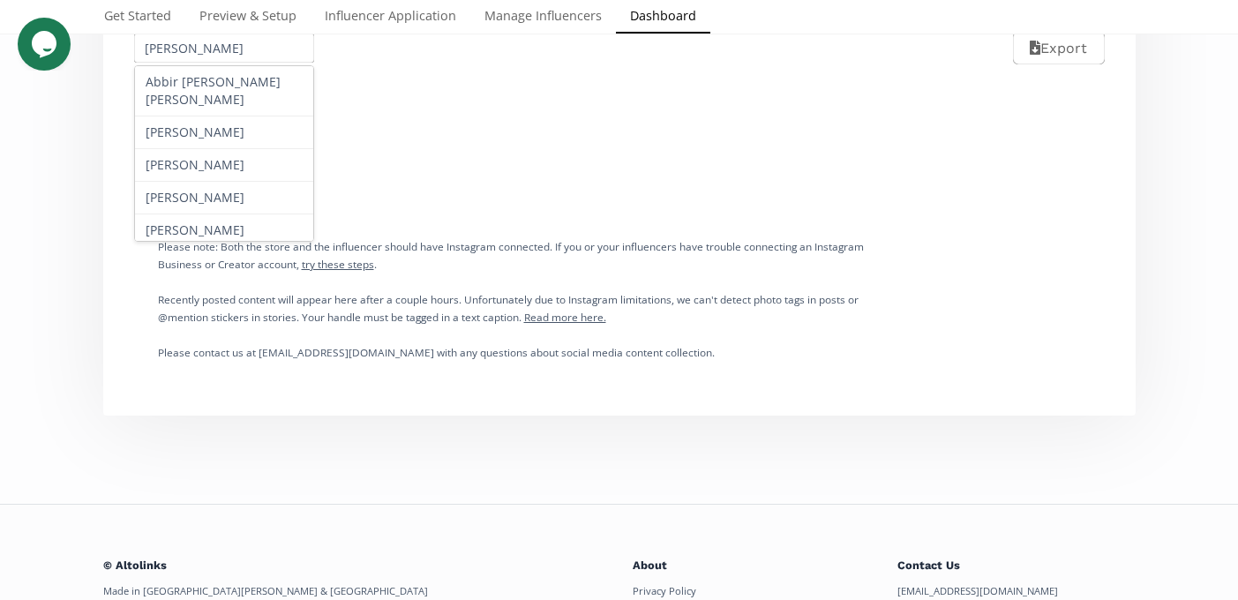
click at [234, 56] on input "Dalid Gutierrez" at bounding box center [224, 48] width 186 height 34
paste input "Fernanda Paz y Puente"
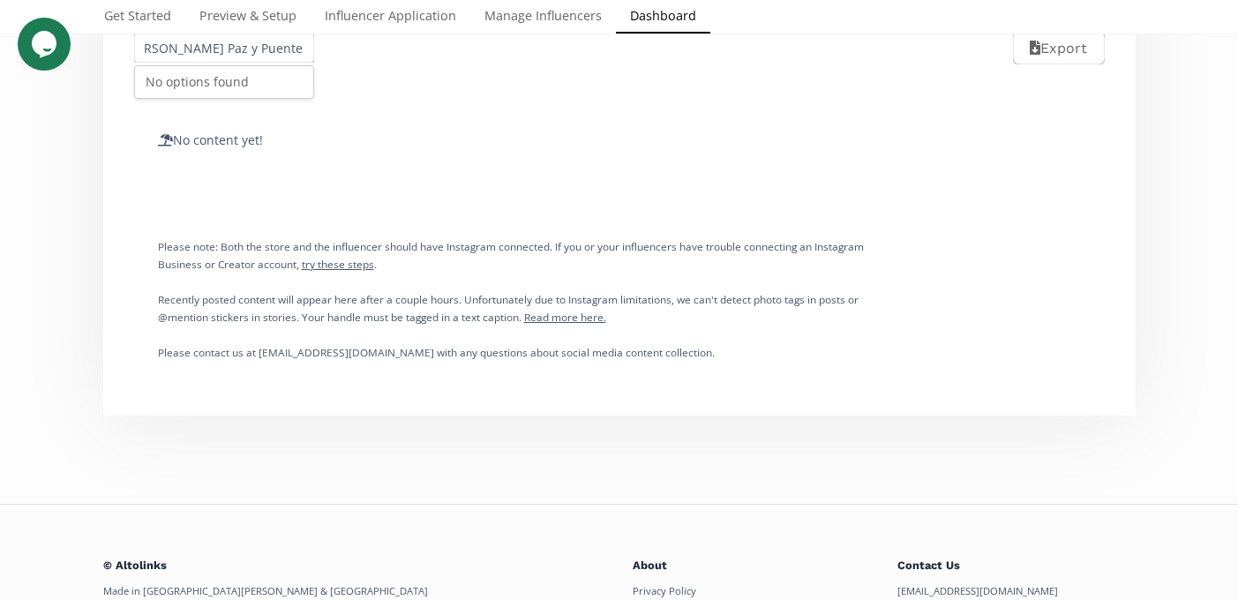
click at [222, 56] on input "Dalid GutierrezFernanda Paz y Puente" at bounding box center [224, 48] width 186 height 34
paste input "text"
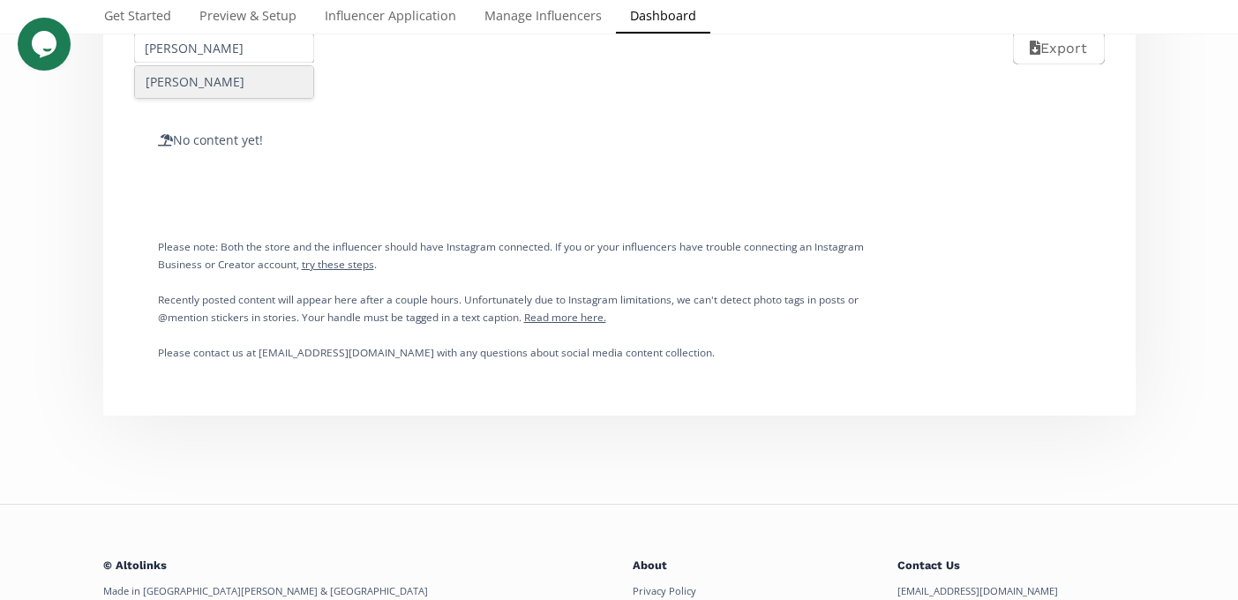
type input "Fernanda Paz y Puente"
click at [222, 74] on div "Fernanda Paz y Puente" at bounding box center [224, 82] width 179 height 32
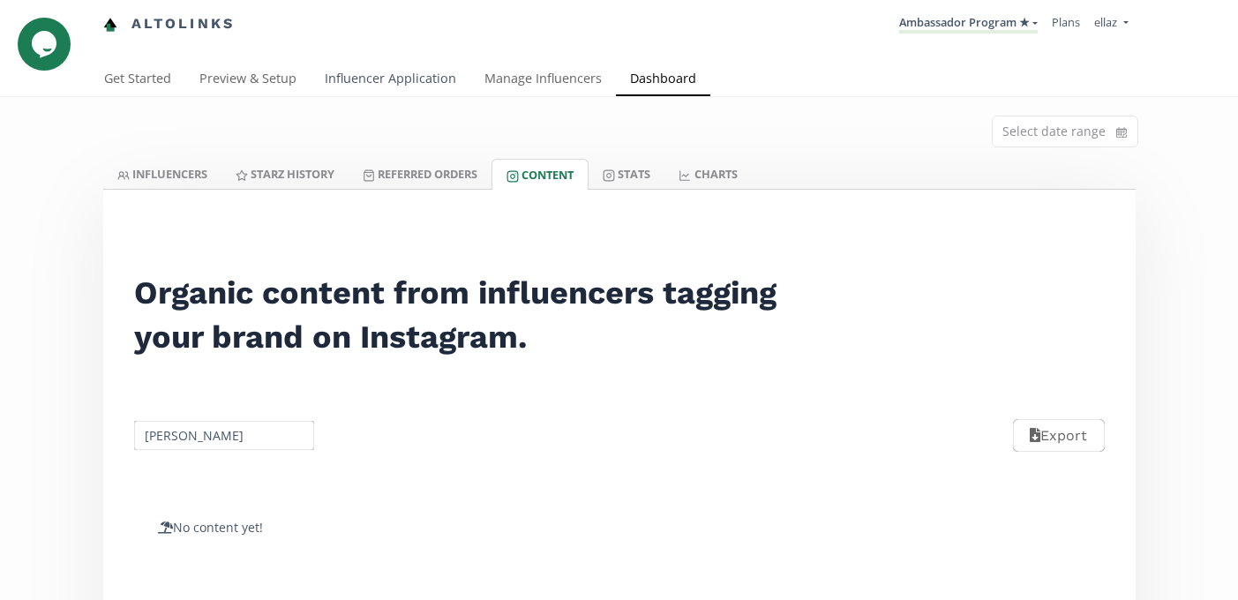
click at [423, 73] on link "Influencer Application" at bounding box center [391, 80] width 160 height 35
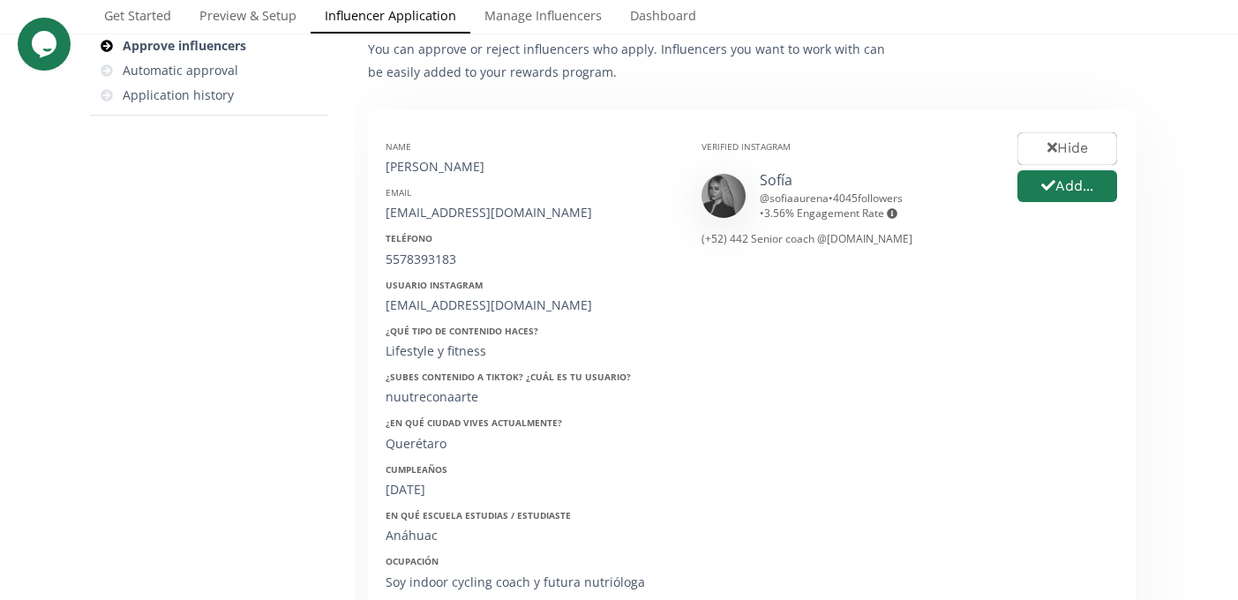
scroll to position [199, 0]
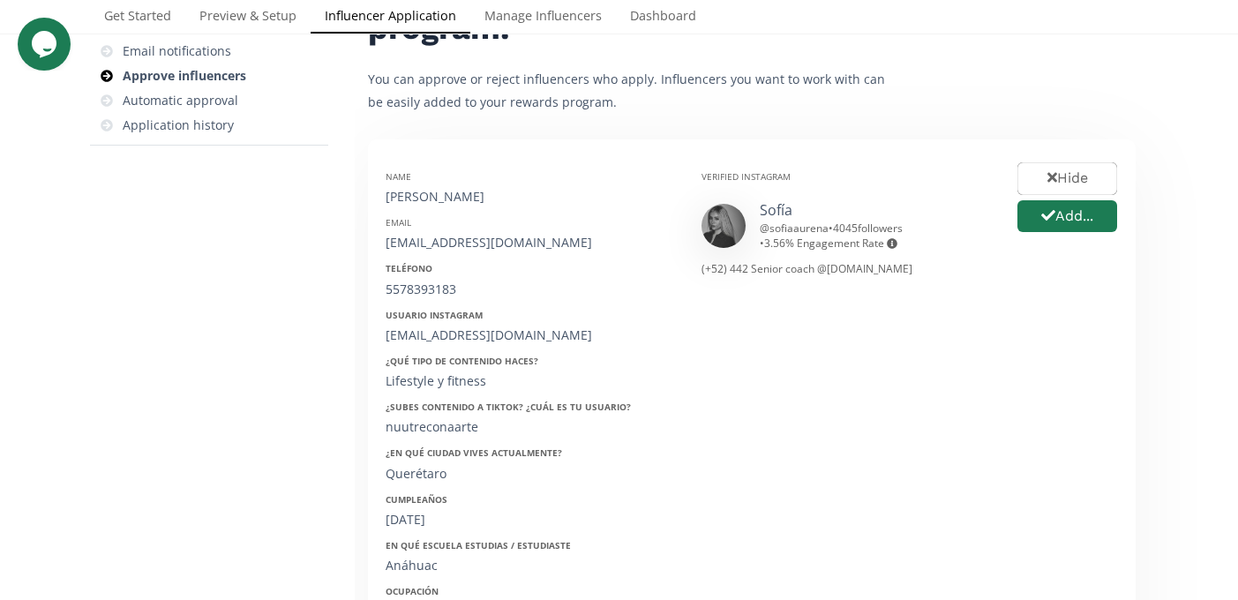
click at [421, 200] on div "[PERSON_NAME]" at bounding box center [530, 197] width 289 height 18
copy div "[PERSON_NAME]"
click at [416, 238] on div "[EMAIL_ADDRESS][DOMAIN_NAME]" at bounding box center [530, 243] width 289 height 18
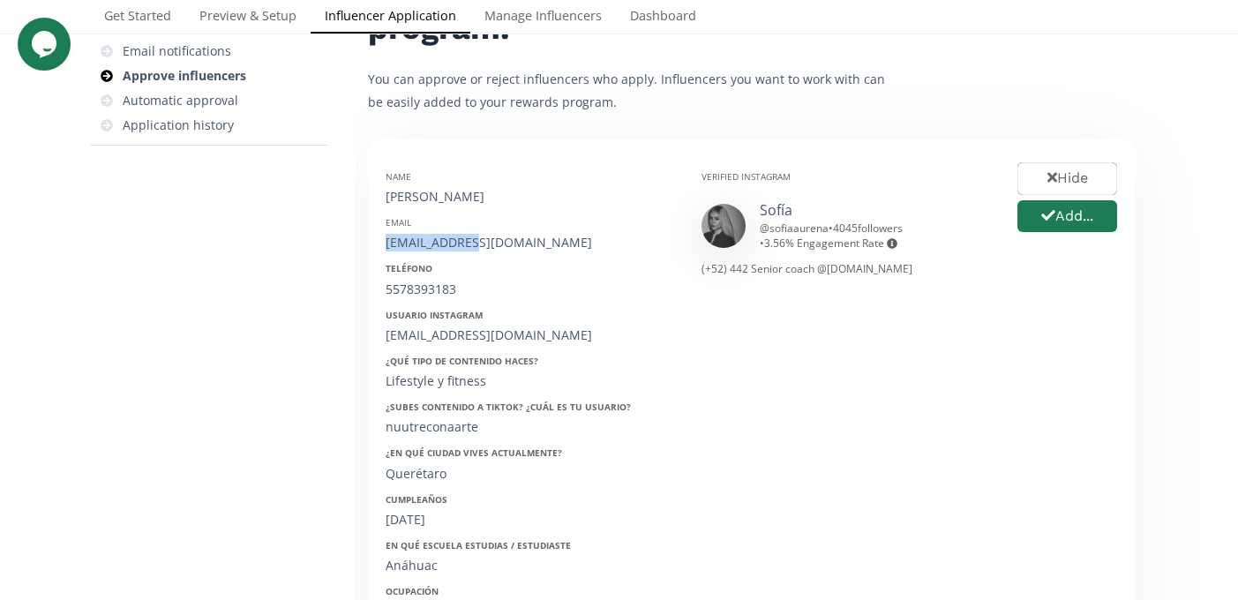
click at [416, 238] on div "[EMAIL_ADDRESS][DOMAIN_NAME]" at bounding box center [530, 243] width 289 height 18
copy div "[EMAIL_ADDRESS][DOMAIN_NAME]"
click at [427, 289] on div "5578393183" at bounding box center [530, 290] width 289 height 18
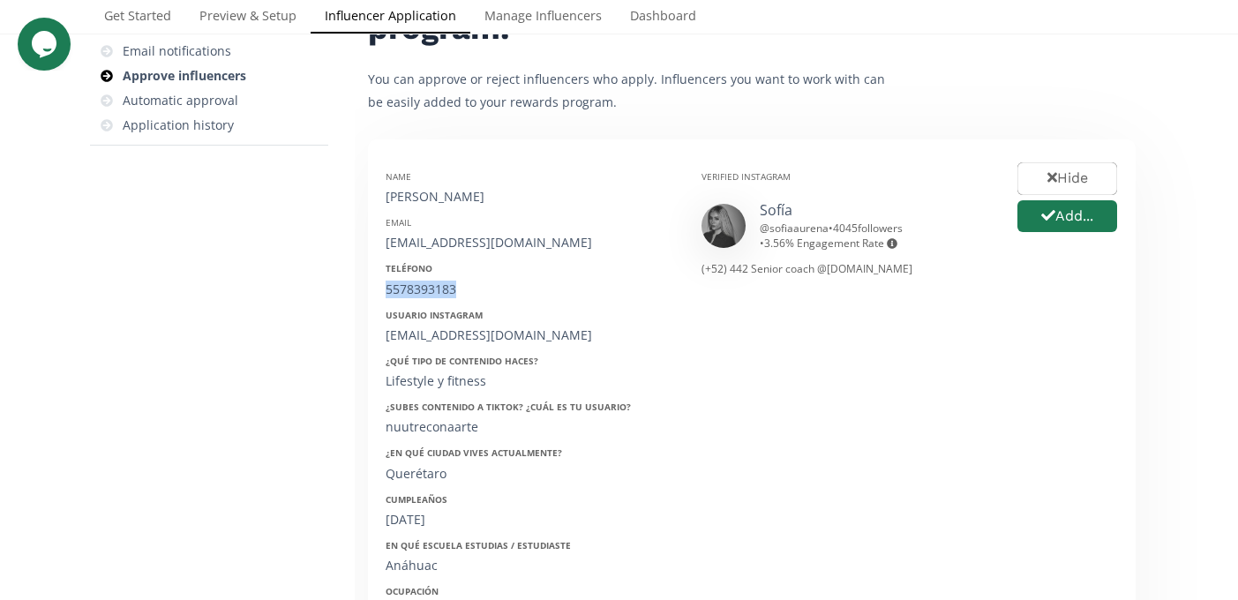
copy div "5578393183"
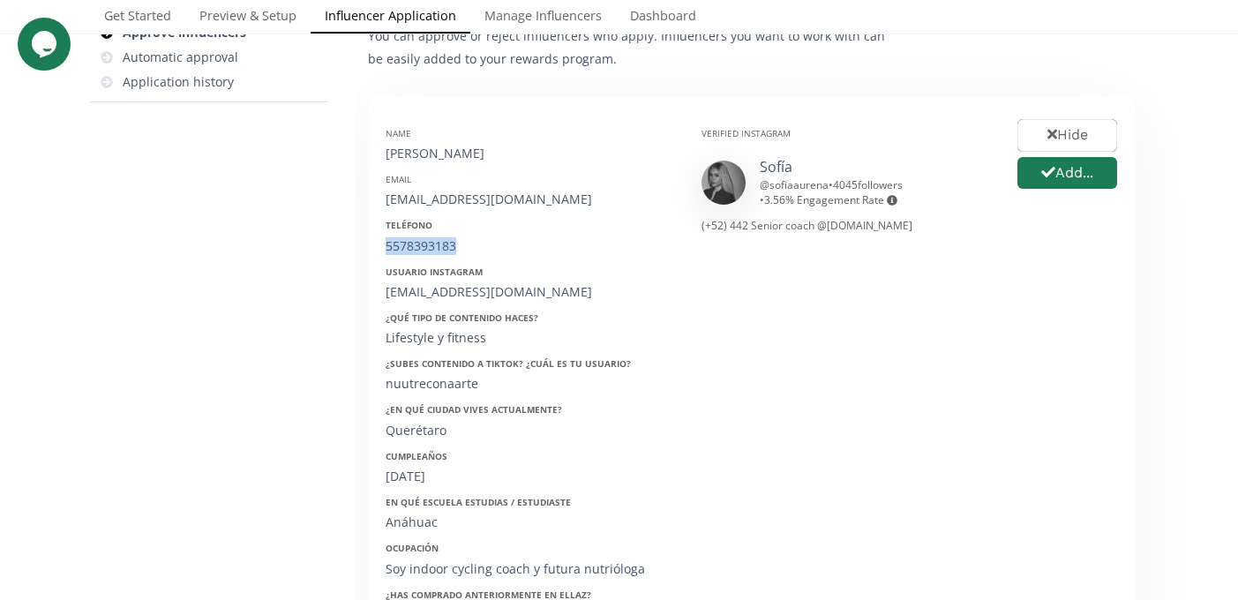
scroll to position [244, 0]
copy div "@ sofiaaurena"
drag, startPoint x: 828, startPoint y: 183, endPoint x: 757, endPoint y: 186, distance: 71.5
click at [757, 186] on div "[PERSON_NAME] @ sofiaaurena • 4045 followers • 3.56 % Engagement Rate Engagemen…" at bounding box center [845, 180] width 289 height 50
click at [420, 477] on div "[DATE]" at bounding box center [530, 475] width 289 height 18
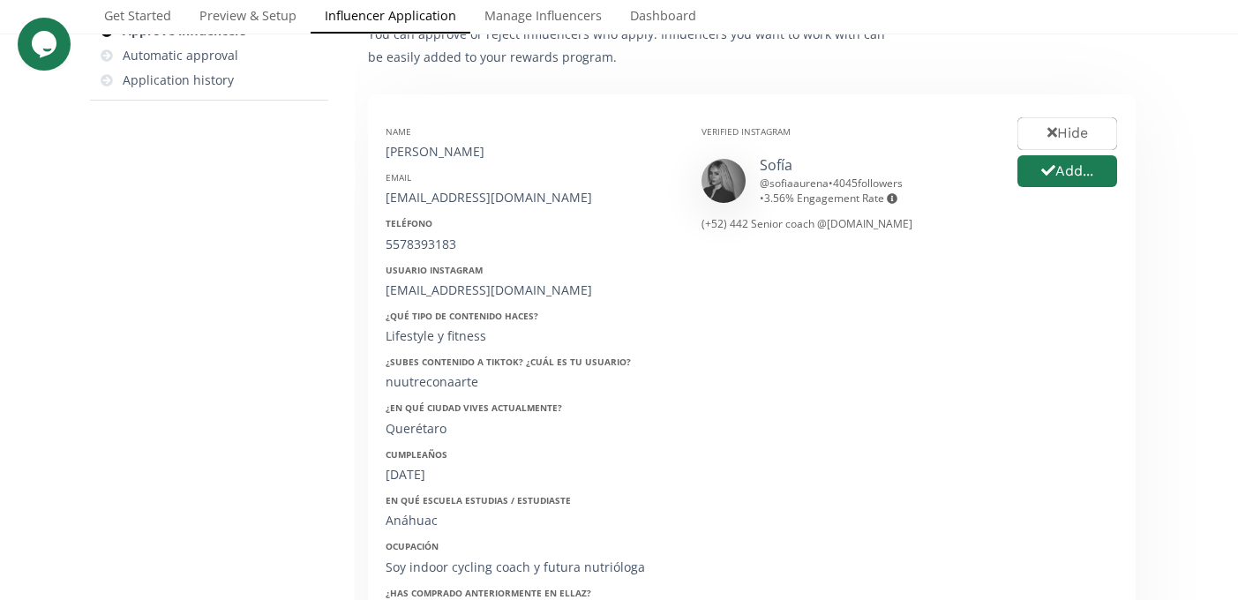
click at [420, 477] on div "[DATE]" at bounding box center [530, 475] width 289 height 18
copy div "[DATE]"
click at [1055, 176] on button "Add..." at bounding box center [1066, 172] width 105 height 38
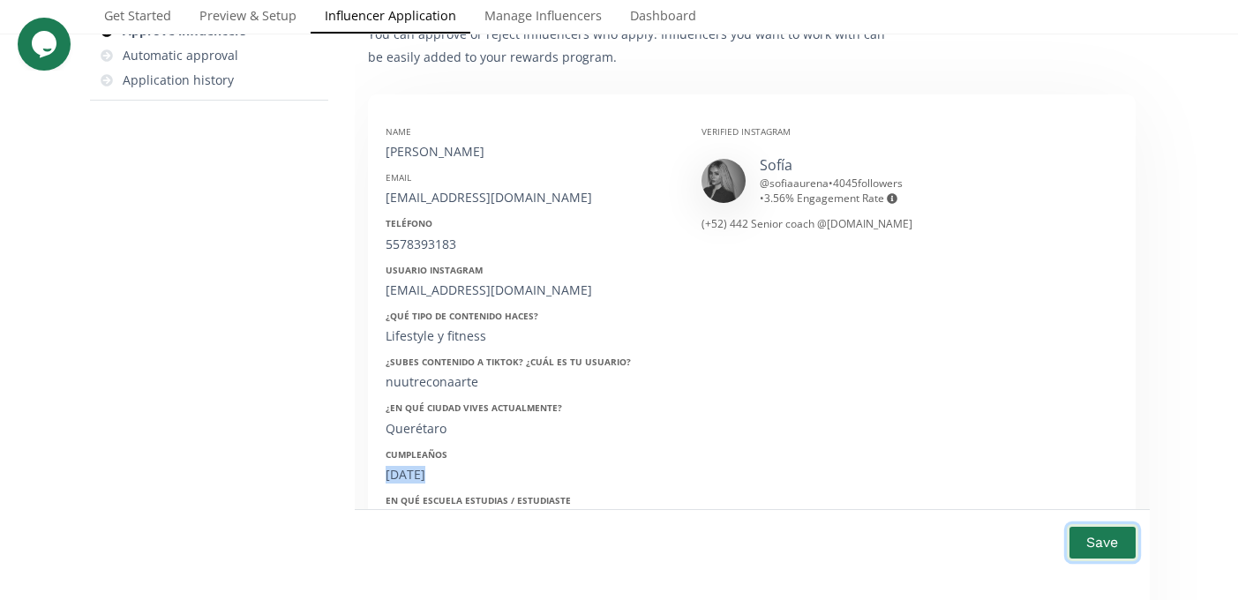
click at [1112, 529] on button "Save" at bounding box center [1102, 542] width 71 height 38
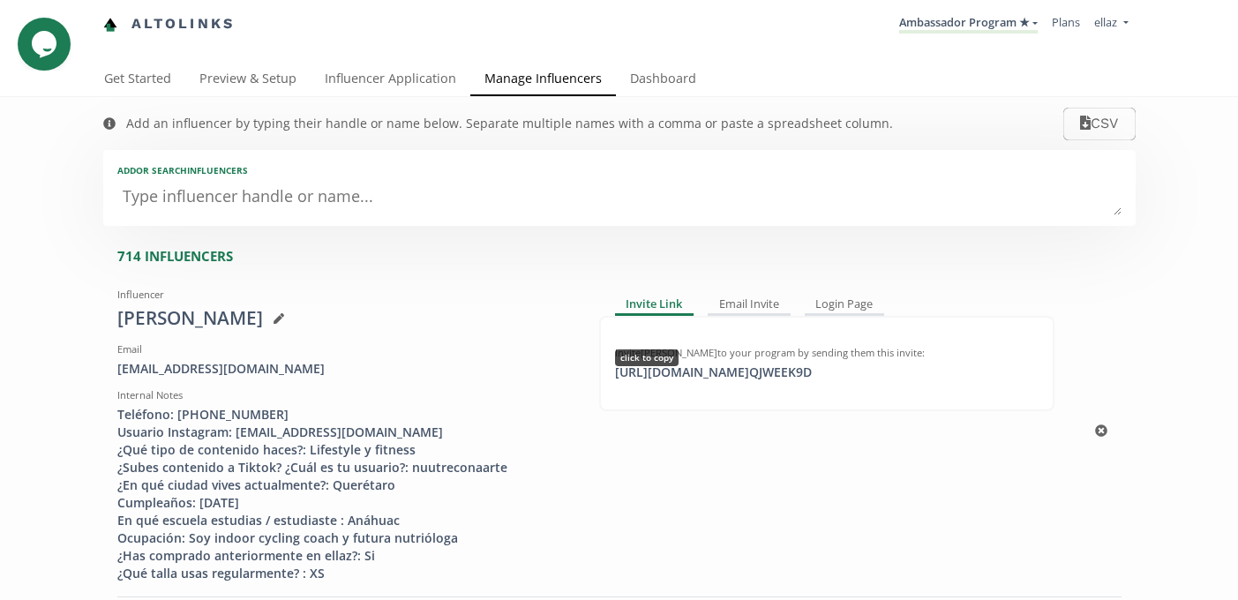
click at [706, 384] on div "Invite [PERSON_NAME] to your program by sending them this invite: [URL][DOMAIN_…" at bounding box center [826, 363] width 455 height 95
click at [709, 375] on div "https://app.altolinks.com/invite/ QJWEEK9D copied" at bounding box center [713, 372] width 218 height 18
copy div "https://app.altolinks.com/invite/ QJWEEK9D"
click at [371, 86] on link "Influencer Application" at bounding box center [391, 80] width 160 height 35
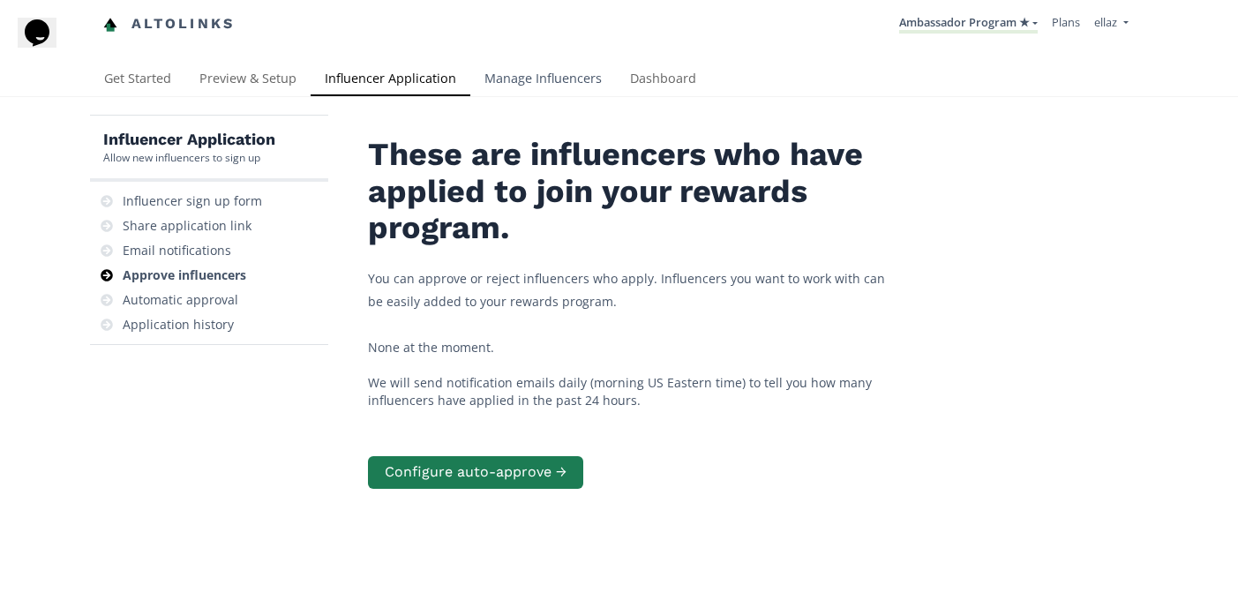
click at [539, 72] on link "Manage Influencers" at bounding box center [543, 80] width 146 height 35
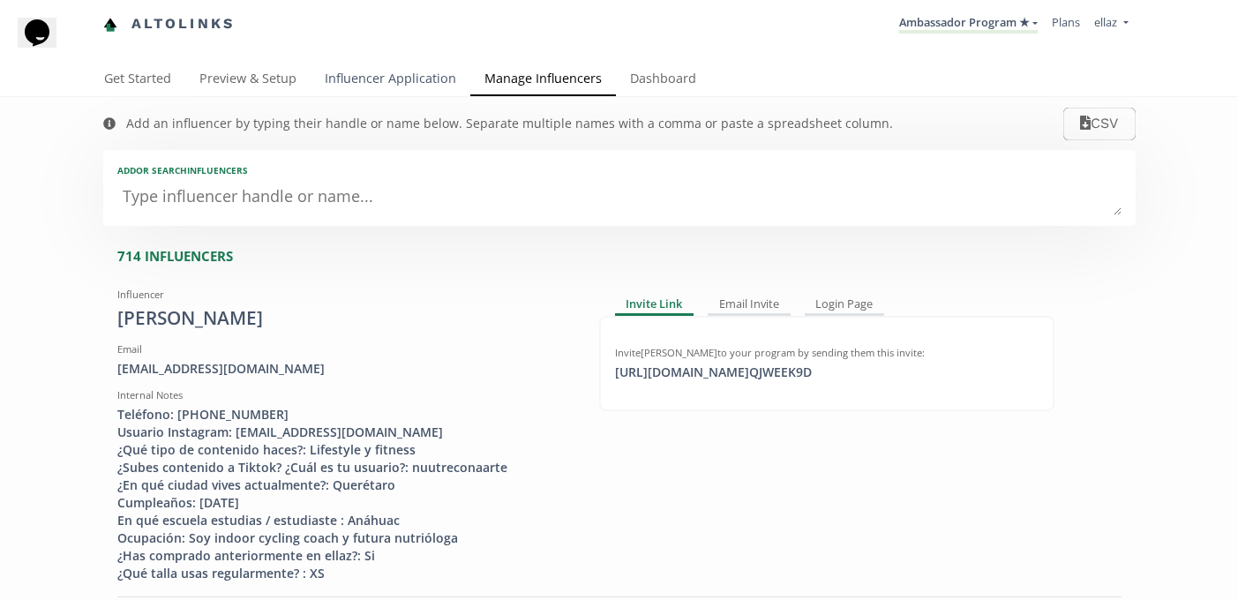
click at [355, 91] on link "Influencer Application" at bounding box center [391, 80] width 160 height 35
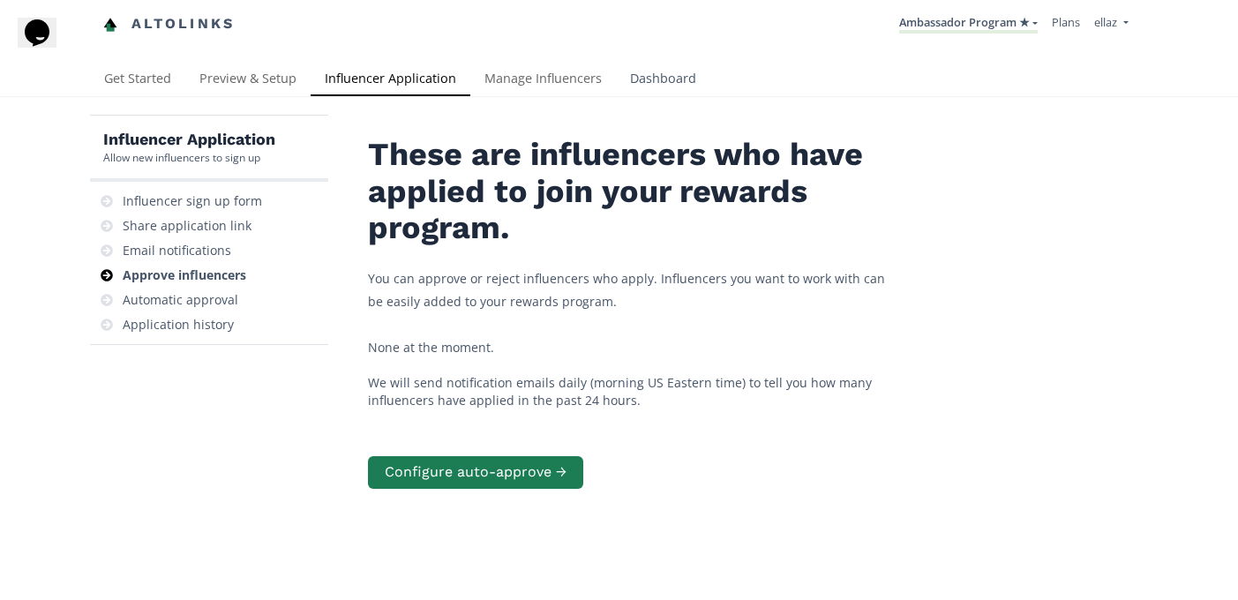
click at [664, 74] on link "Dashboard" at bounding box center [663, 80] width 94 height 35
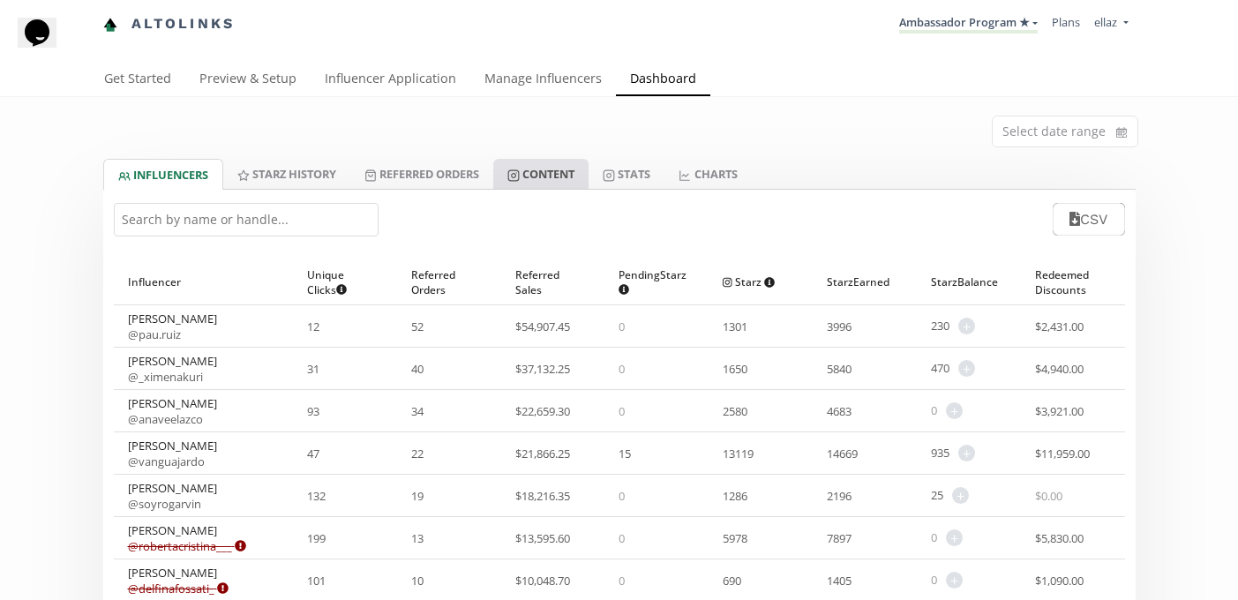
click at [536, 185] on link "Content" at bounding box center [540, 174] width 95 height 30
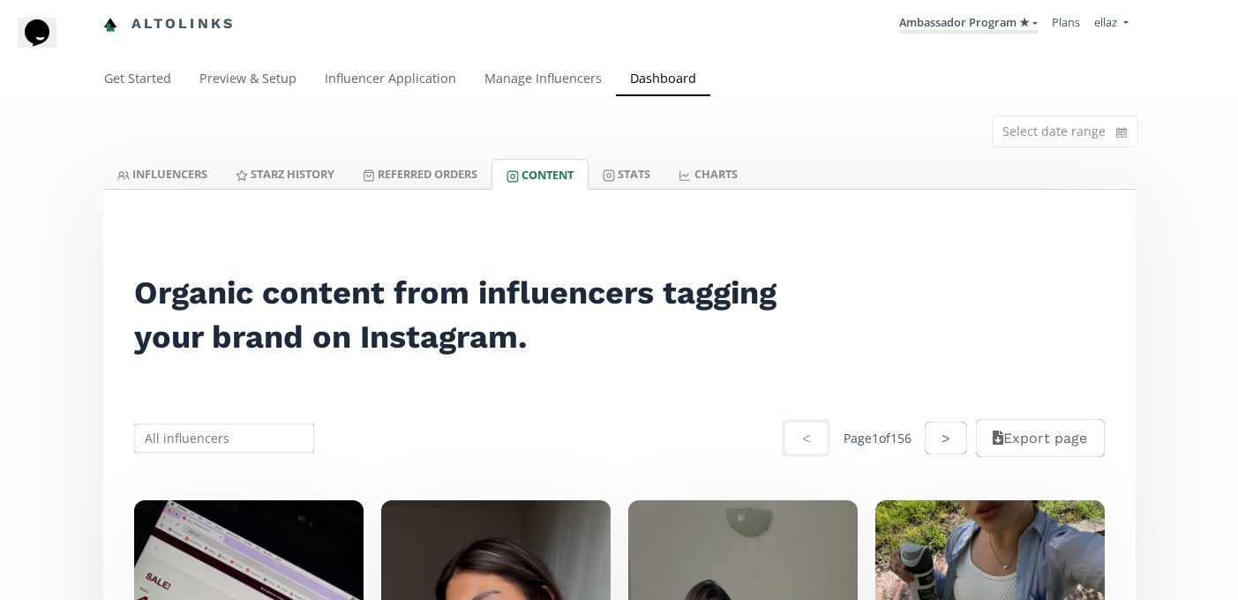
click at [301, 156] on div "Select date range" at bounding box center [619, 128] width 1059 height 62
click at [393, 172] on link "Referred Orders" at bounding box center [419, 174] width 143 height 30
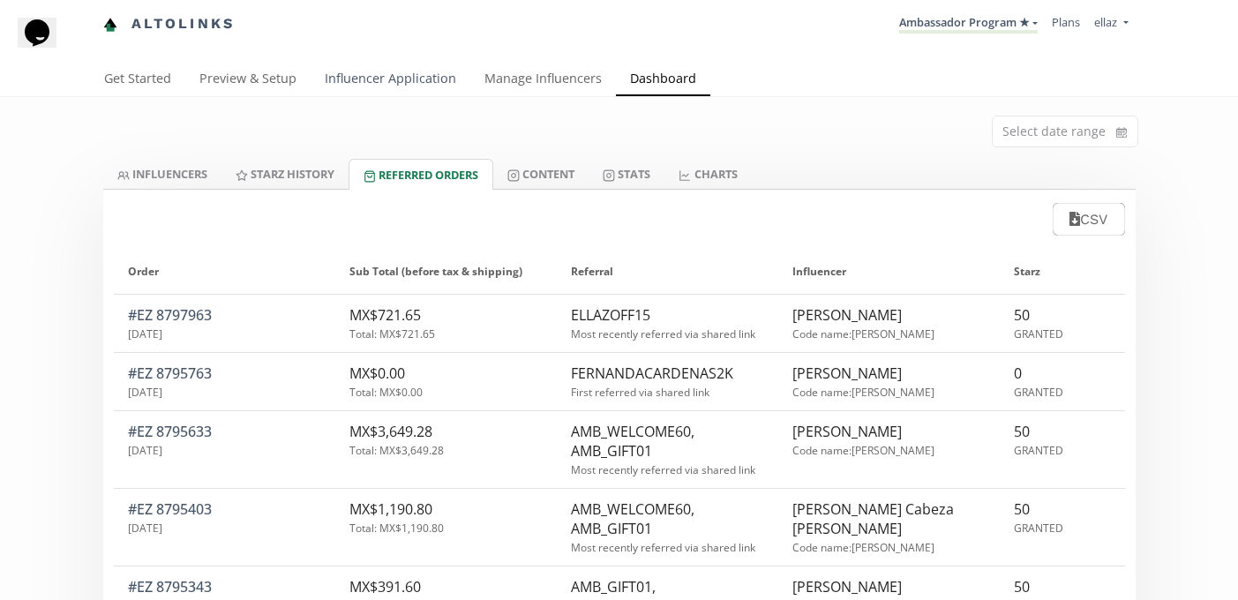
click at [379, 78] on link "Influencer Application" at bounding box center [391, 80] width 160 height 35
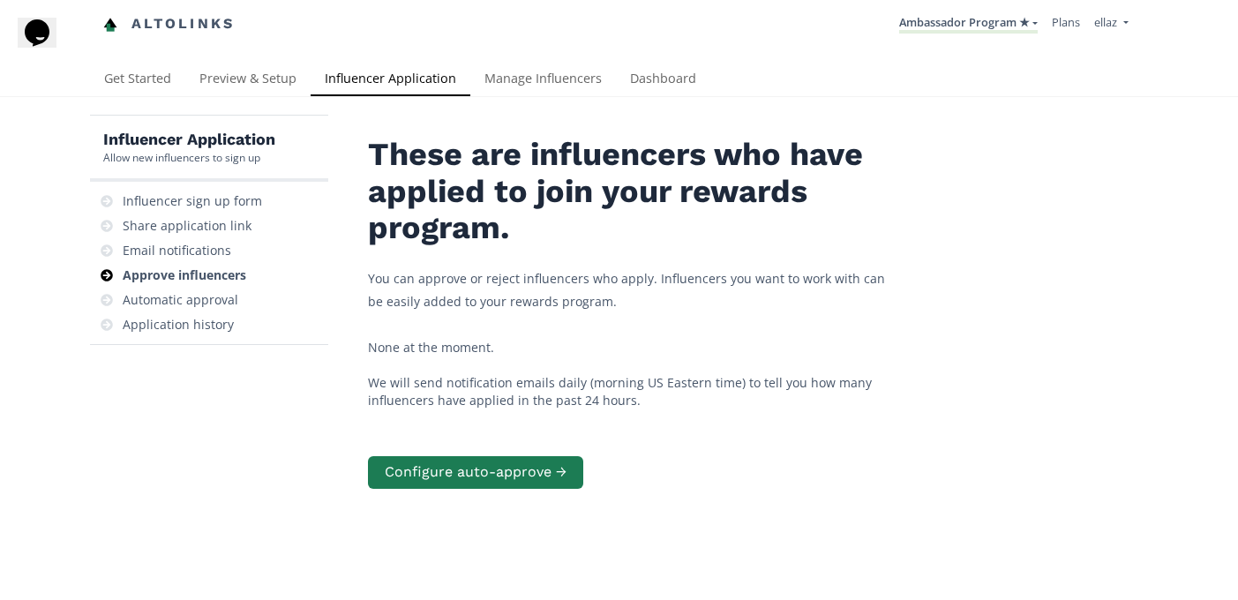
scroll to position [9, 0]
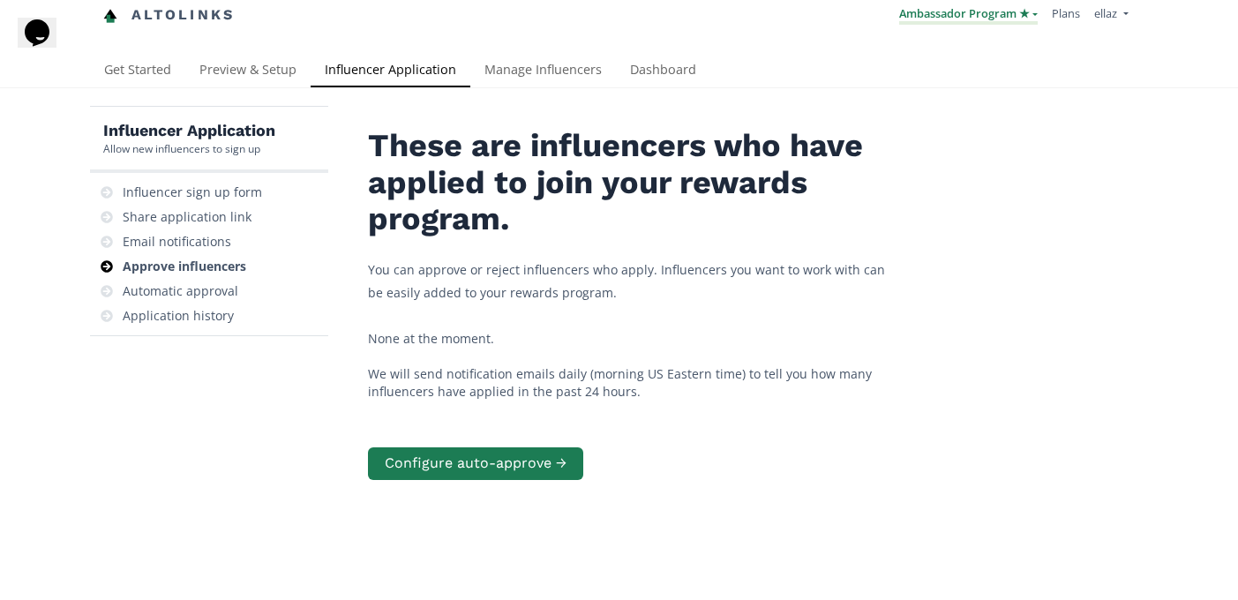
click at [927, 17] on link "Ambassador Program ★" at bounding box center [968, 14] width 139 height 19
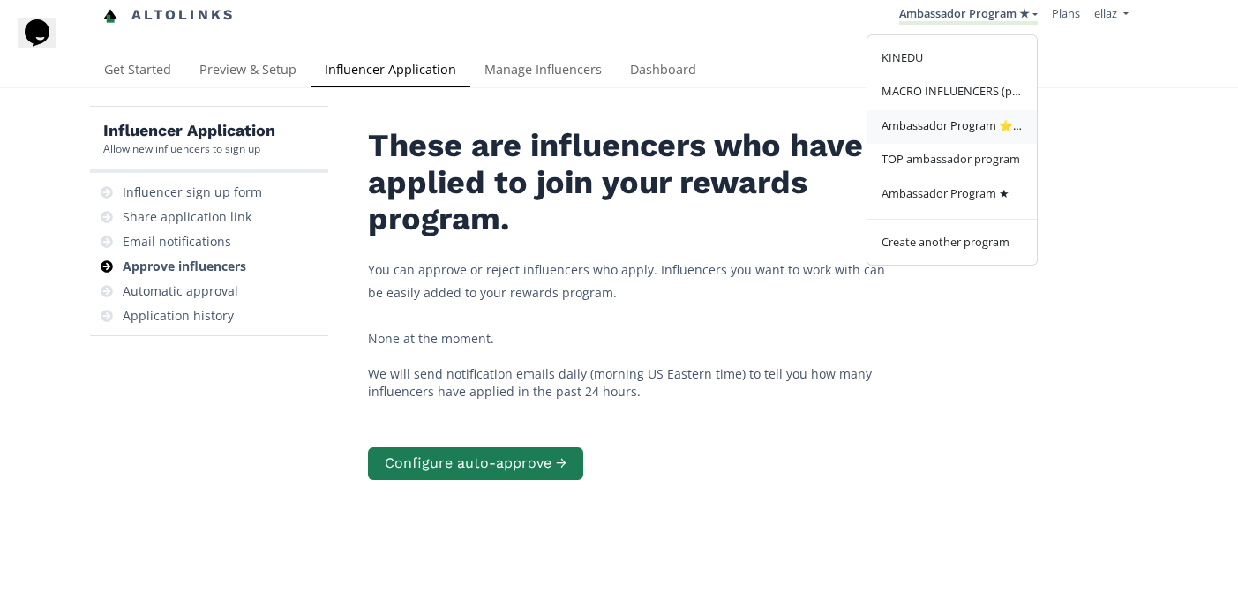
click at [947, 132] on span "Ambassador Program ⭐️⭐️" at bounding box center [951, 125] width 141 height 16
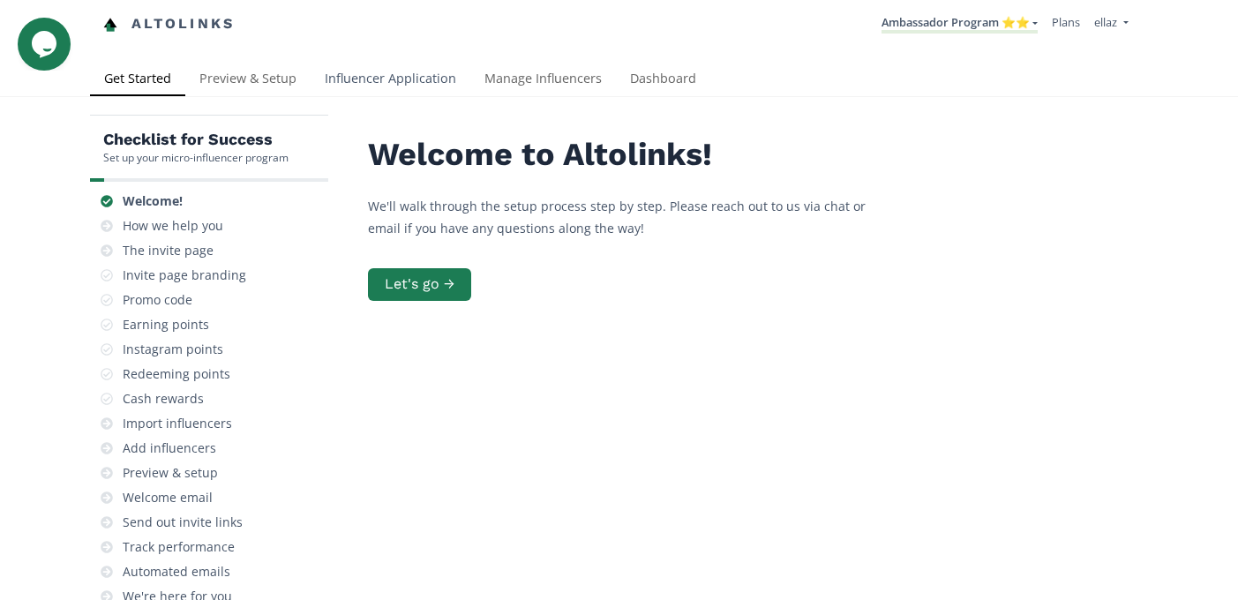
click at [370, 81] on link "Influencer Application" at bounding box center [391, 80] width 160 height 35
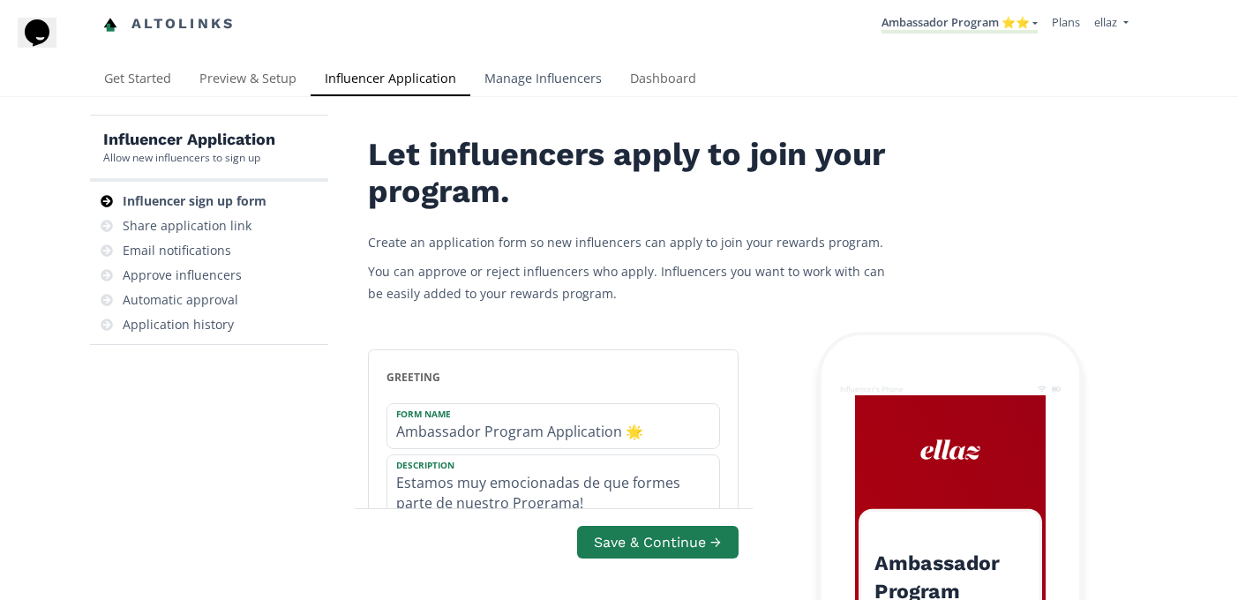
click at [536, 91] on link "Manage Influencers" at bounding box center [543, 80] width 146 height 35
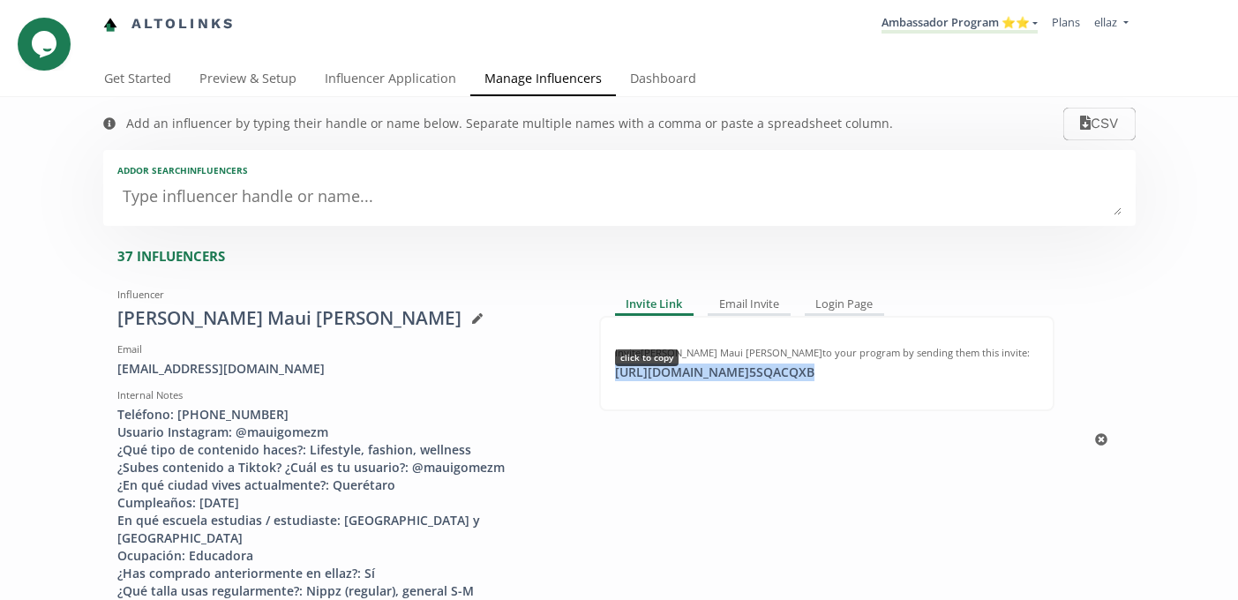
click at [645, 368] on div "[URL][DOMAIN_NAME] 5SQACQXB click to copy" at bounding box center [714, 372] width 221 height 18
click at [770, 47] on nav "Altolinks Ambassador Program ⭐️⭐️ [GEOGRAPHIC_DATA] MACRO INFLUENCERS (prog ven…" at bounding box center [619, 24] width 1032 height 49
click at [401, 83] on link "Influencer Application" at bounding box center [391, 80] width 160 height 35
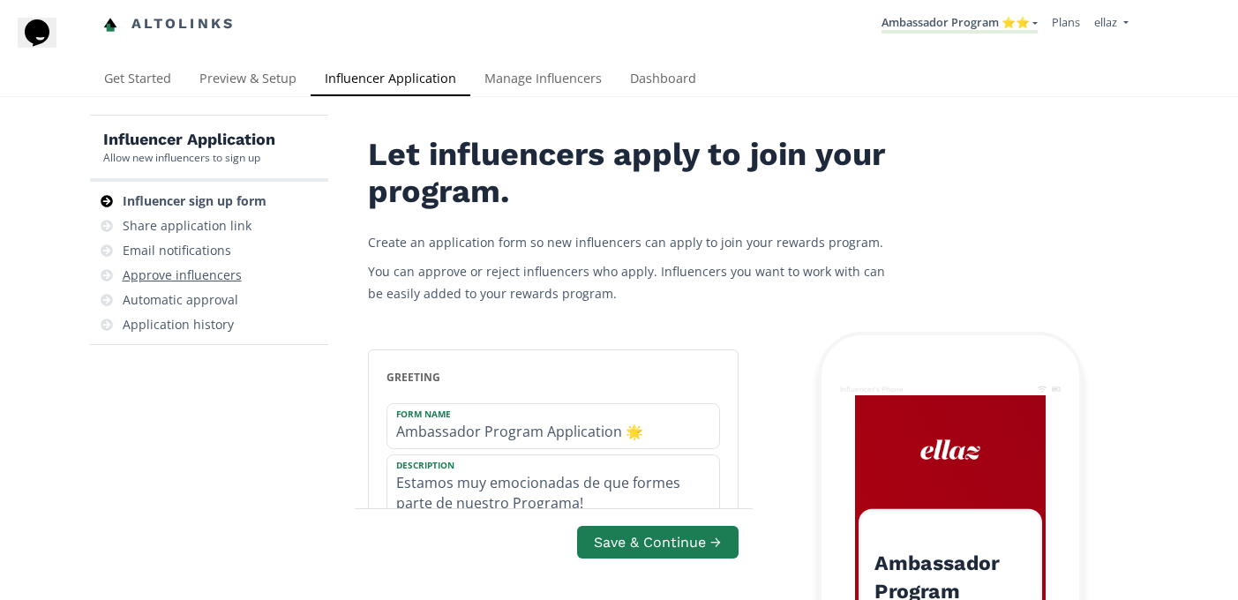
click at [213, 278] on div "Approve influencers" at bounding box center [182, 275] width 119 height 18
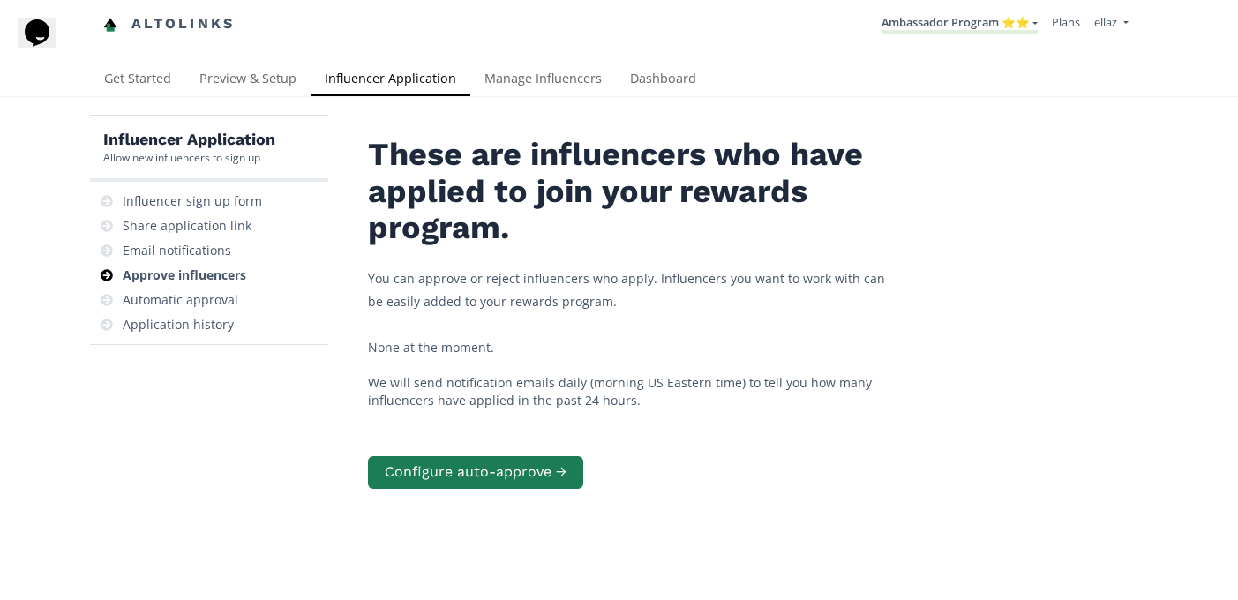
click at [652, 102] on div "Influencer Application Allow new influencers to sign up Influencer sign up form…" at bounding box center [619, 404] width 1238 height 614
click at [650, 95] on link "Dashboard" at bounding box center [663, 80] width 94 height 35
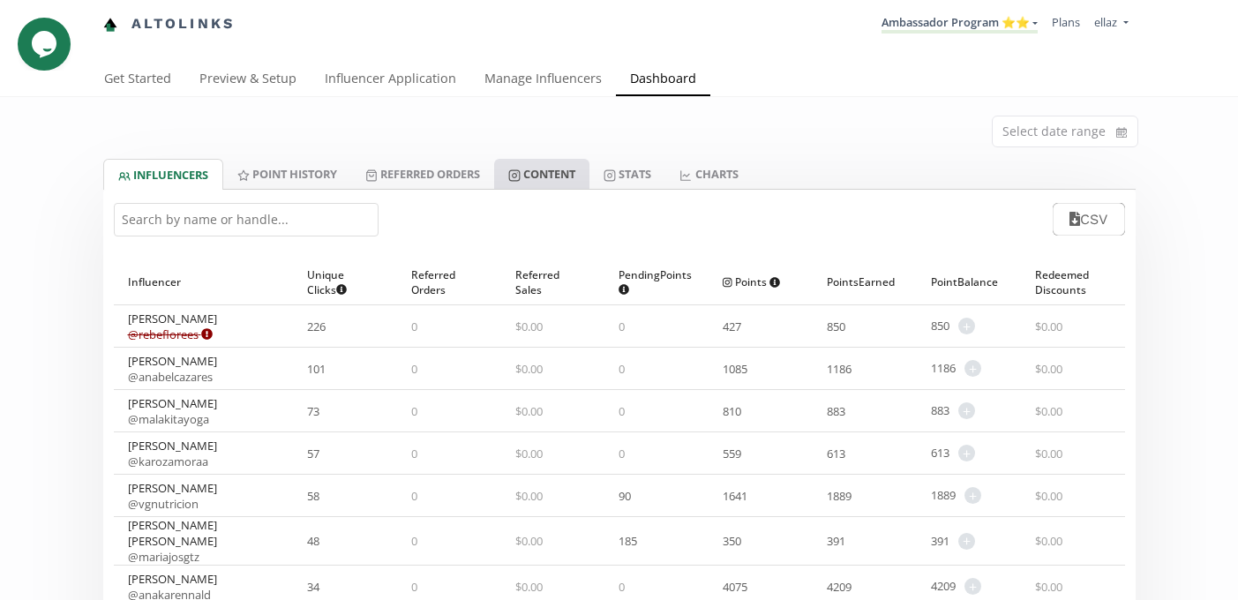
click at [546, 174] on link "Content" at bounding box center [541, 174] width 95 height 30
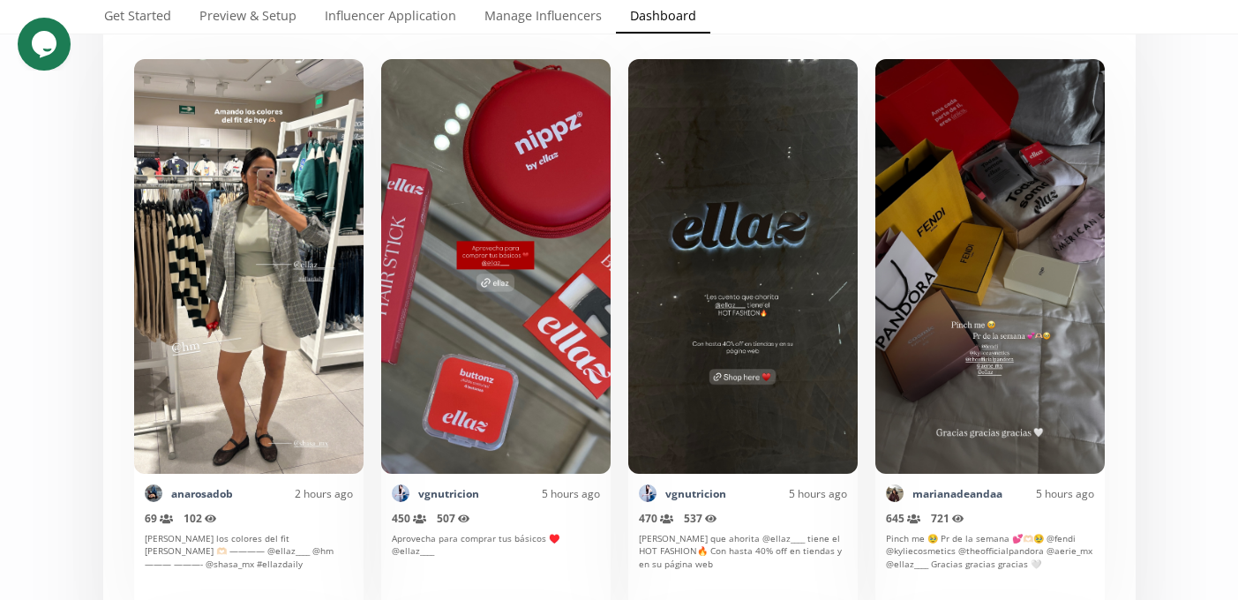
scroll to position [442, 0]
click at [899, 501] on div "marianadeandaa 5 hours ago" at bounding box center [990, 492] width 208 height 18
click at [895, 496] on img at bounding box center [895, 492] width 18 height 18
click at [932, 492] on link "marianadeandaa" at bounding box center [957, 492] width 90 height 15
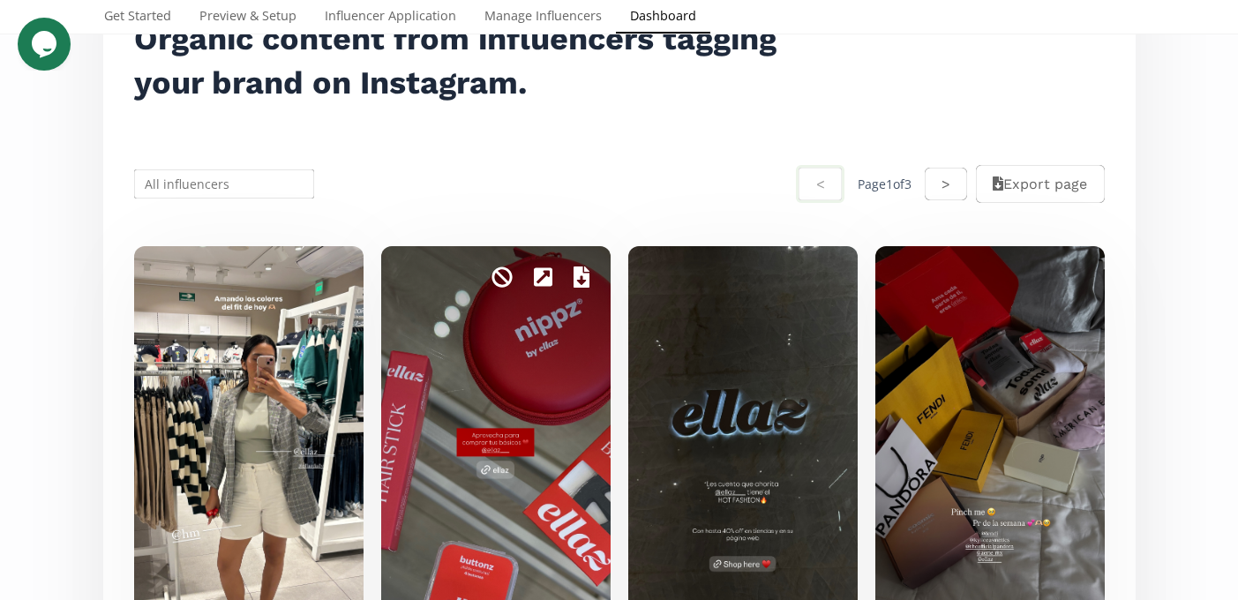
scroll to position [0, 0]
